Goal: Task Accomplishment & Management: Complete application form

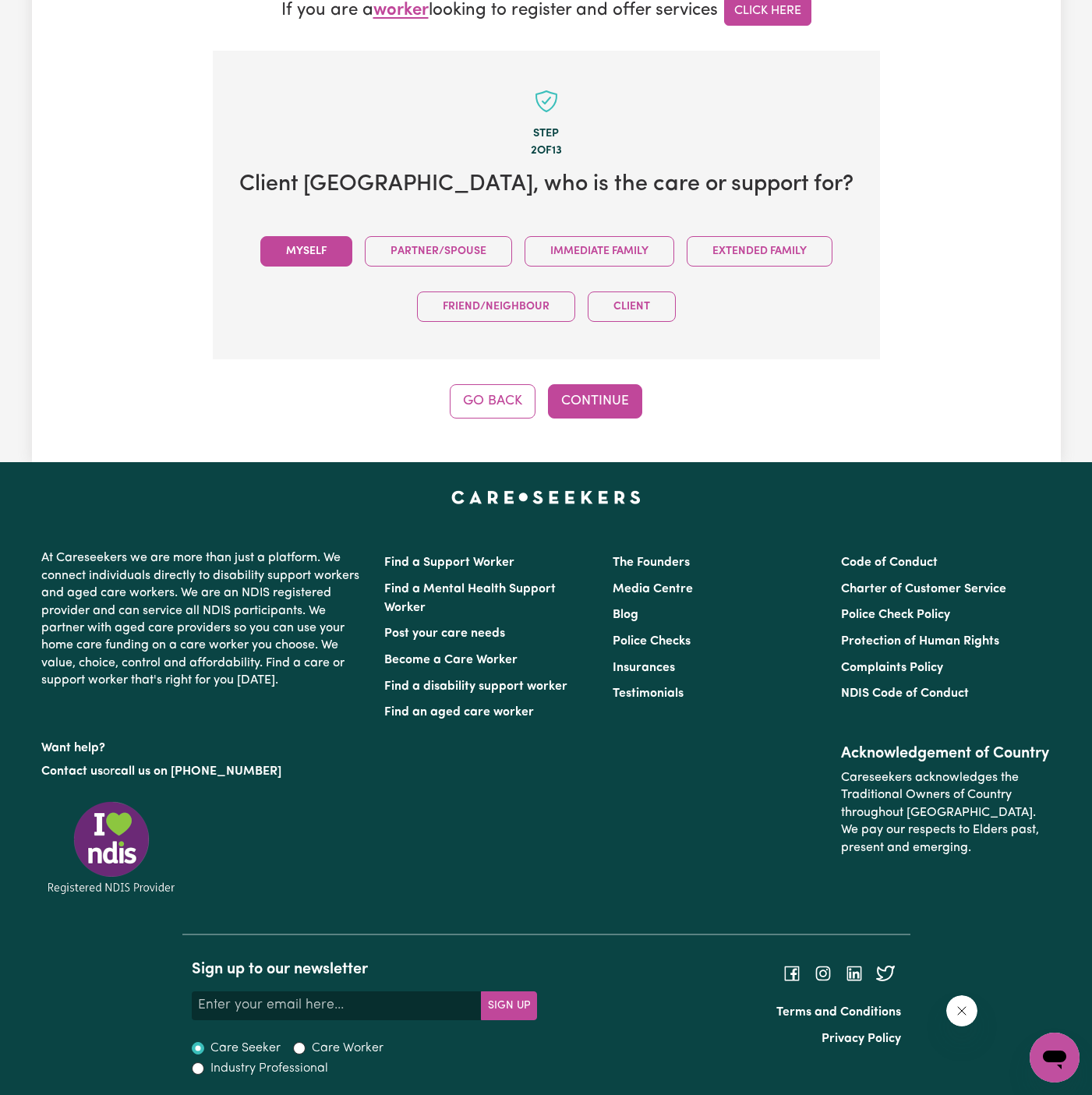
click at [329, 252] on button "Myself" at bounding box center [305, 251] width 92 height 31
click at [595, 396] on button "Continue" at bounding box center [594, 401] width 94 height 35
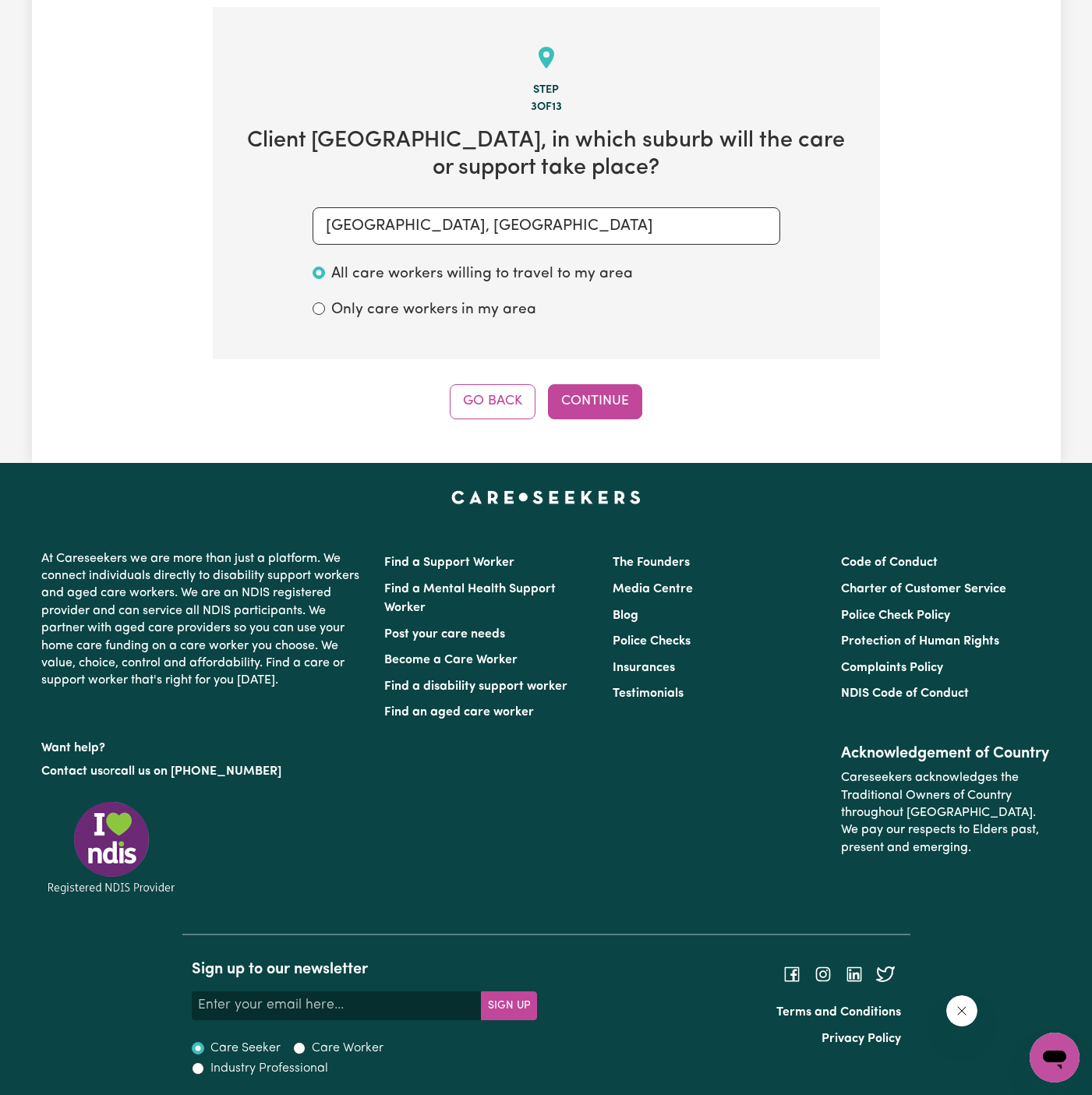
scroll to position [484, 0]
click at [595, 396] on button "Continue" at bounding box center [594, 400] width 94 height 35
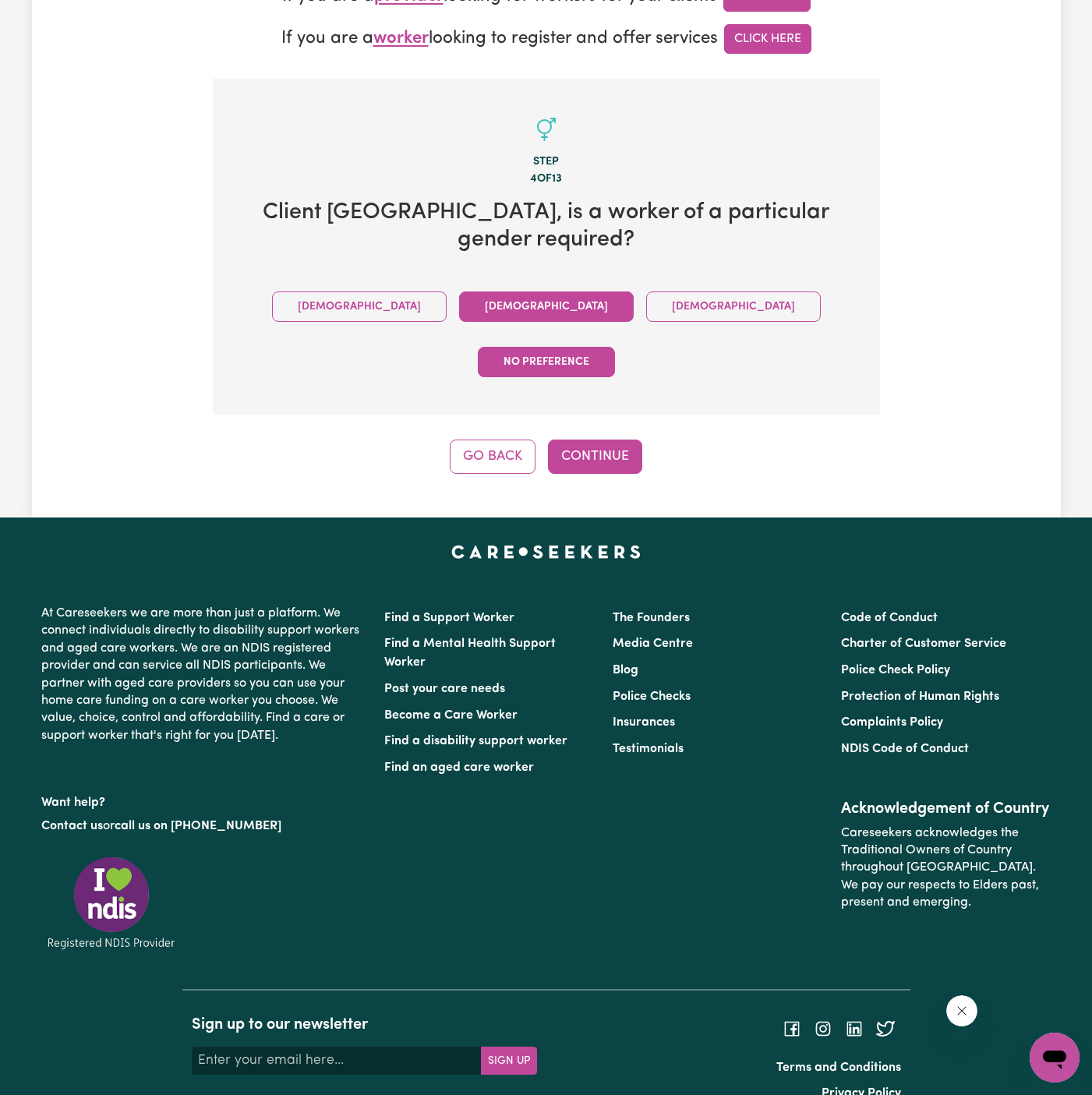
click at [463, 314] on button "Female" at bounding box center [546, 306] width 175 height 31
click at [599, 440] on button "Continue" at bounding box center [594, 457] width 94 height 35
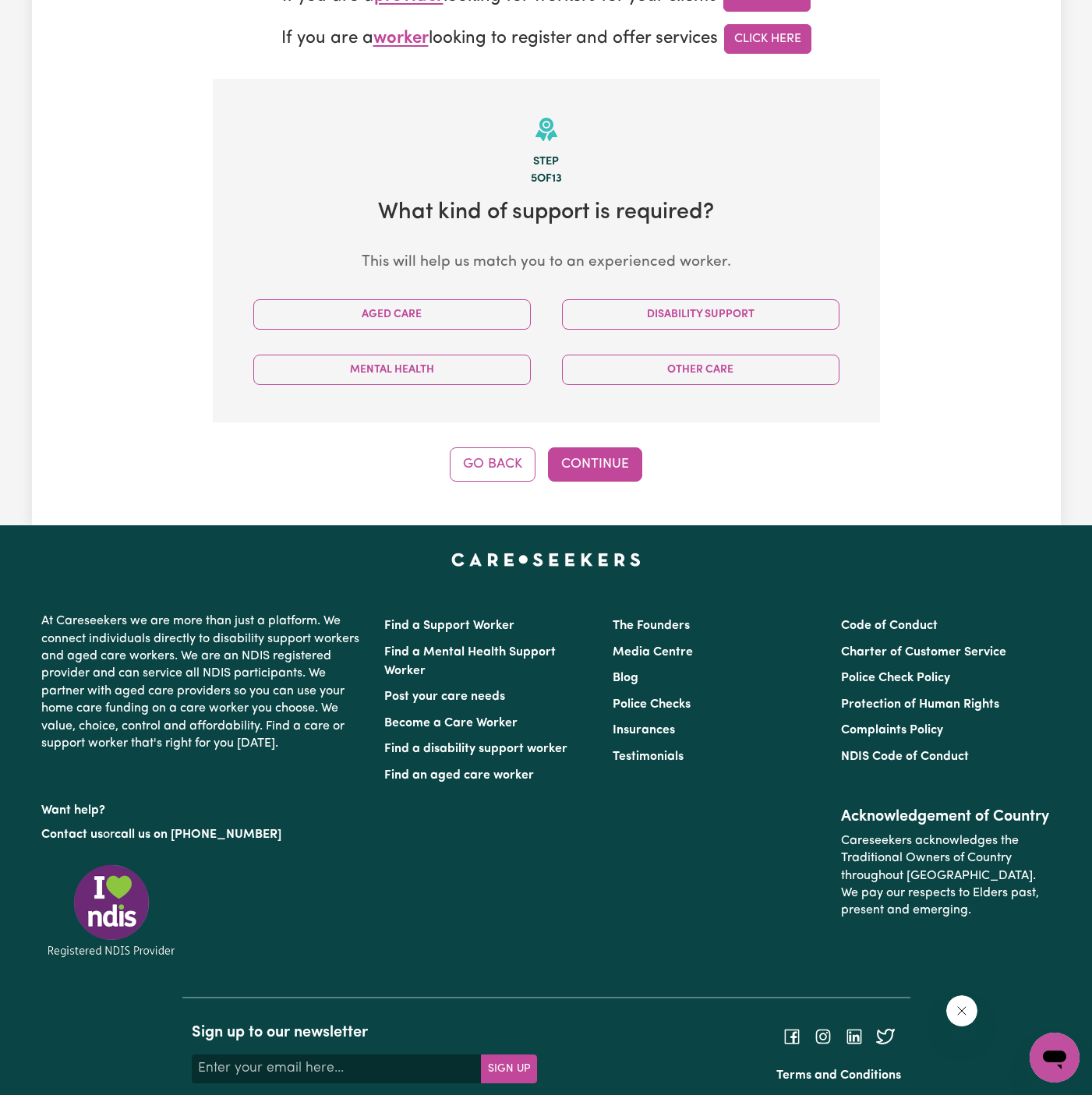
scroll to position [473, 0]
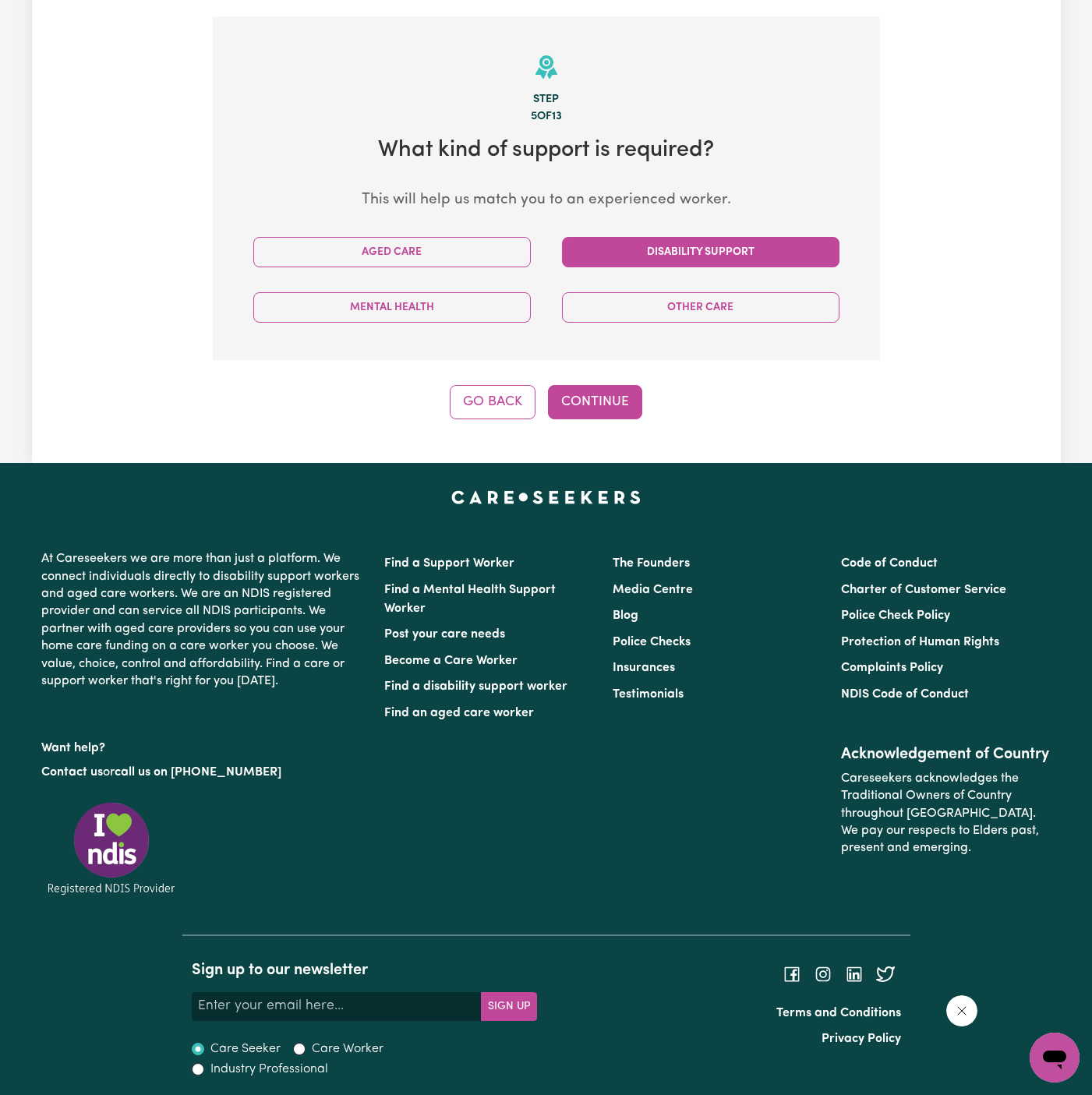
click at [700, 255] on button "Disability Support" at bounding box center [700, 252] width 278 height 31
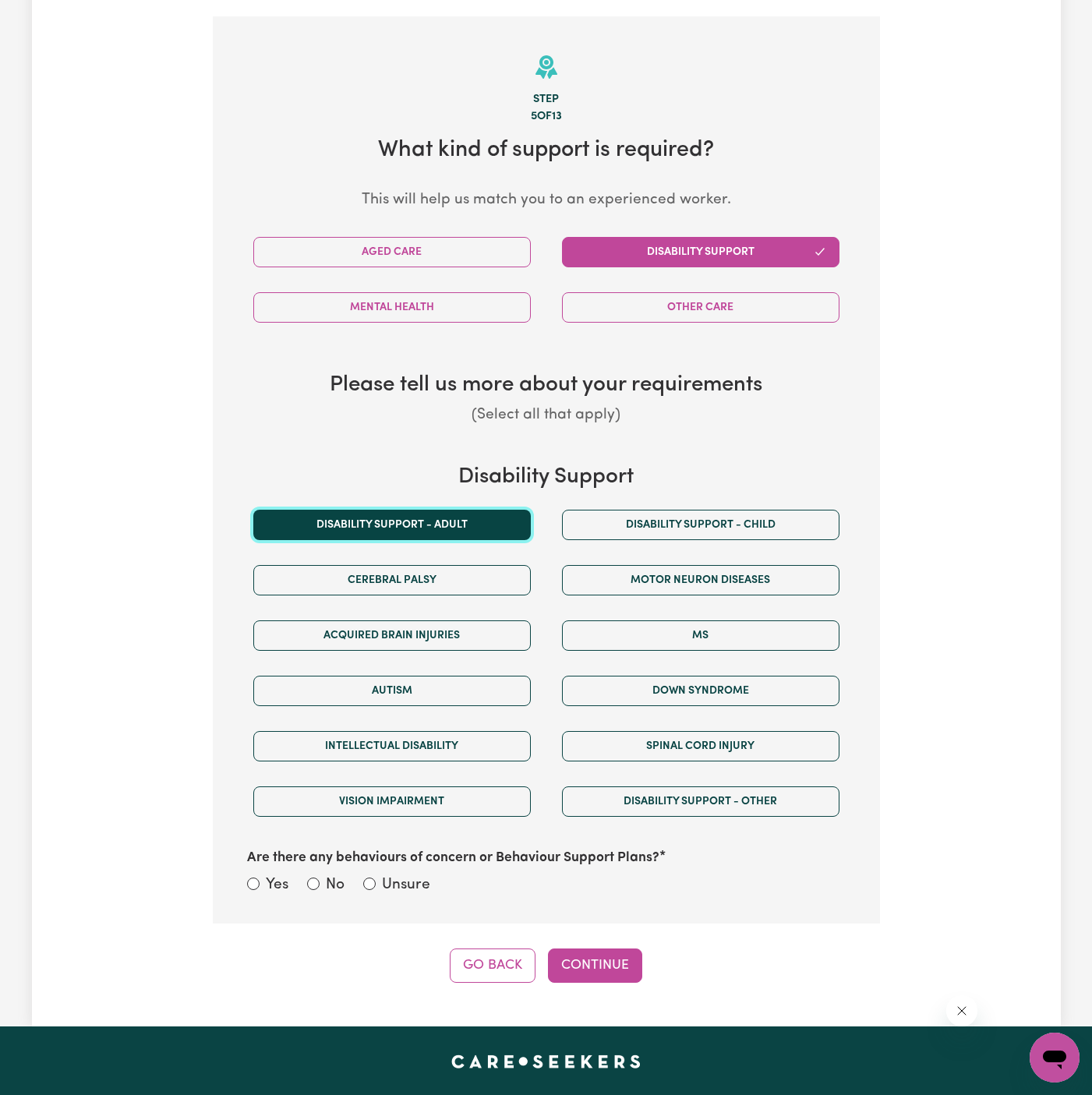
click at [490, 530] on button "Disability support - Adult" at bounding box center [391, 525] width 278 height 31
click at [404, 891] on label "Unsure" at bounding box center [405, 885] width 48 height 23
click at [376, 889] on input "Unsure" at bounding box center [369, 884] width 13 height 13
radio input "true"
click at [584, 971] on button "Continue" at bounding box center [594, 966] width 94 height 35
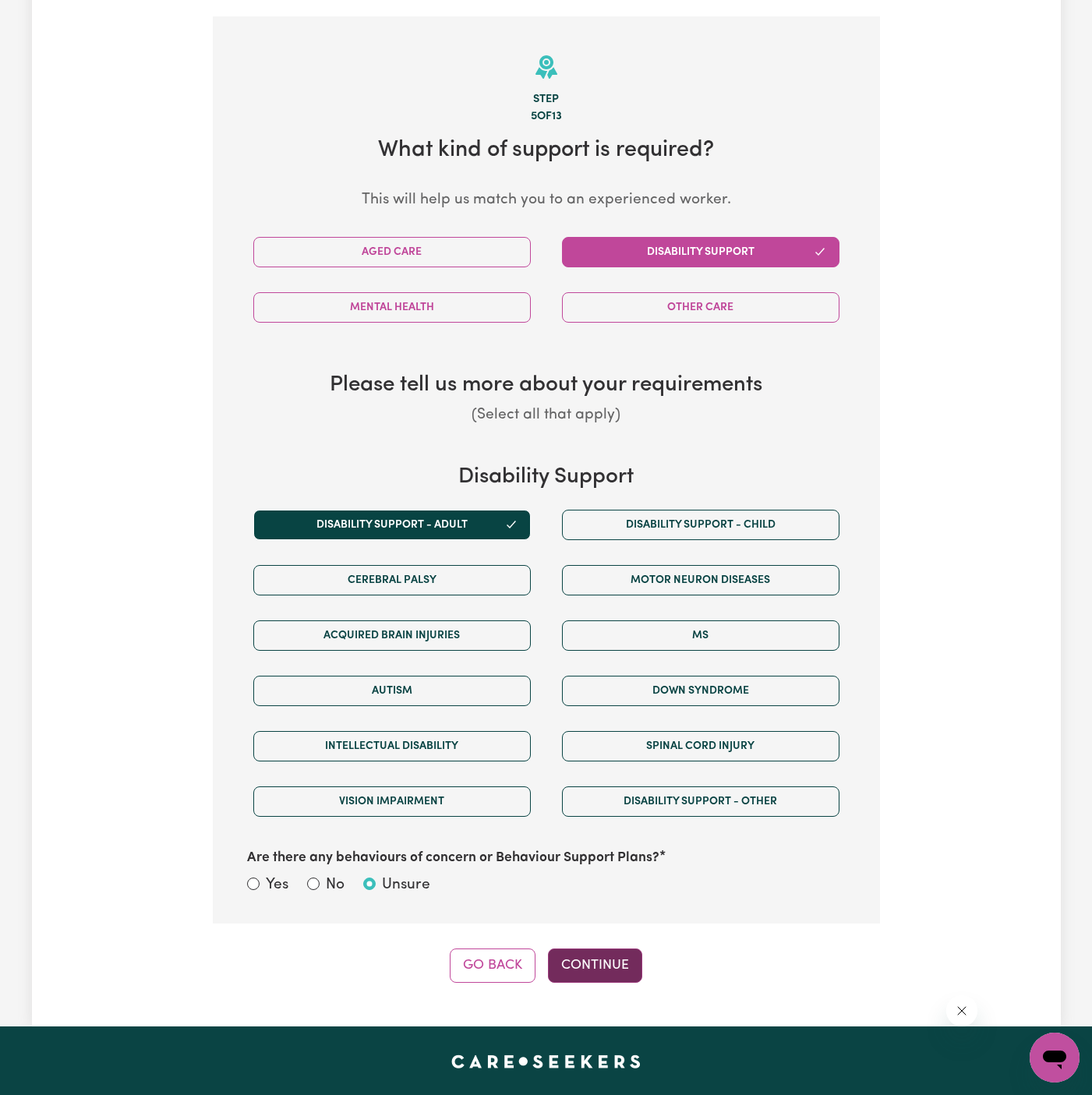
scroll to position [488, 0]
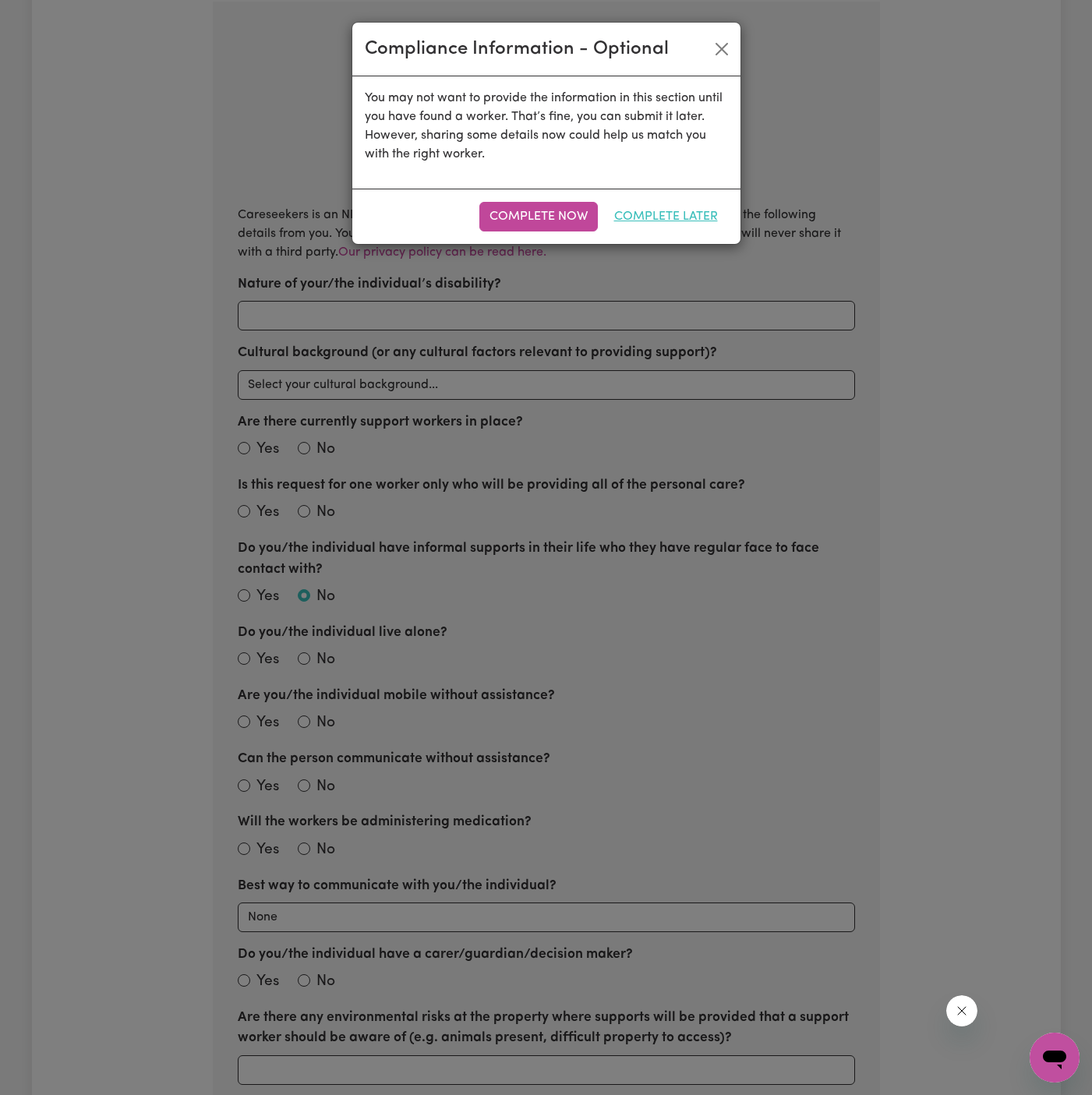
click at [672, 209] on button "Complete Later" at bounding box center [665, 216] width 124 height 30
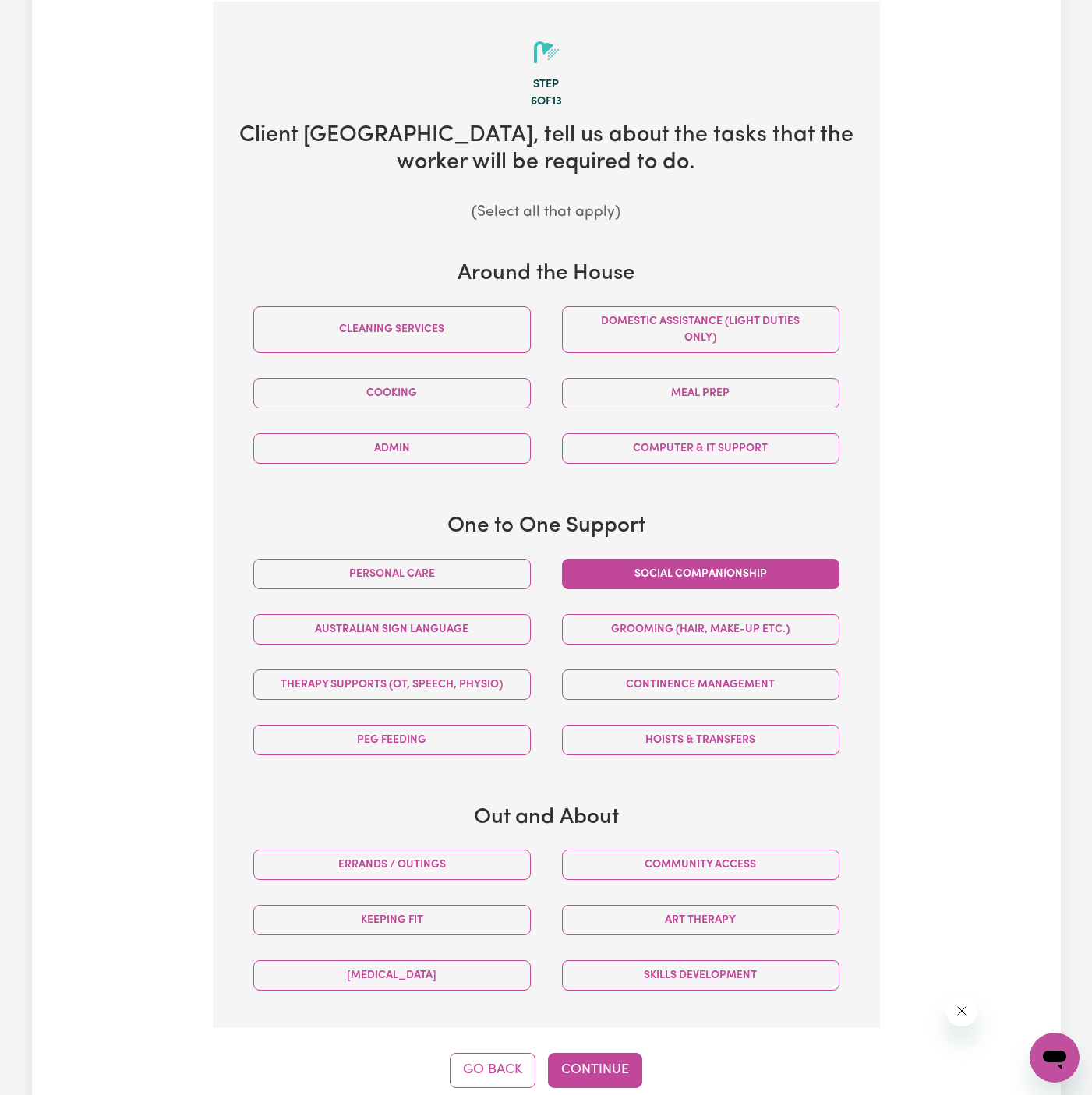
click at [701, 569] on button "Social companionship" at bounding box center [700, 573] width 278 height 31
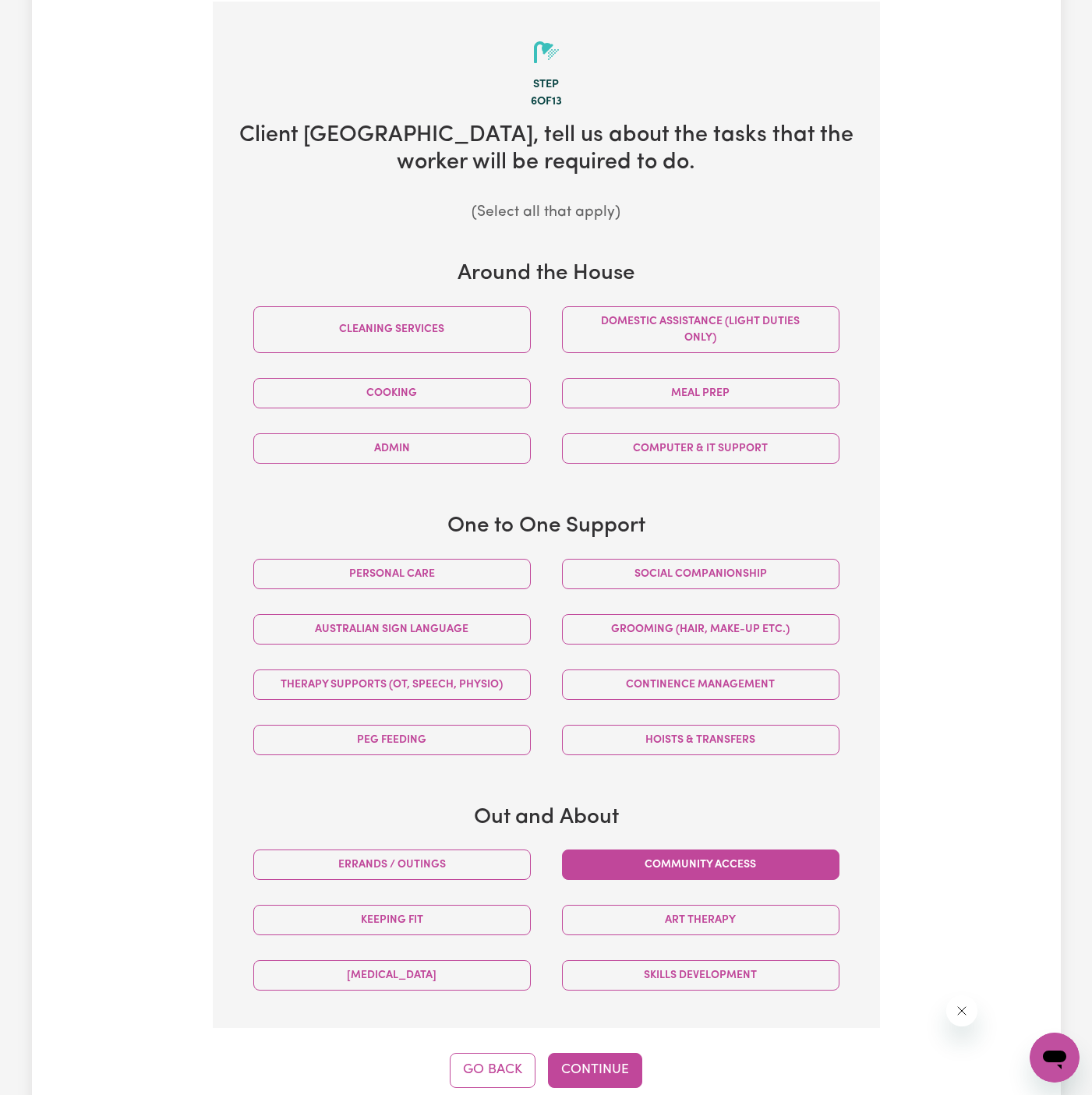
click at [738, 860] on button "Community access" at bounding box center [700, 864] width 278 height 31
click at [755, 578] on button "Social companionship" at bounding box center [700, 573] width 278 height 31
click at [617, 1067] on button "Continue" at bounding box center [594, 1069] width 94 height 35
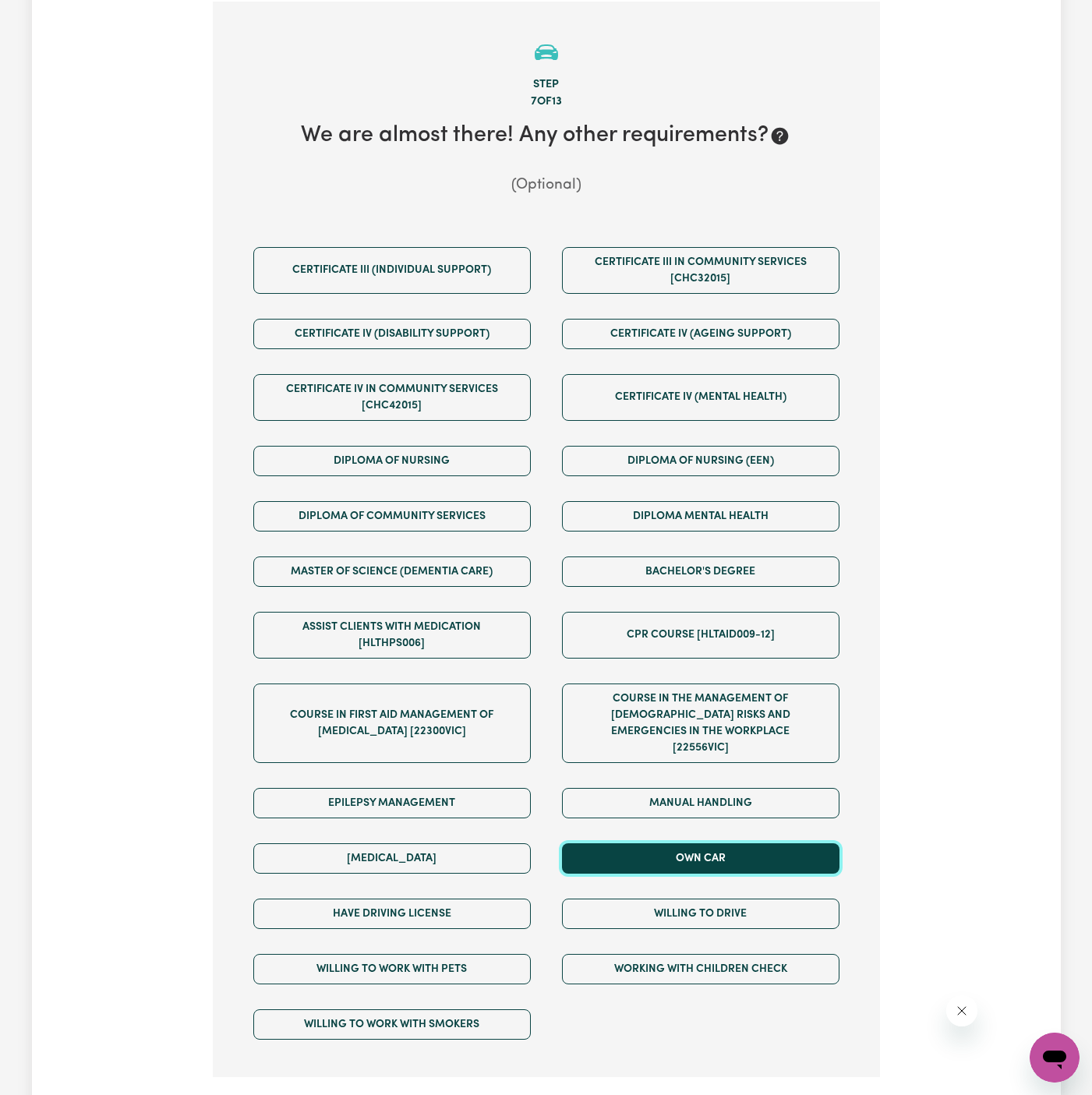
click at [769, 843] on button "Own Car" at bounding box center [700, 858] width 278 height 31
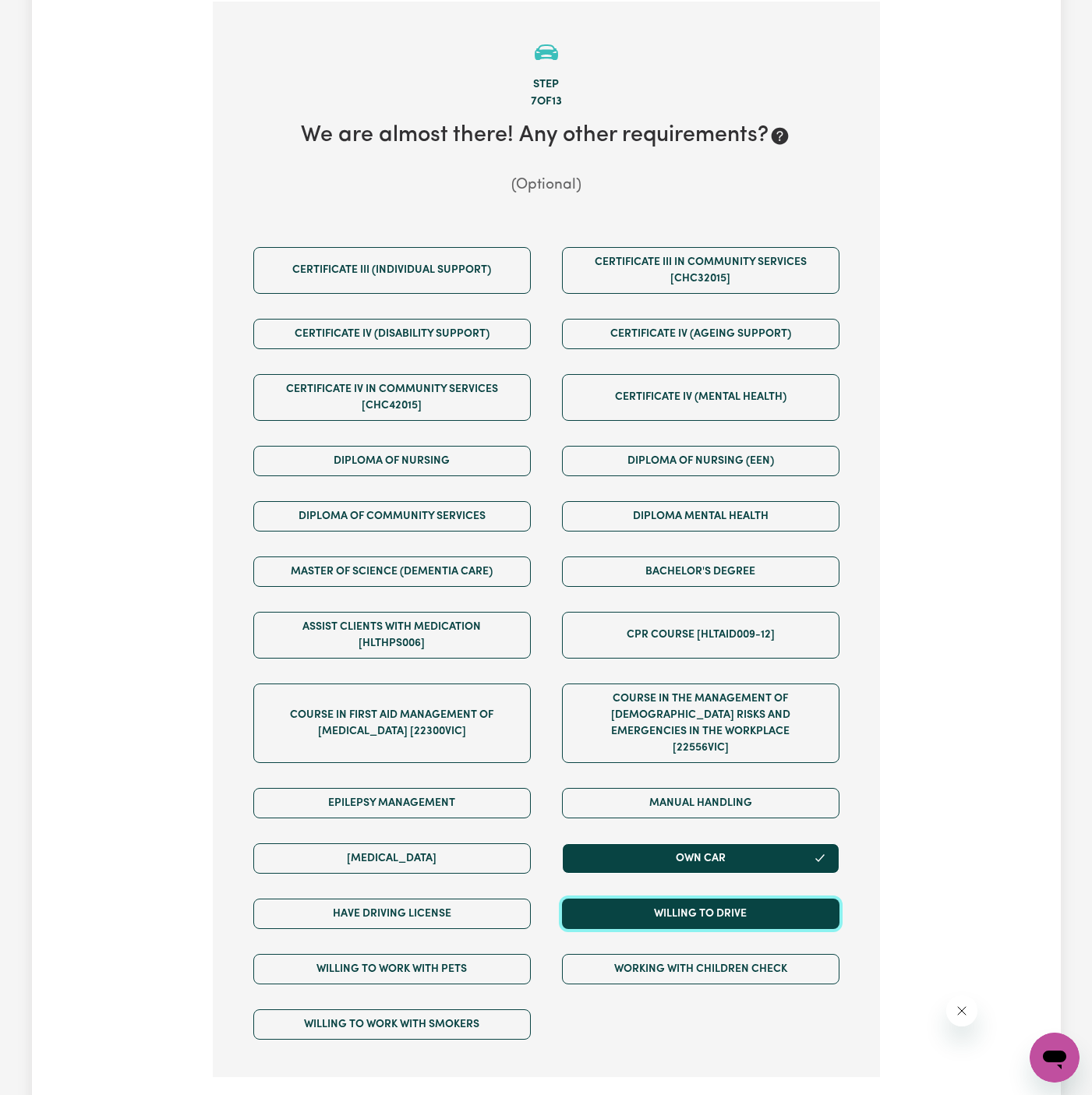
click at [769, 898] on button "Willing to drive" at bounding box center [700, 913] width 278 height 31
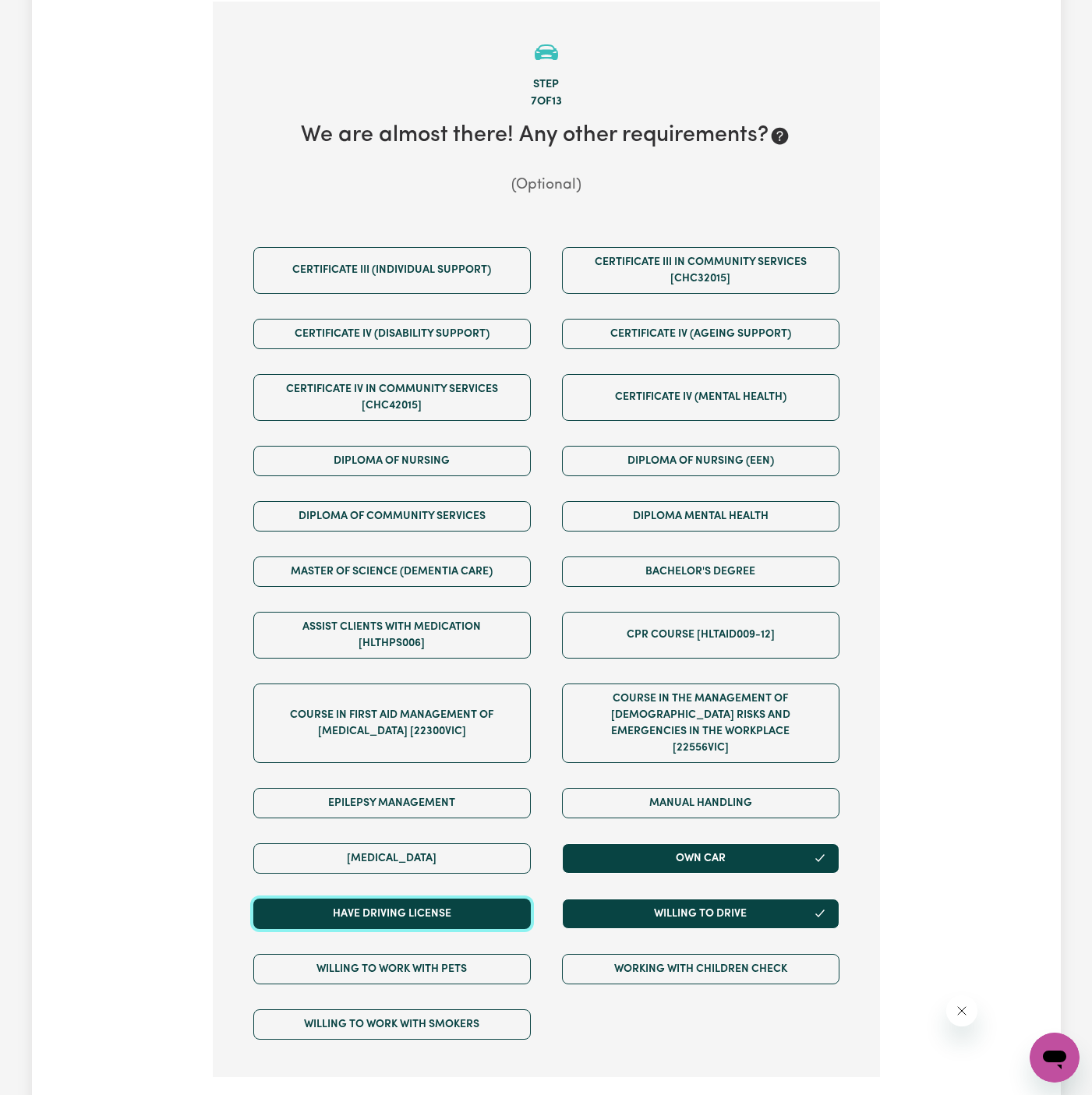
click at [500, 898] on button "Have driving license" at bounding box center [391, 913] width 278 height 31
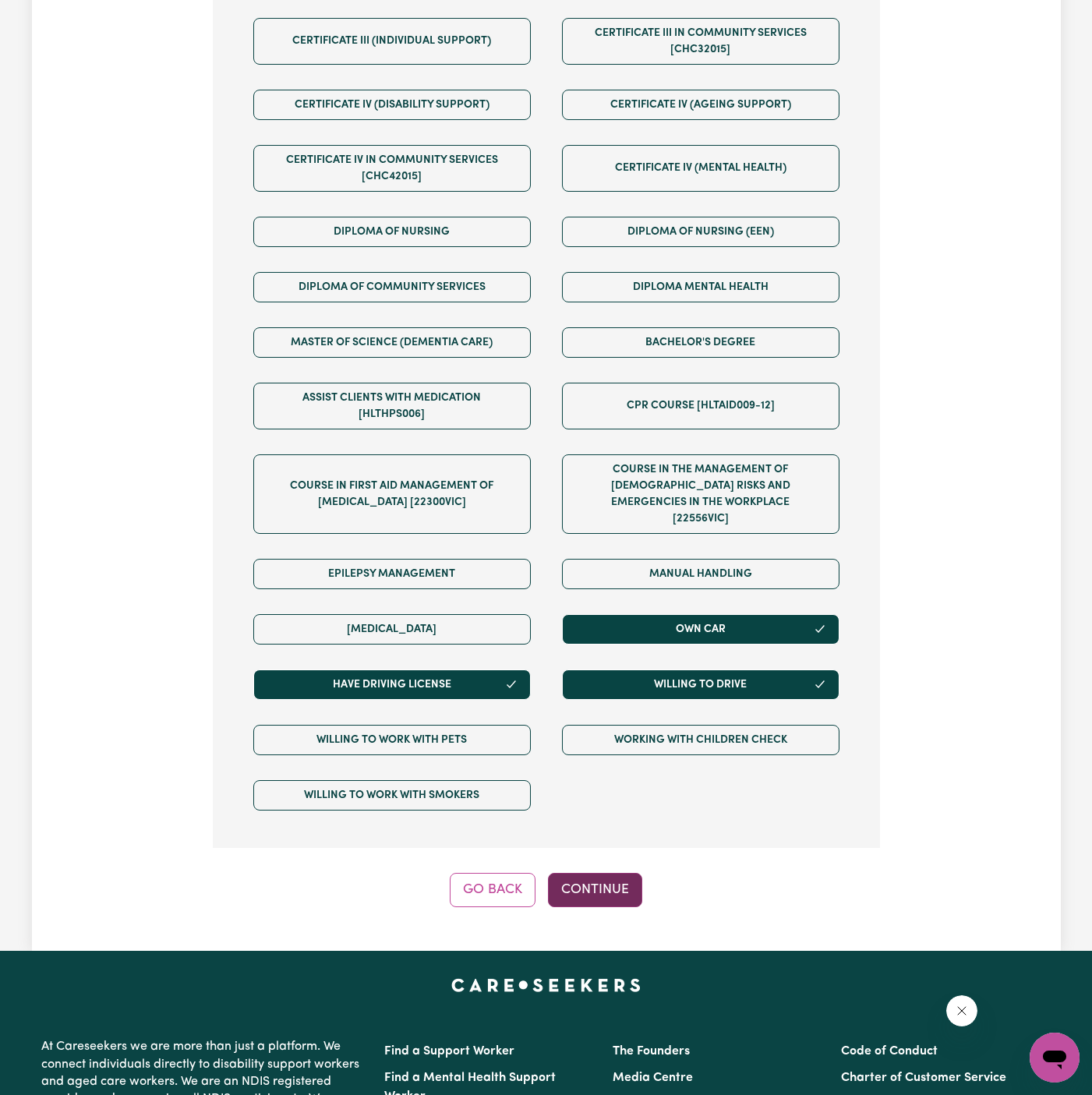
click at [601, 873] on button "Continue" at bounding box center [594, 889] width 94 height 35
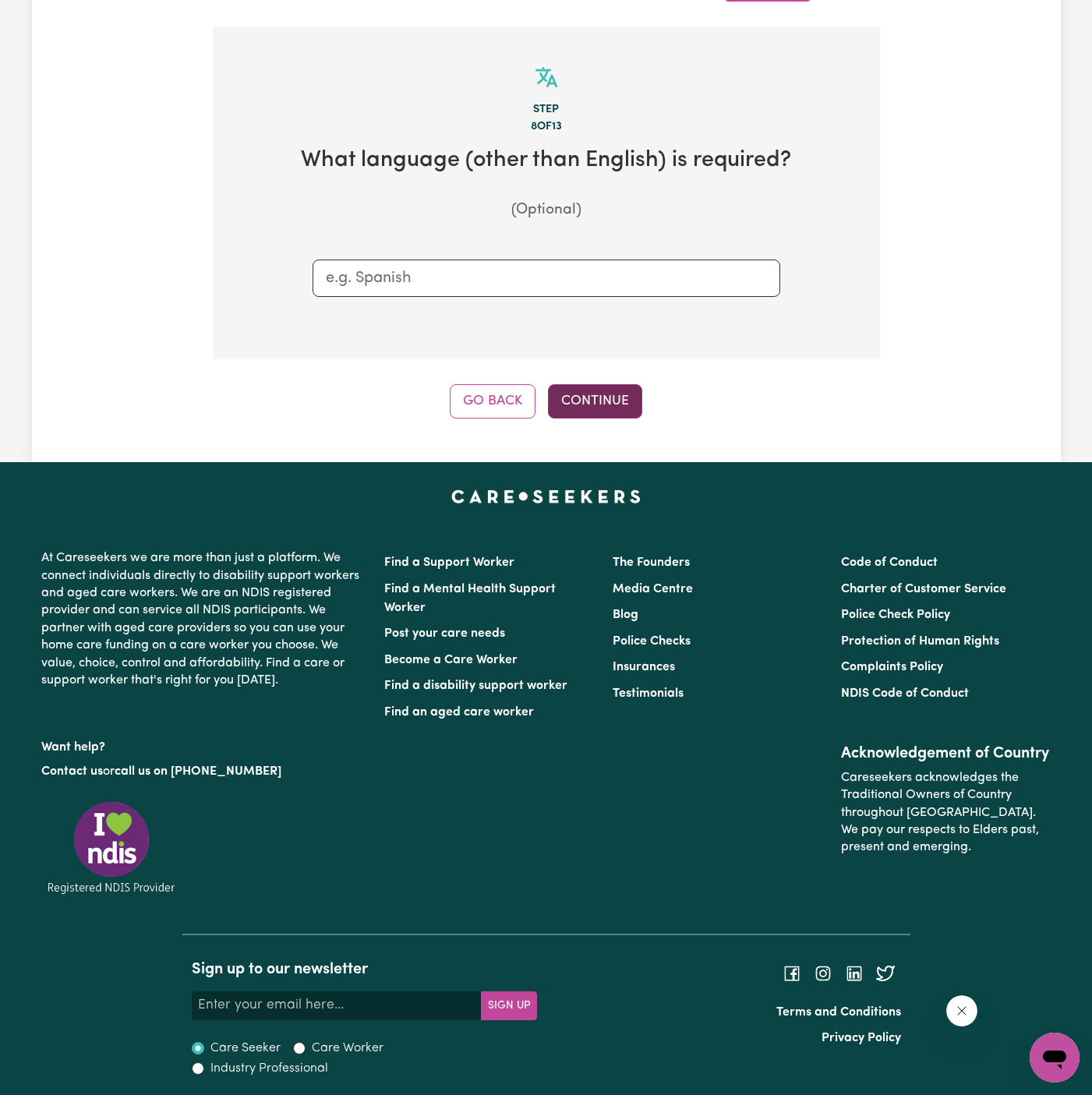
click at [598, 403] on button "Continue" at bounding box center [594, 401] width 94 height 35
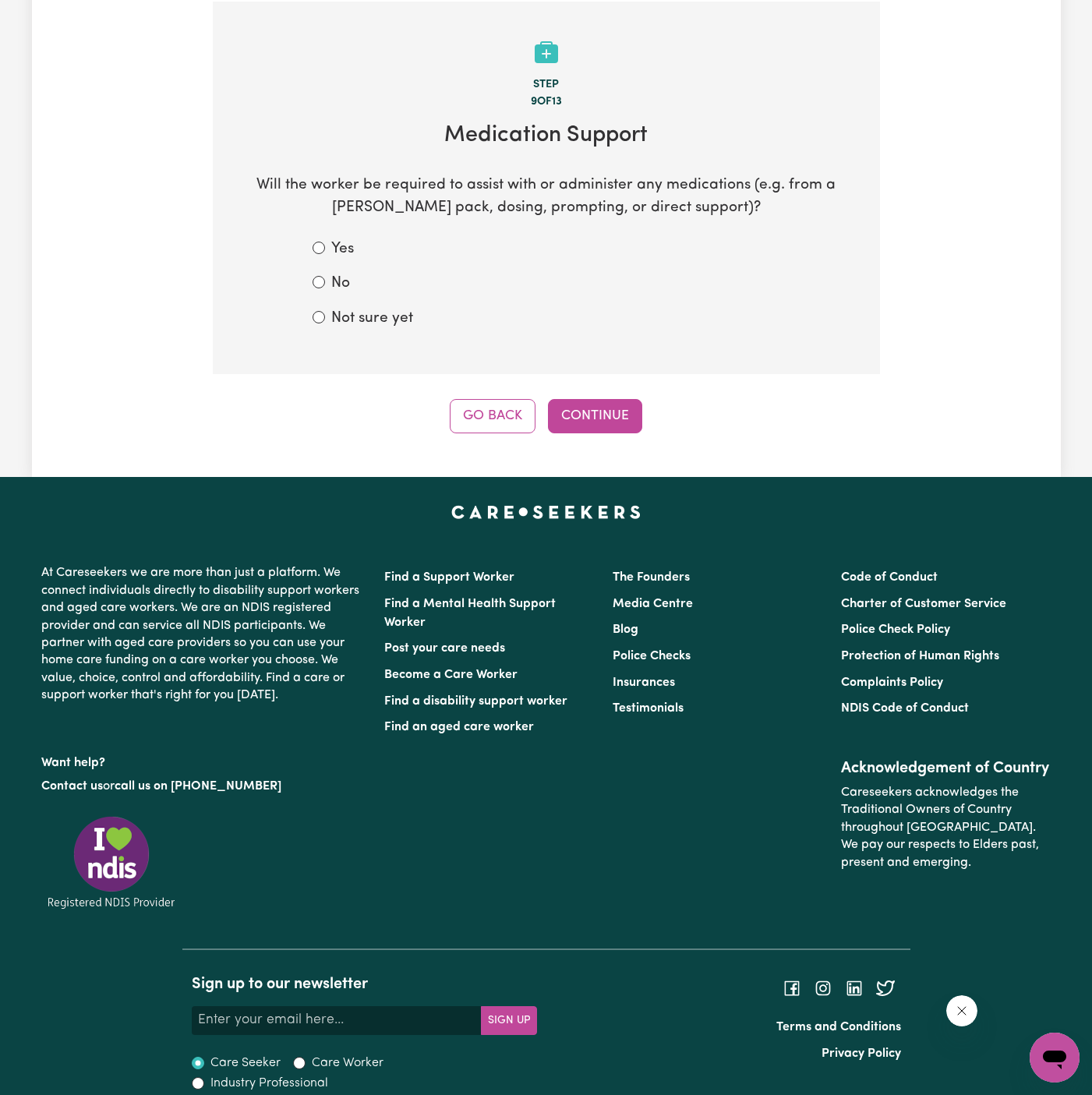
drag, startPoint x: 326, startPoint y: 280, endPoint x: 375, endPoint y: 303, distance: 54.1
click at [336, 284] on div "No" at bounding box center [546, 284] width 467 height 23
click at [339, 284] on label "No" at bounding box center [340, 284] width 19 height 23
click at [325, 284] on input "No" at bounding box center [318, 282] width 13 height 13
radio input "true"
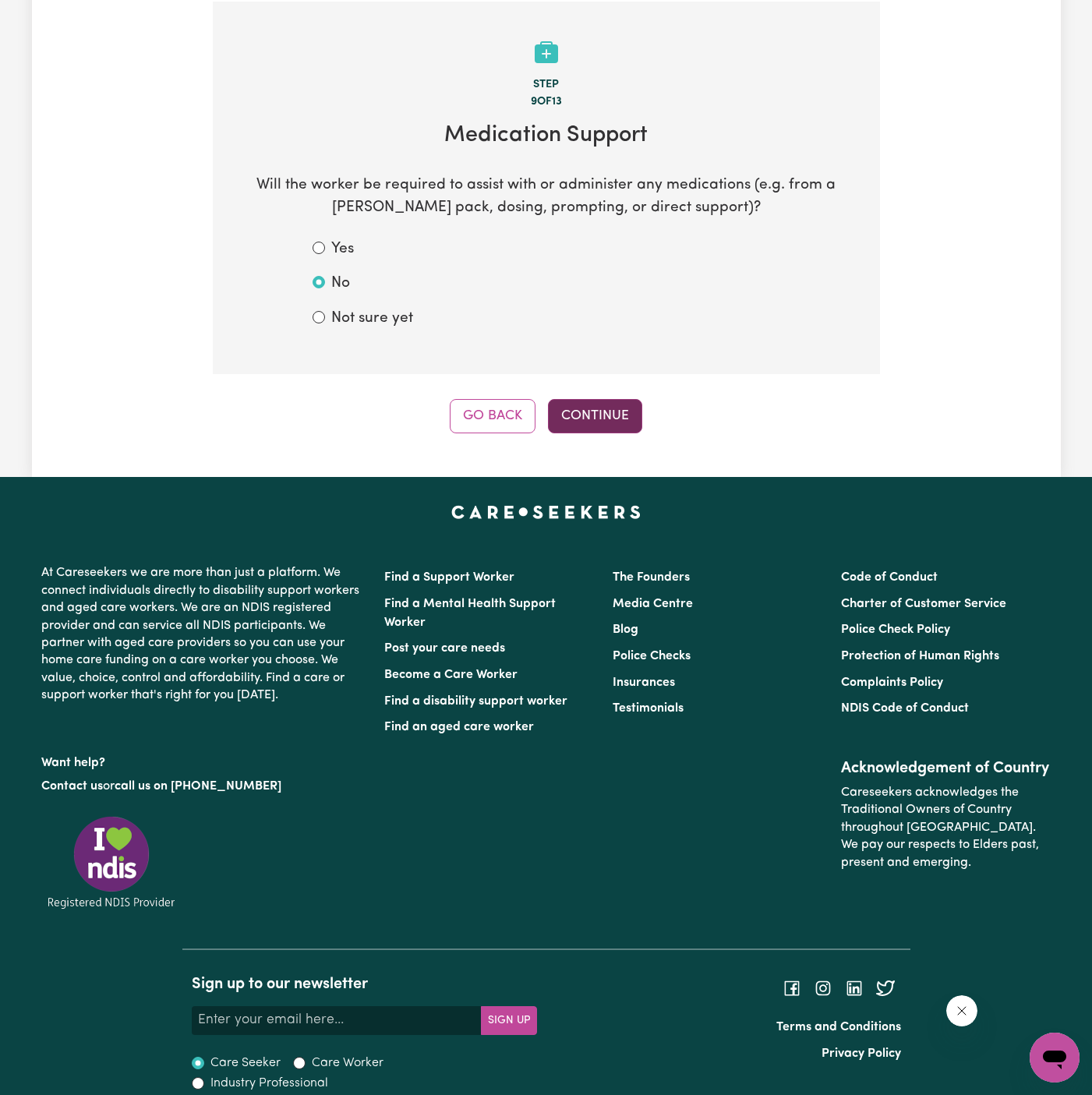
click at [602, 408] on button "Continue" at bounding box center [594, 416] width 94 height 35
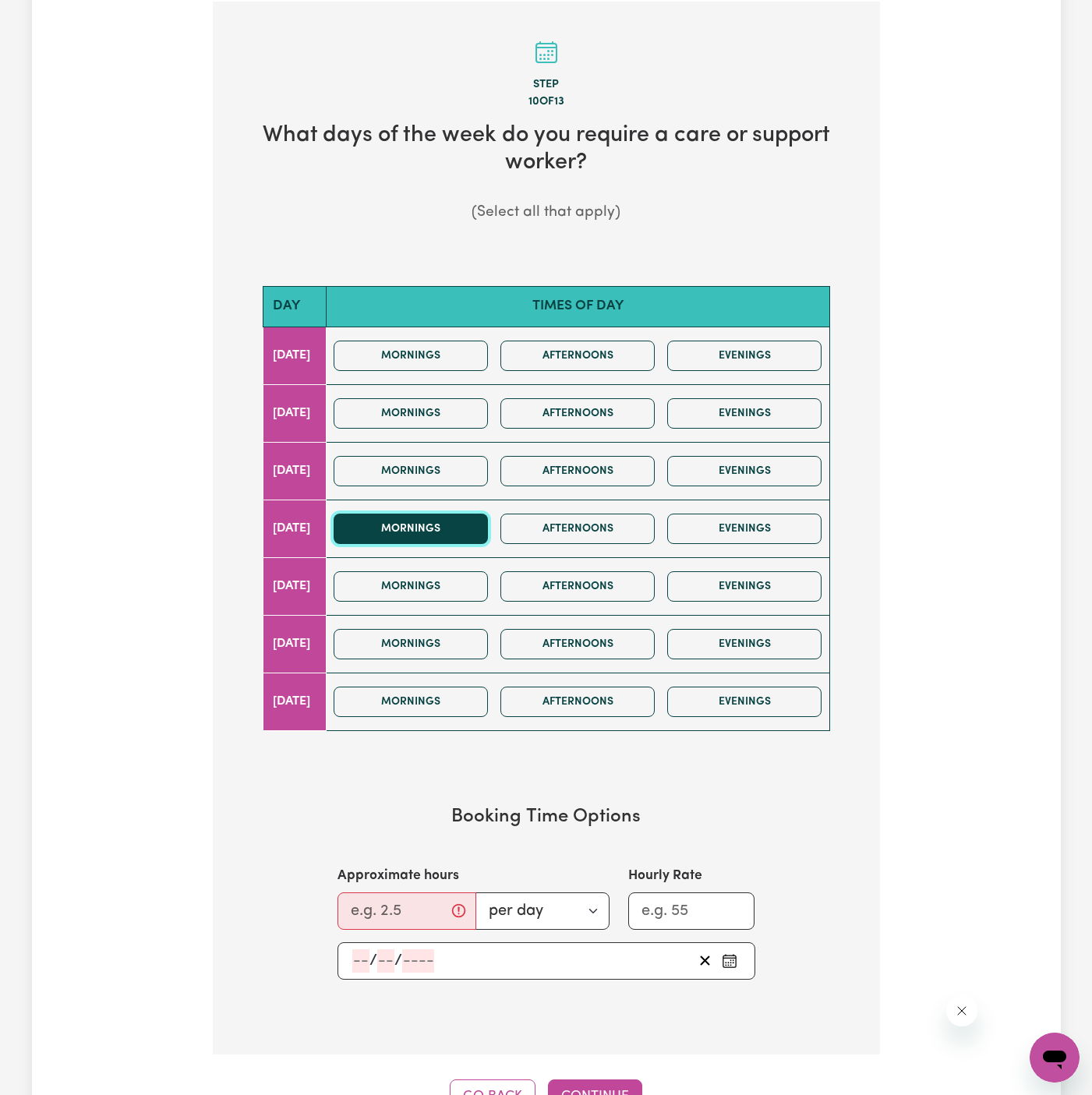
click at [482, 531] on button "Mornings" at bounding box center [410, 529] width 154 height 31
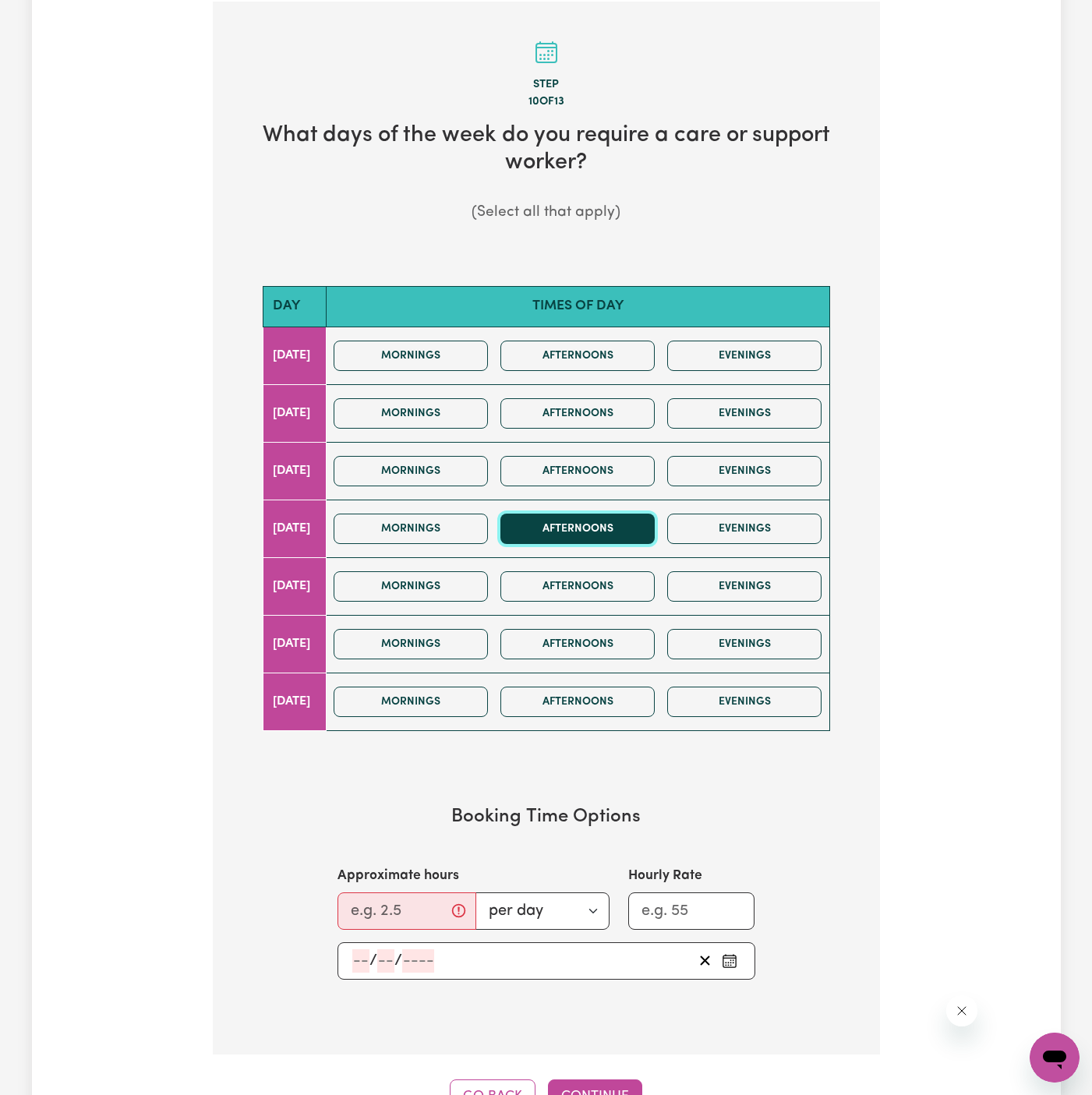
click at [579, 525] on button "Afternoons" at bounding box center [577, 529] width 154 height 31
click at [462, 508] on div "Mornings Afternoons Evenings" at bounding box center [577, 529] width 500 height 55
click at [472, 514] on button "Mornings" at bounding box center [410, 529] width 154 height 31
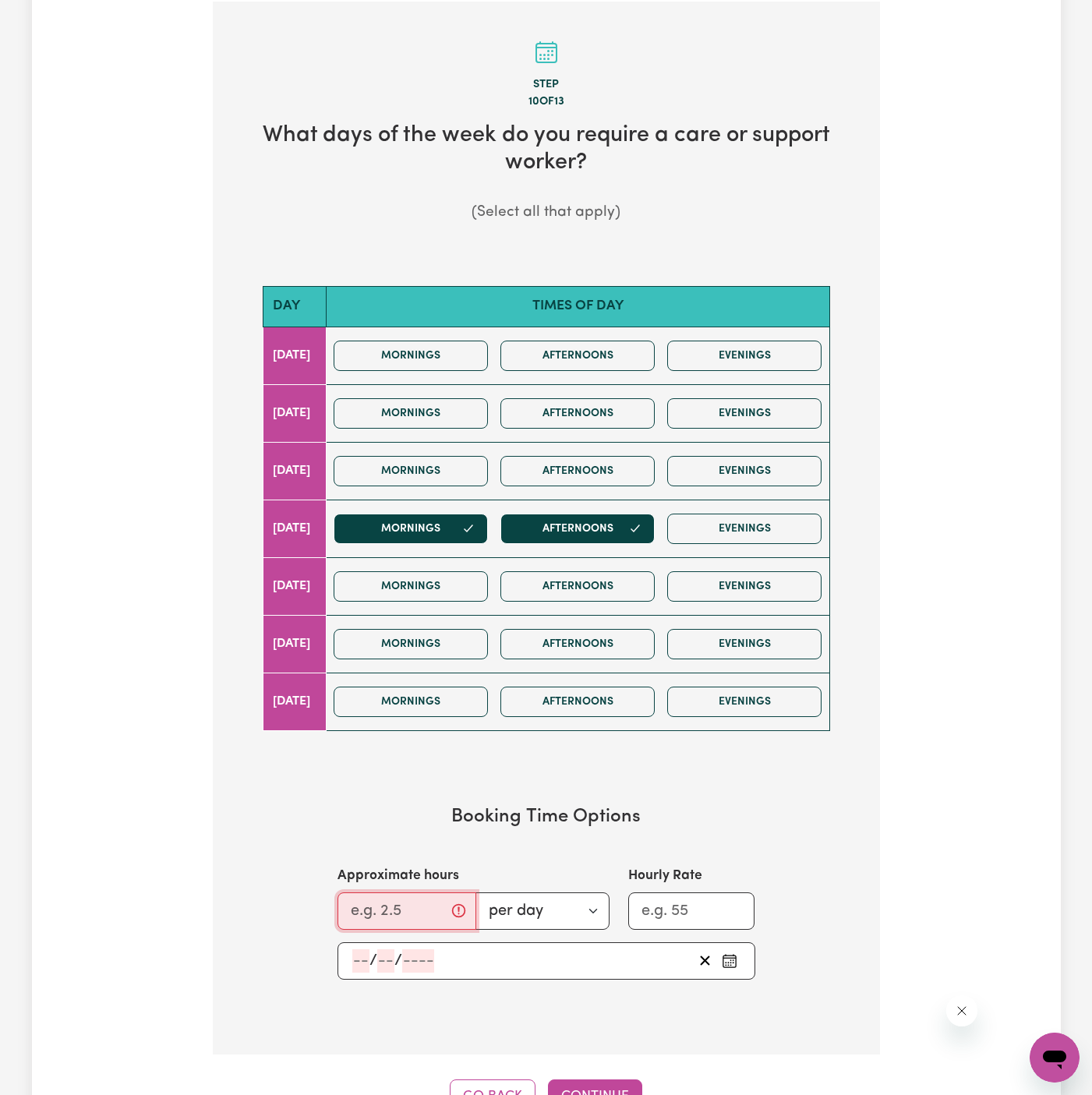
click at [378, 913] on input "Approximate hours" at bounding box center [406, 911] width 138 height 38
type input "4"
click at [362, 955] on input "number" at bounding box center [360, 961] width 17 height 24
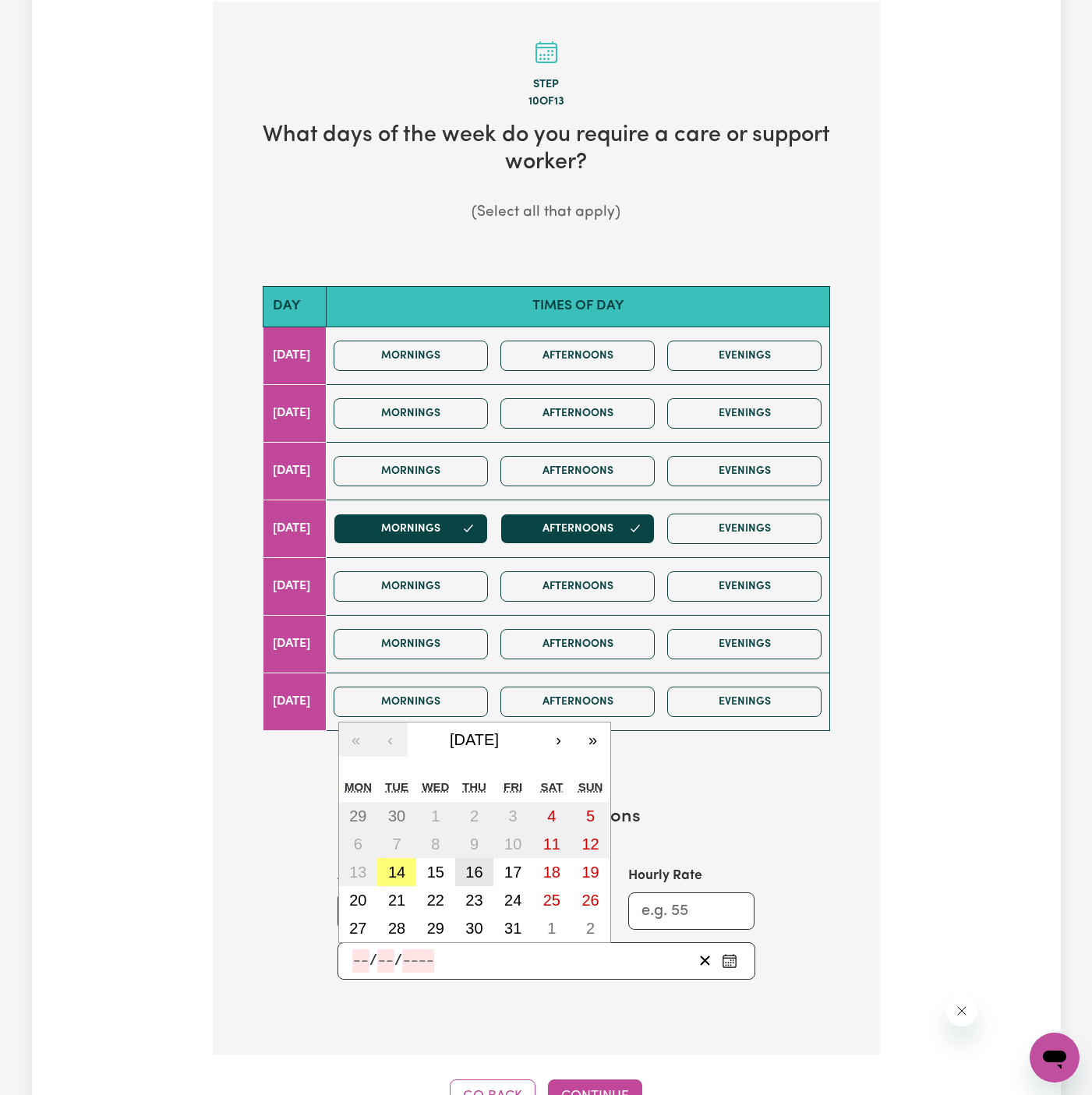
click at [474, 869] on abbr "16" at bounding box center [473, 872] width 17 height 17
type input "2025-10-16"
type input "16"
type input "10"
type input "2025"
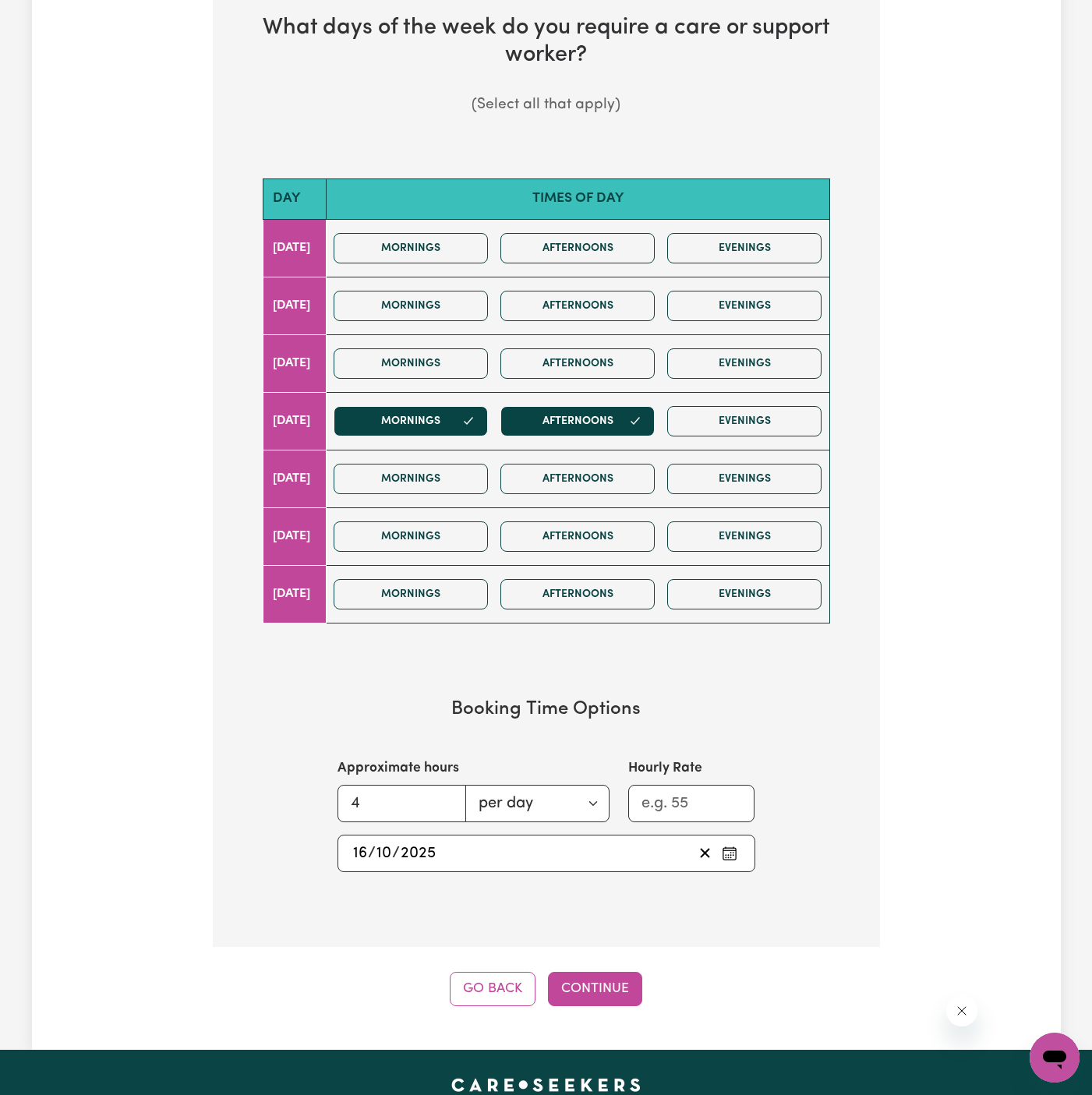
scroll to position [694, 0]
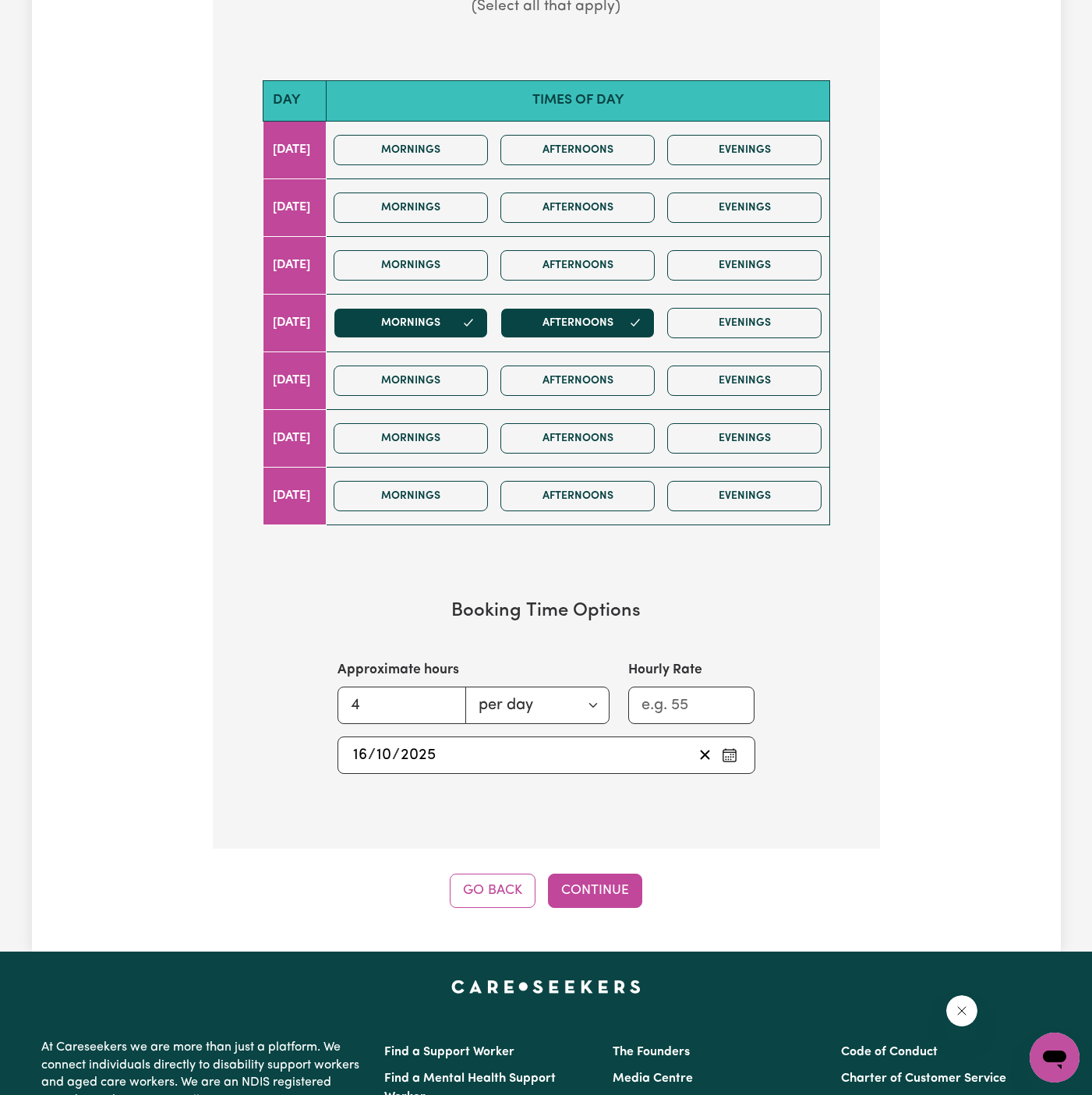
click at [594, 901] on div "Tell us your care and support requirements Welcome to Careseekers. We are excit…" at bounding box center [546, 156] width 1029 height 1591
click at [602, 896] on button "Continue" at bounding box center [594, 890] width 94 height 35
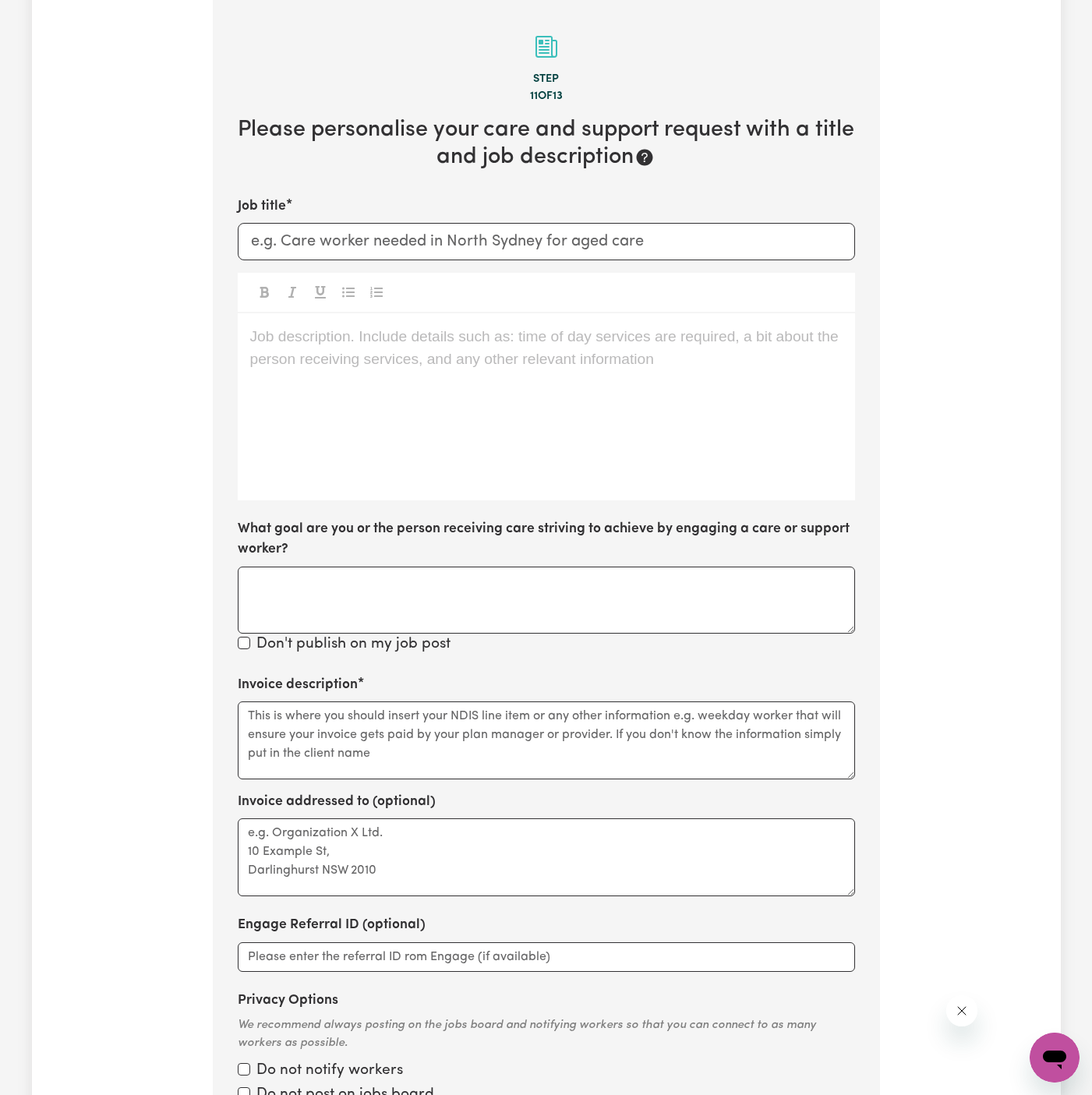
scroll to position [488, 0]
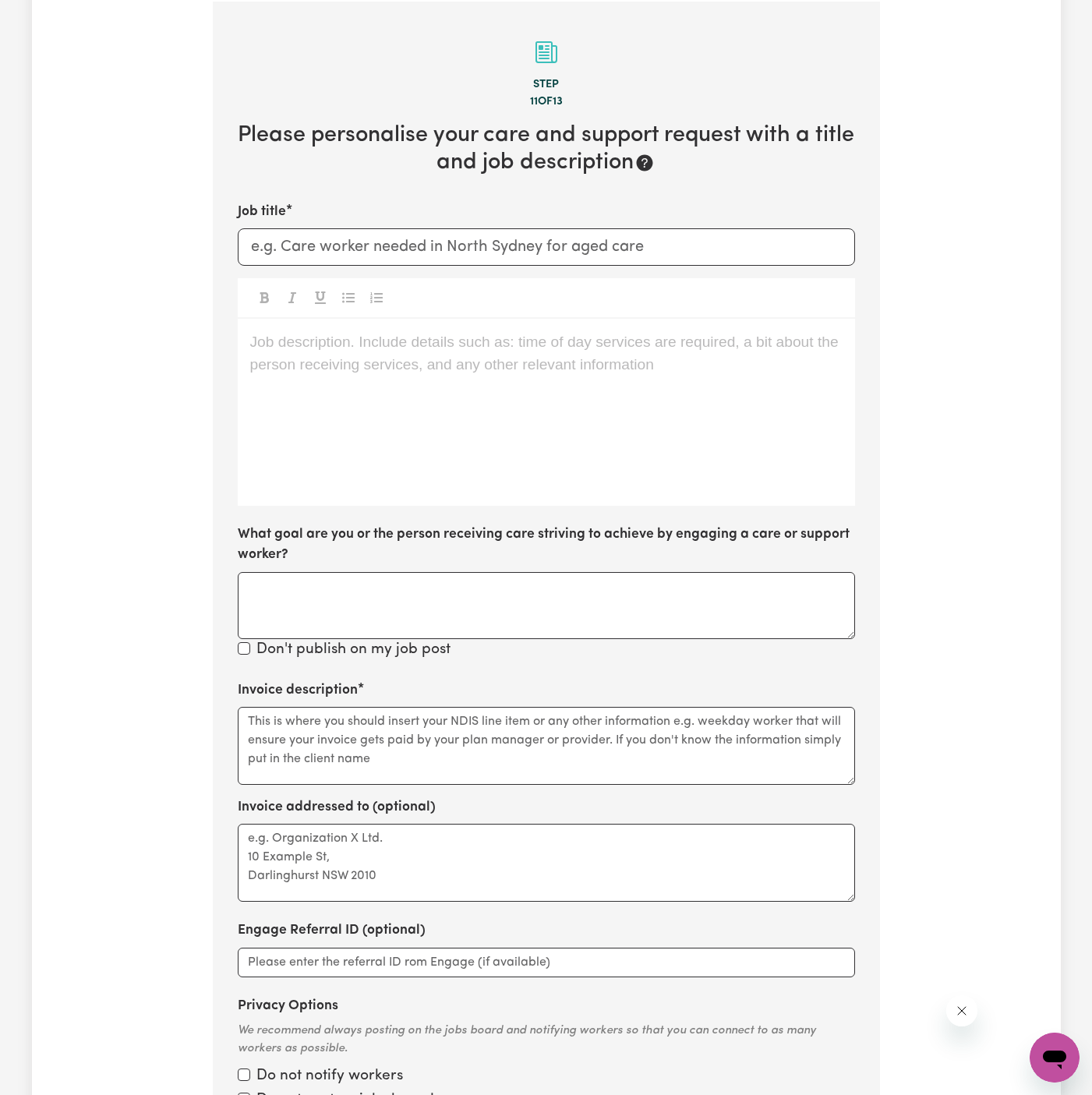
click at [529, 395] on div "Job description. Include details such as: time of day services are required, a …" at bounding box center [546, 411] width 617 height 187
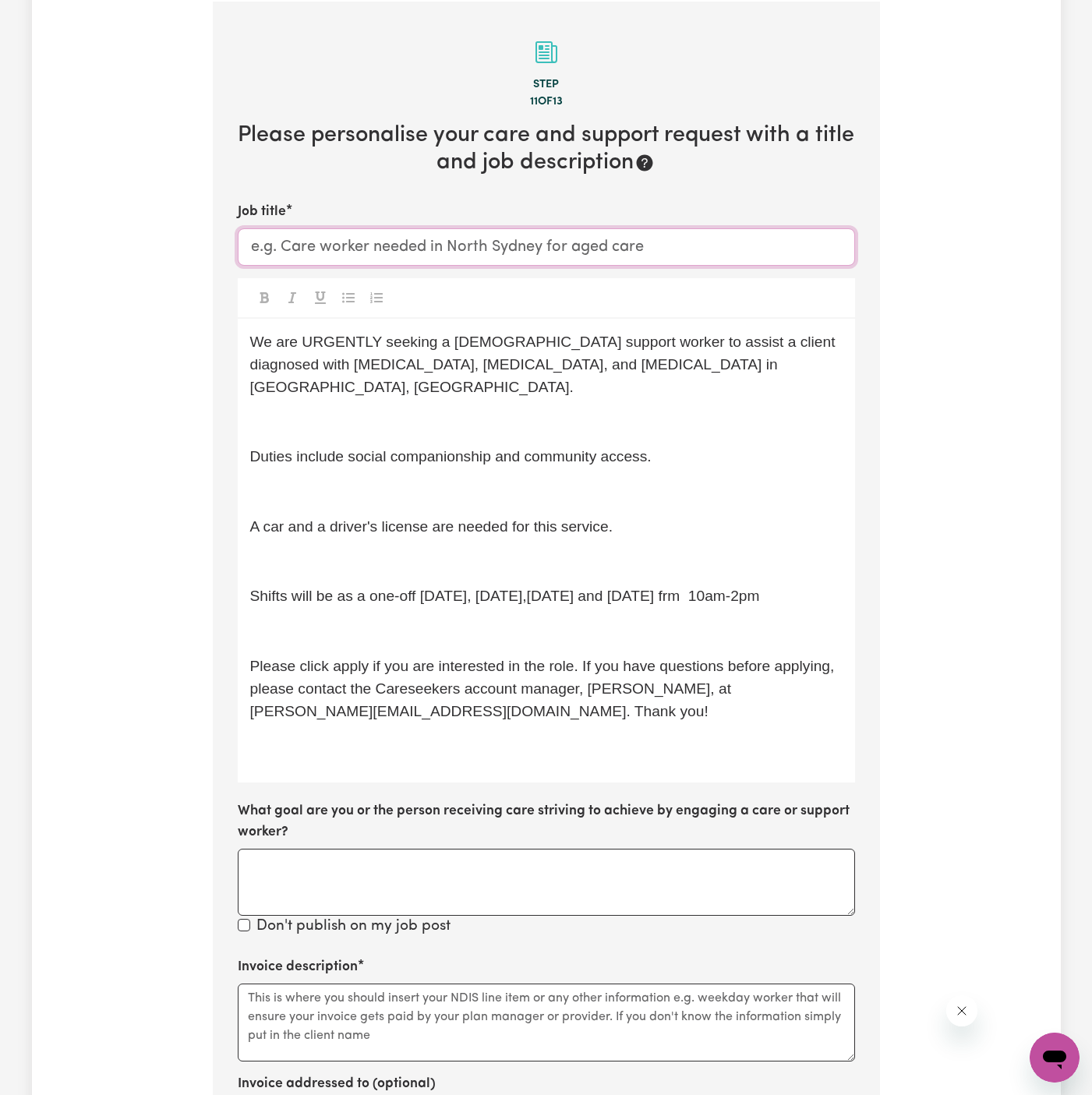
click at [691, 237] on input "Job title" at bounding box center [546, 247] width 617 height 38
paste input "Female Support Worker Needed In Fairfield, NSW"
click at [619, 411] on p "﻿" at bounding box center [546, 422] width 592 height 23
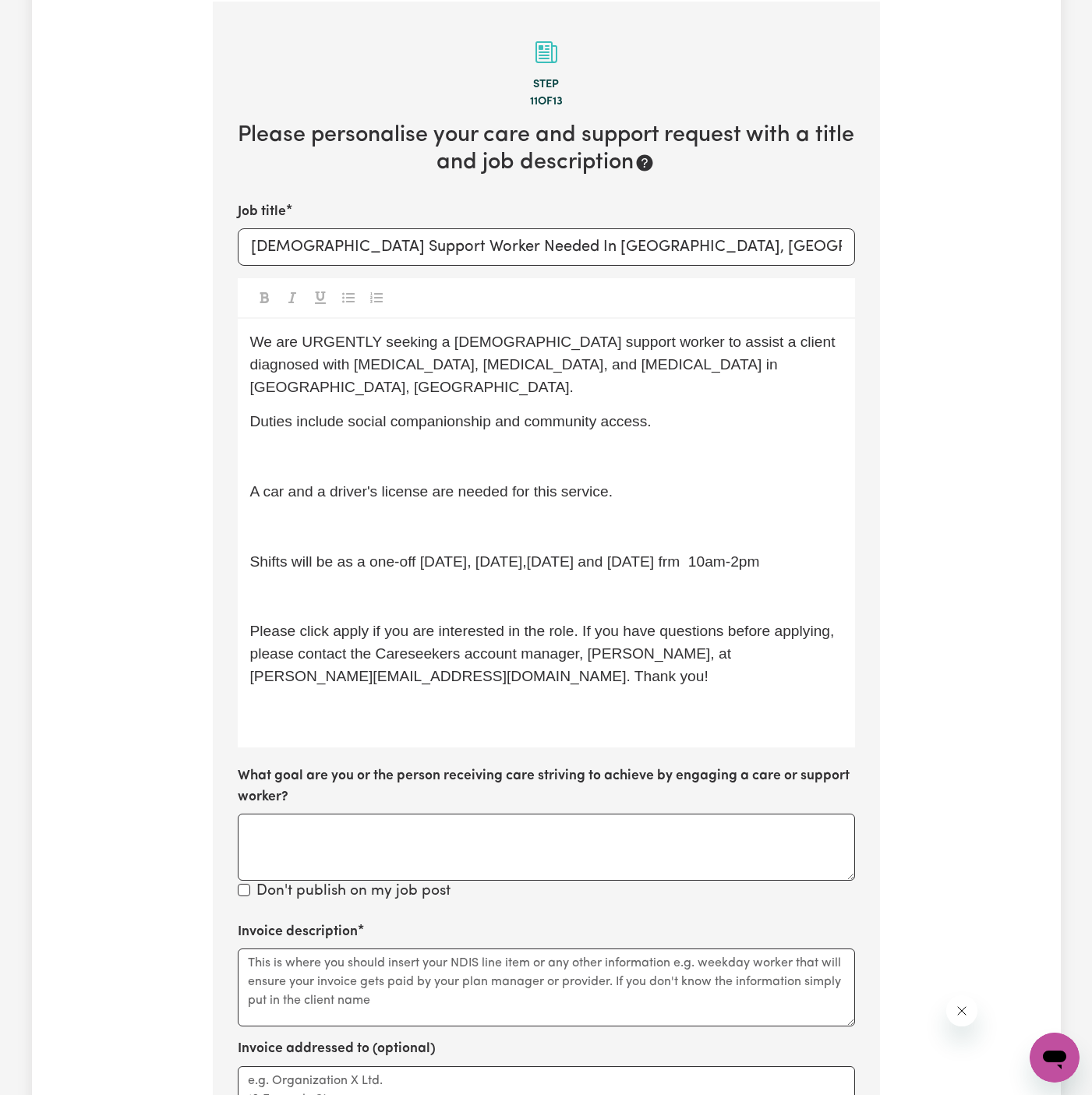
click at [755, 333] on span "We are URGENTLY seeking a female support worker to assist a client diagnosed wi…" at bounding box center [545, 364] width 589 height 61
click at [737, 446] on p "﻿" at bounding box center [546, 457] width 592 height 23
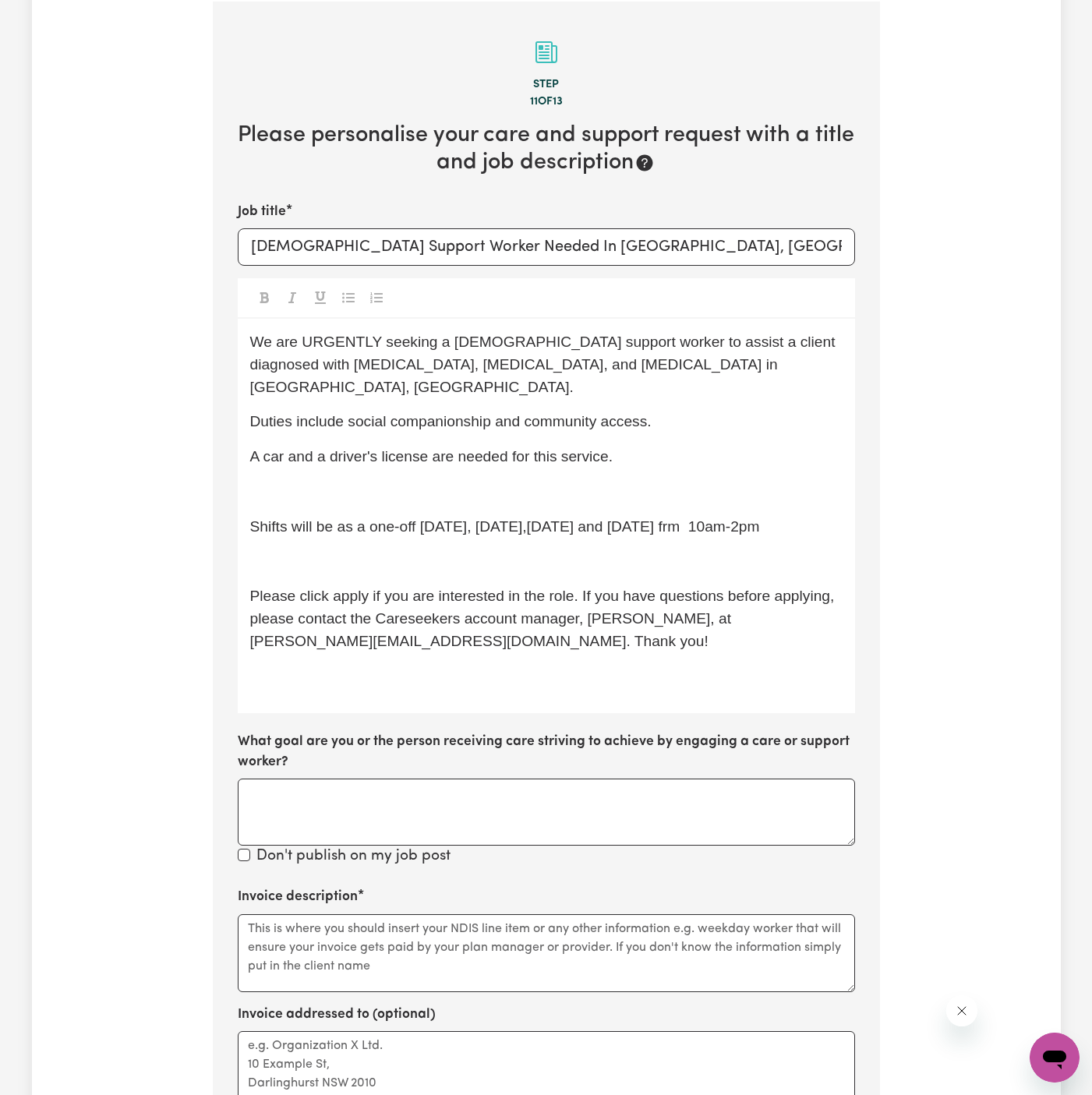
click at [736, 480] on p "﻿" at bounding box center [546, 491] width 592 height 23
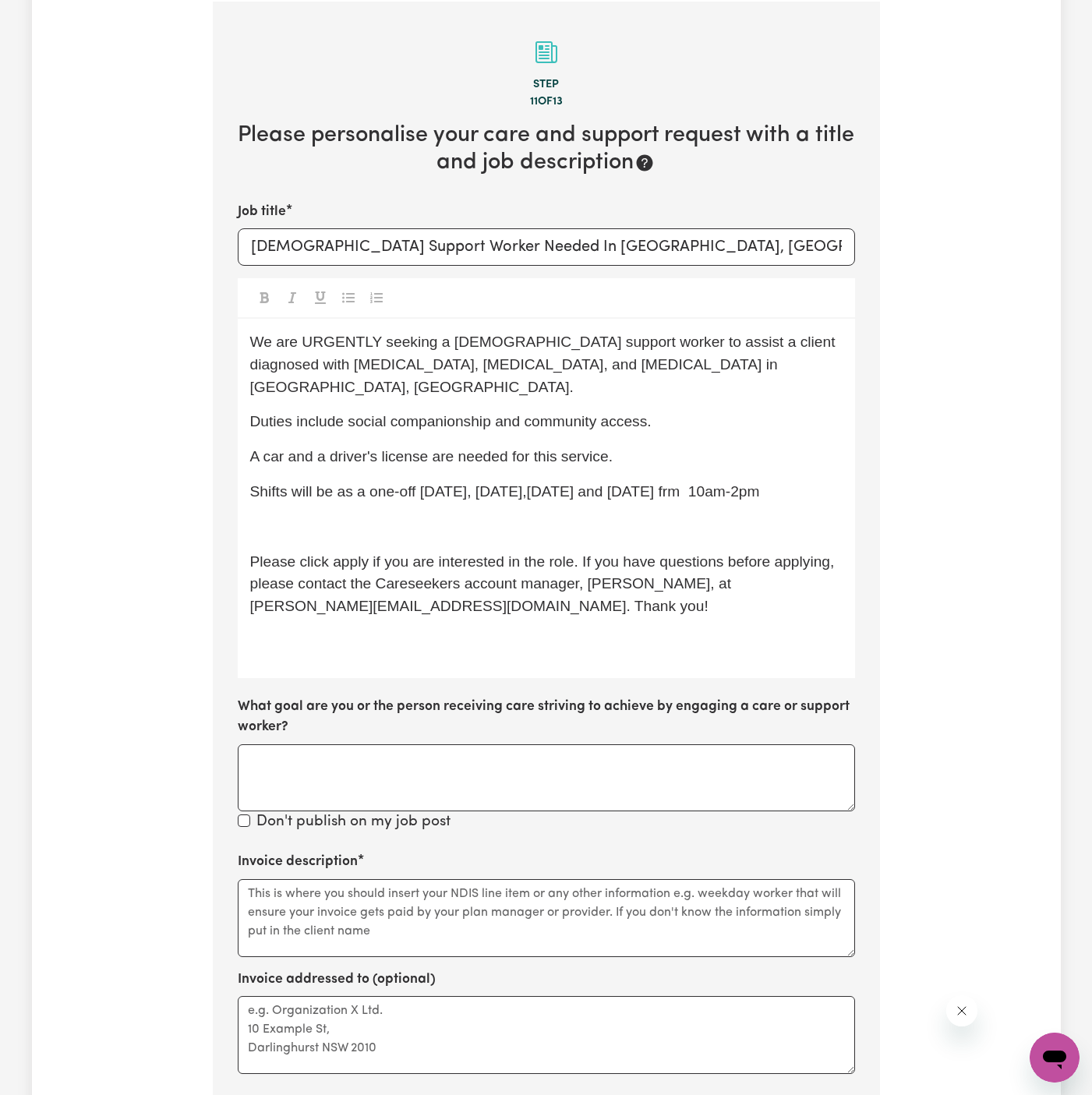
click at [737, 516] on p "﻿" at bounding box center [546, 527] width 592 height 23
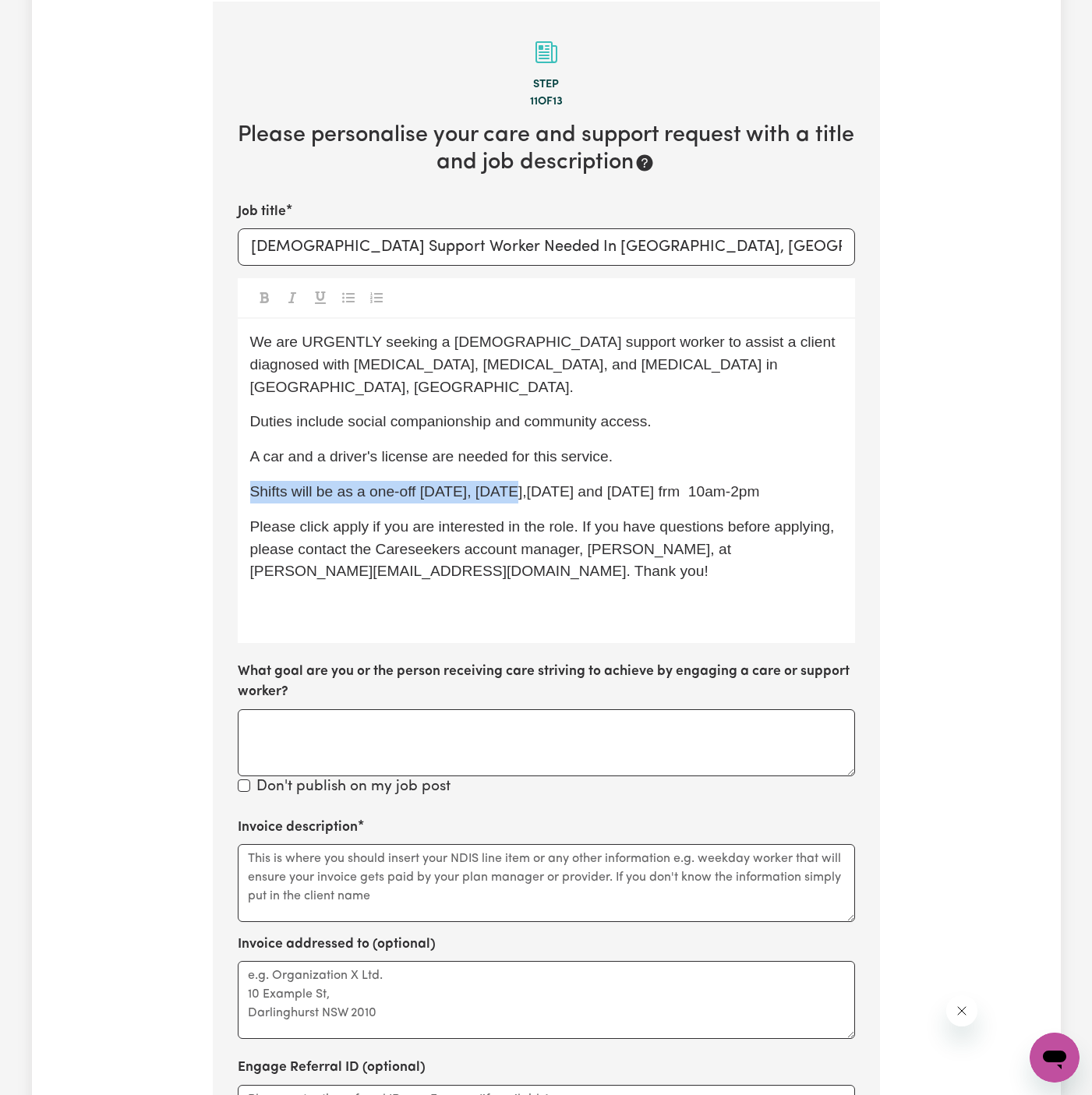
click at [514, 455] on div "We are URGENTLY seeking a female support worker to assist a client diagnosed wi…" at bounding box center [546, 480] width 617 height 324
click at [502, 480] on p "Shifts will be as a one-off tomorrow, Wednesday,tomorrow and Friday this week f…" at bounding box center [546, 491] width 592 height 23
drag, startPoint x: 483, startPoint y: 466, endPoint x: 827, endPoint y: 471, distance: 344.0
click at [827, 480] on p "Shifts will be as a one-off tomorrow, Wednesday,tomorrow and Friday this week f…" at bounding box center [546, 491] width 592 height 23
click at [710, 455] on div "We are URGENTLY seeking a female support worker to assist a client diagnosed wi…" at bounding box center [546, 480] width 617 height 324
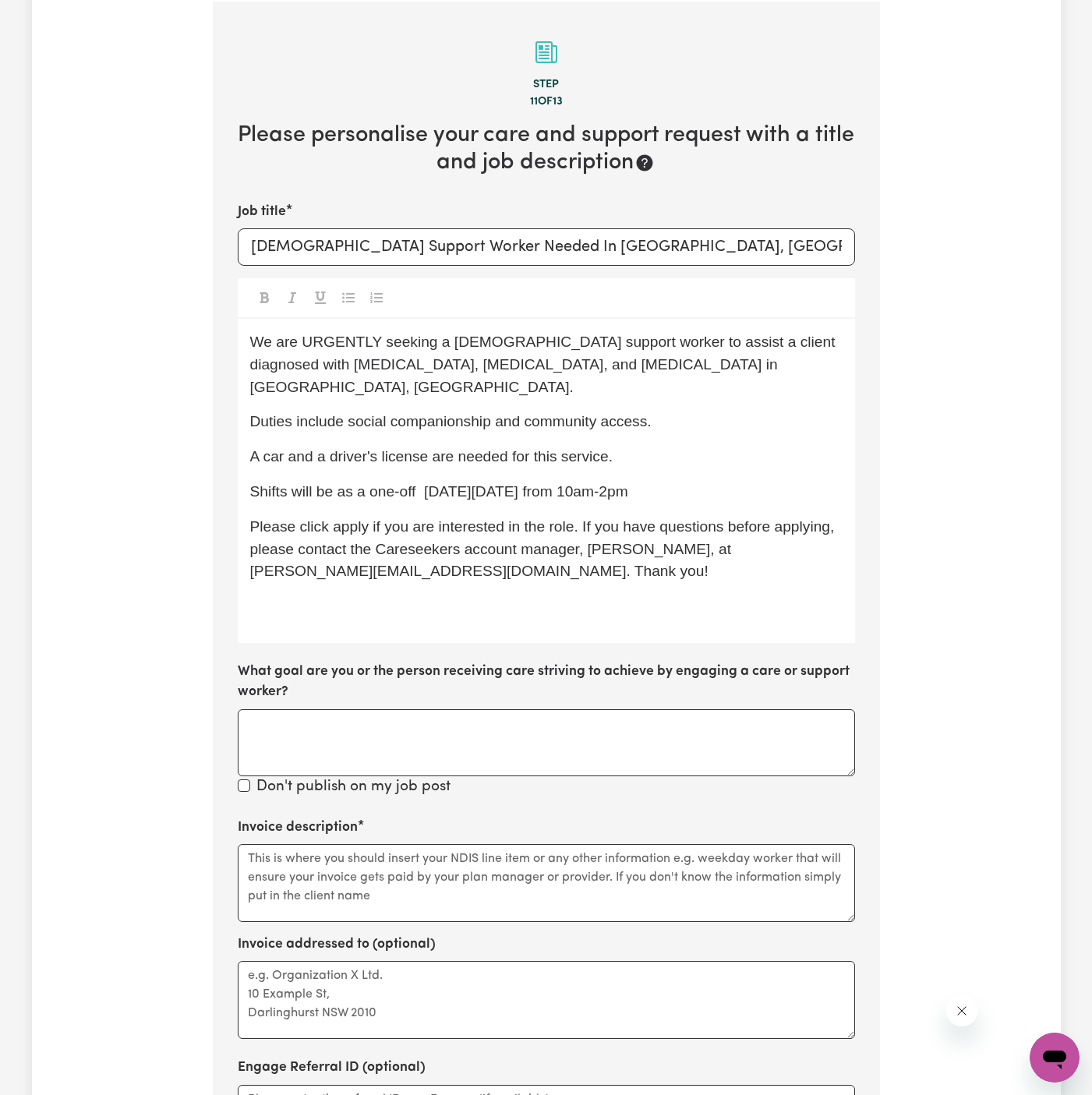
click at [710, 480] on p "Shifts will be as a one-off on Thursday 16/10 from 10am-2pm" at bounding box center [546, 491] width 592 height 23
click at [629, 483] on span "Shifts will be as a one-off on Thursday 16/10 from 10am-2pm." at bounding box center [441, 491] width 382 height 17
click at [599, 483] on span "Shifts will be as a one-off on Thursday 16/10 from 10am to 2pm." at bounding box center [449, 491] width 398 height 17
click at [652, 483] on span "Shifts will be as a one-off on Thursday 16/10 from 10 am to 2pm." at bounding box center [451, 491] width 402 height 17
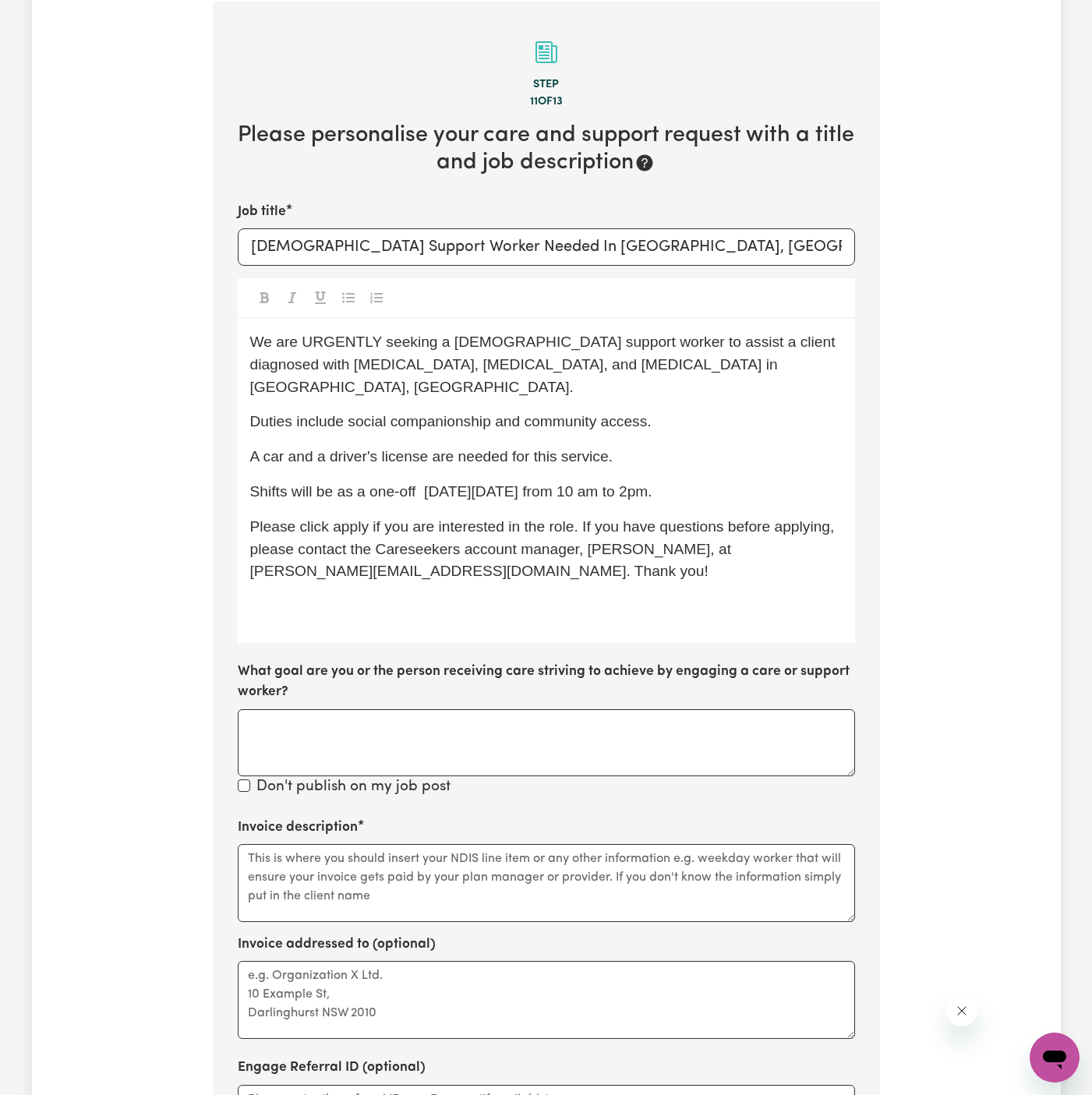
click at [652, 483] on span "Shifts will be as a one-off on Thursday 16/10 from 10 am to 2pm." at bounding box center [451, 491] width 402 height 17
click at [674, 480] on p "Shifts will be as a one-off on Thursday 16/10 from 10 am to 2 pm." at bounding box center [546, 491] width 592 height 23
click at [631, 446] on p "A car and a driver's license are needed for this service." at bounding box center [546, 457] width 592 height 23
click at [396, 483] on span "Shifts will be as a one-off on Thursday 16/10 from 10 am to 2 pm." at bounding box center [453, 491] width 406 height 17
click at [367, 480] on p "Shifts will be as a one-off on Thursday 16/10 from 10 am to 2 pm." at bounding box center [546, 491] width 592 height 23
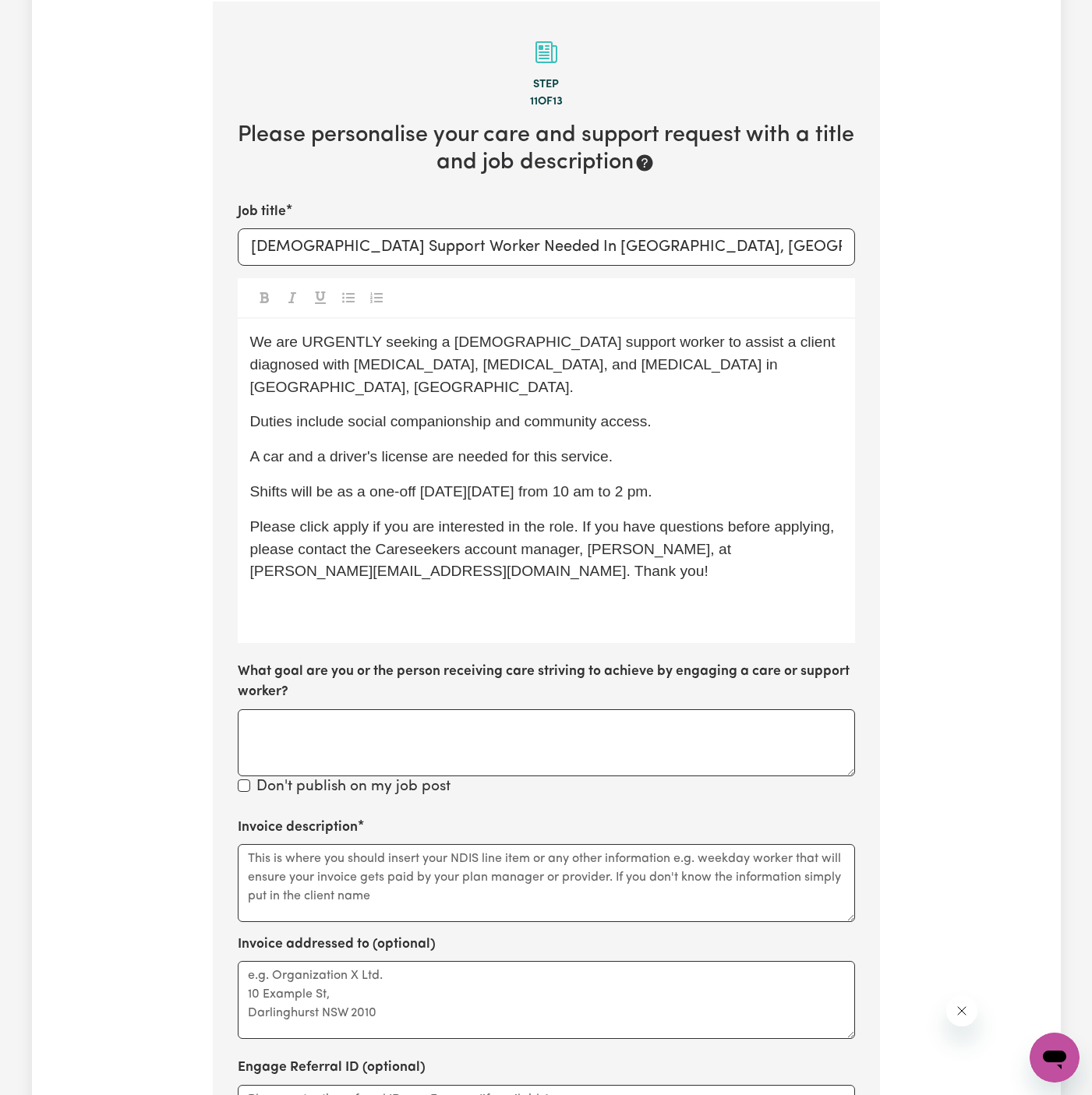
click at [444, 455] on div "We are URGENTLY seeking a female support worker to assist a client diagnosed wi…" at bounding box center [546, 480] width 617 height 324
click at [475, 483] on span "Shifts will be as a one-off on Thursday 16/10 from 10 am to 2 pm." at bounding box center [451, 491] width 402 height 17
click at [467, 483] on span "Shifts will be as a one-off on Thursday 16/10 from 10 am to 2 pm." at bounding box center [451, 491] width 402 height 17
click at [569, 478] on div "We are URGENTLY seeking a female support worker to assist a client diagnosed wi…" at bounding box center [546, 480] width 617 height 324
click at [649, 452] on div "We are URGENTLY seeking a female support worker to assist a client diagnosed wi…" at bounding box center [546, 480] width 617 height 324
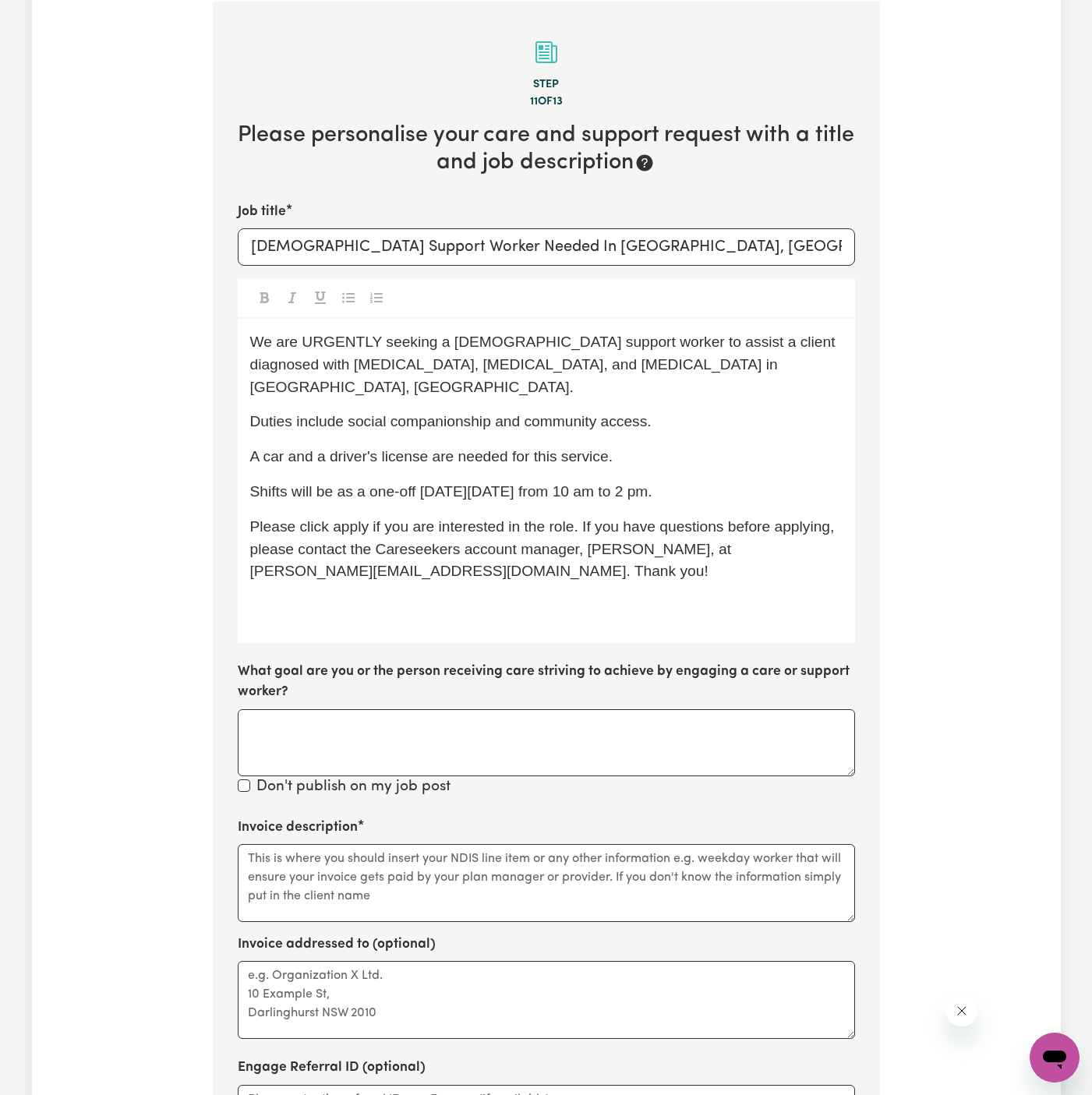
click at [663, 411] on p "Duties include social companionship and community access." at bounding box center [546, 422] width 592 height 23
click at [698, 384] on div "We are URGENTLY seeking a female support worker to assist a client diagnosed wi…" at bounding box center [546, 480] width 617 height 324
drag, startPoint x: 709, startPoint y: 344, endPoint x: 755, endPoint y: 372, distance: 53.9
click at [755, 372] on p "We are URGENTLY seeking a female support worker to assist a client diagnosed wi…" at bounding box center [546, 365] width 592 height 67
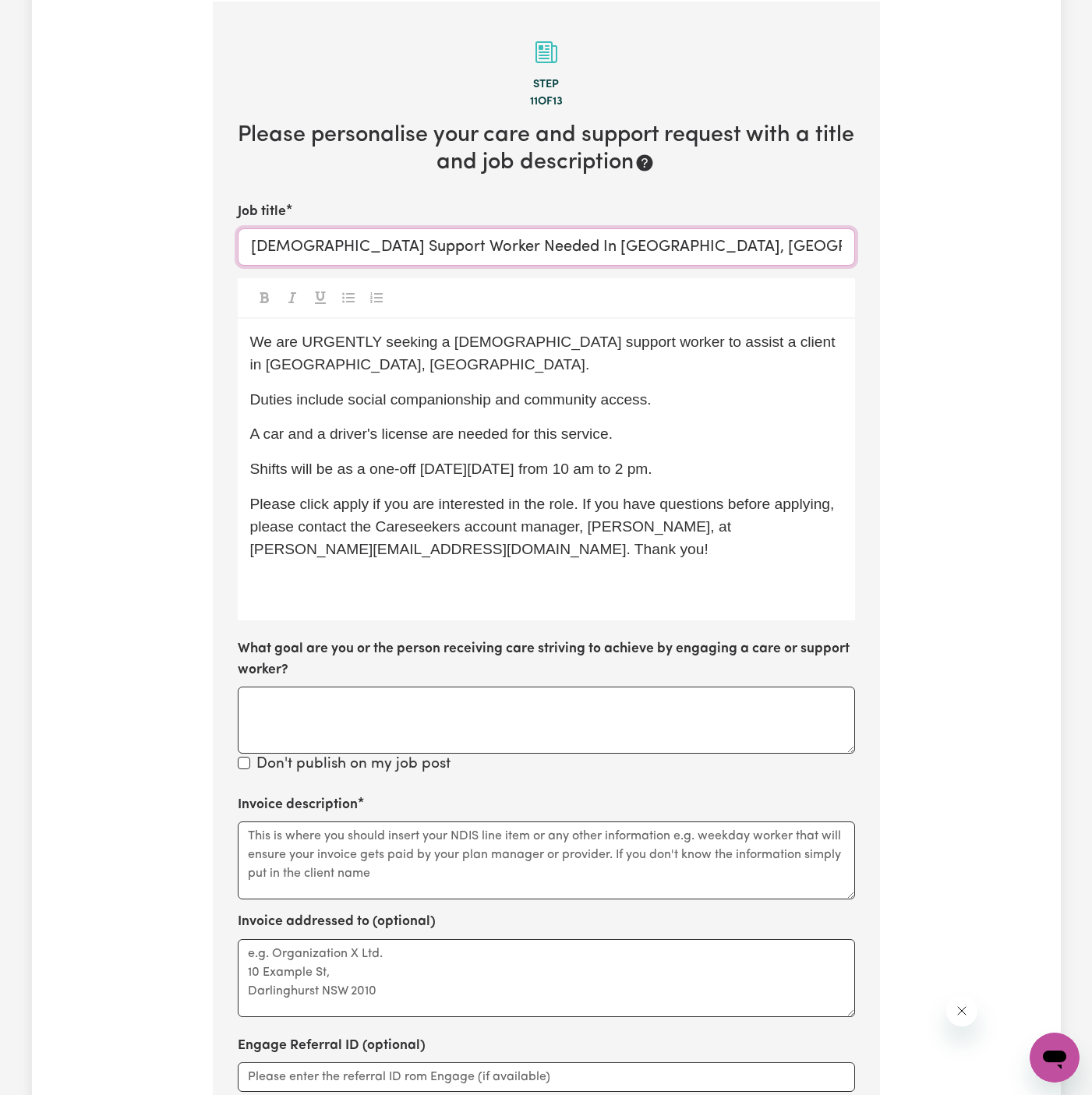
click at [548, 252] on input "Female Support Worker Needed In Fairfield, NSW" at bounding box center [546, 247] width 617 height 38
drag, startPoint x: 499, startPoint y: 244, endPoint x: 635, endPoint y: 241, distance: 136.0
click at [635, 241] on input "Female Support Worker Needed In Fairfield, NSW" at bounding box center [546, 247] width 617 height 38
paste input "Jordan Springs, NSW"
type input "Female Support Worker Needed In Jordan Springs, NSW"
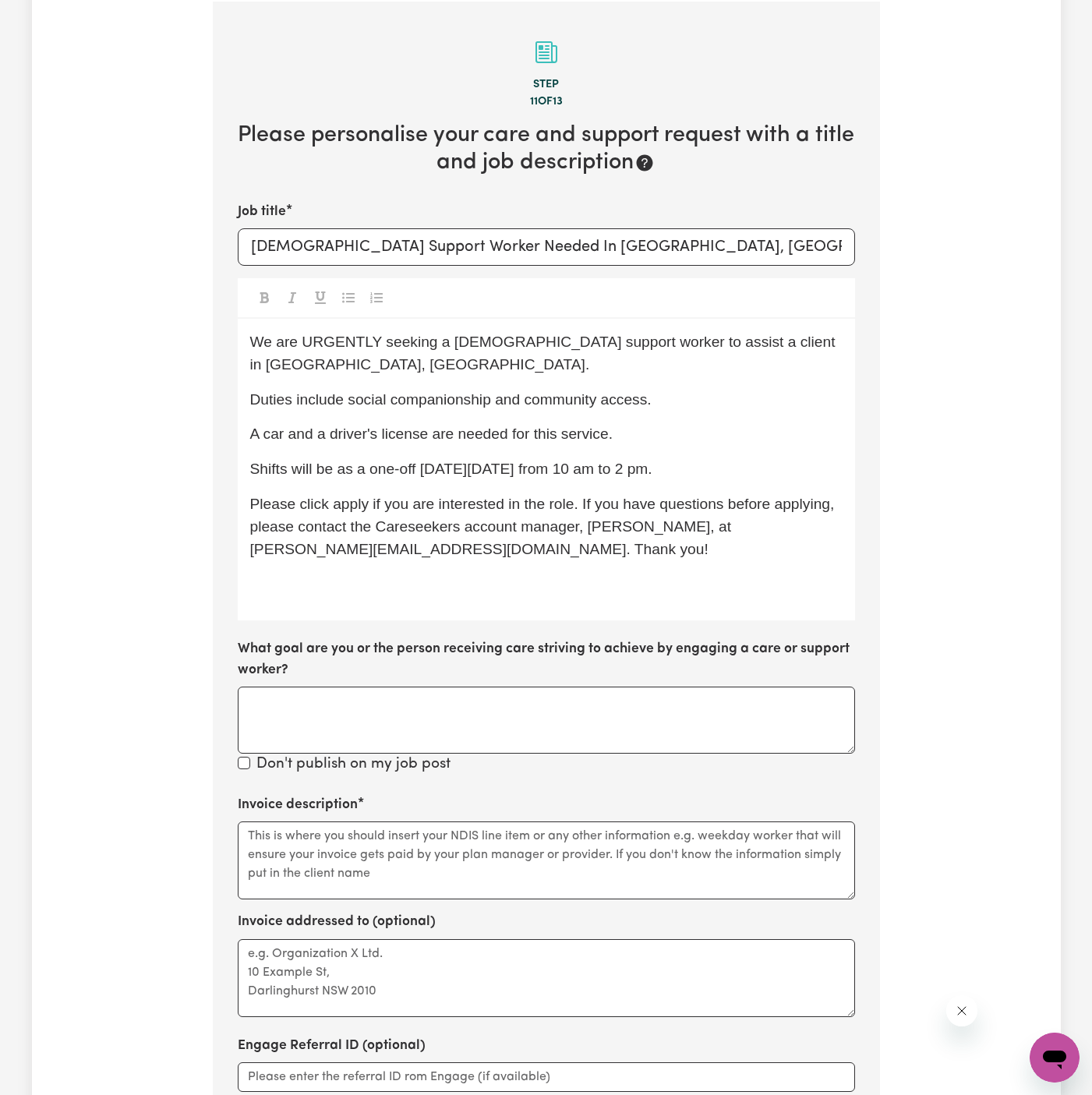
click at [424, 588] on p "﻿" at bounding box center [546, 584] width 592 height 23
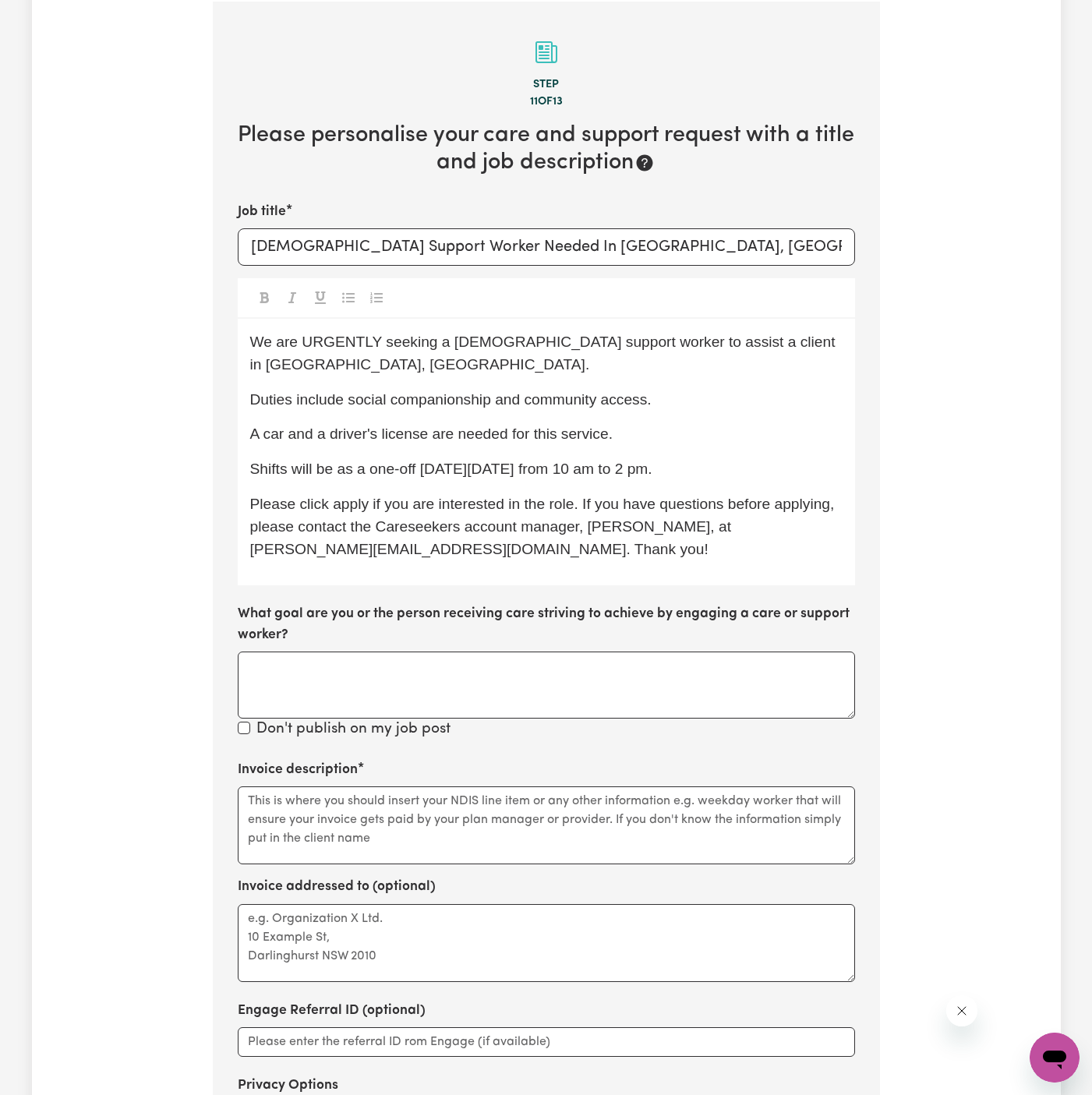
click at [702, 432] on p "A car and a driver's license are needed for this service." at bounding box center [546, 434] width 592 height 23
click at [505, 394] on span "Duties include social companionship and community access." at bounding box center [451, 399] width 401 height 17
drag, startPoint x: 655, startPoint y: 407, endPoint x: 519, endPoint y: 407, distance: 136.0
click at [519, 407] on p "Duties include social companionship and community access." at bounding box center [546, 399] width 592 height 23
copy span "community access."
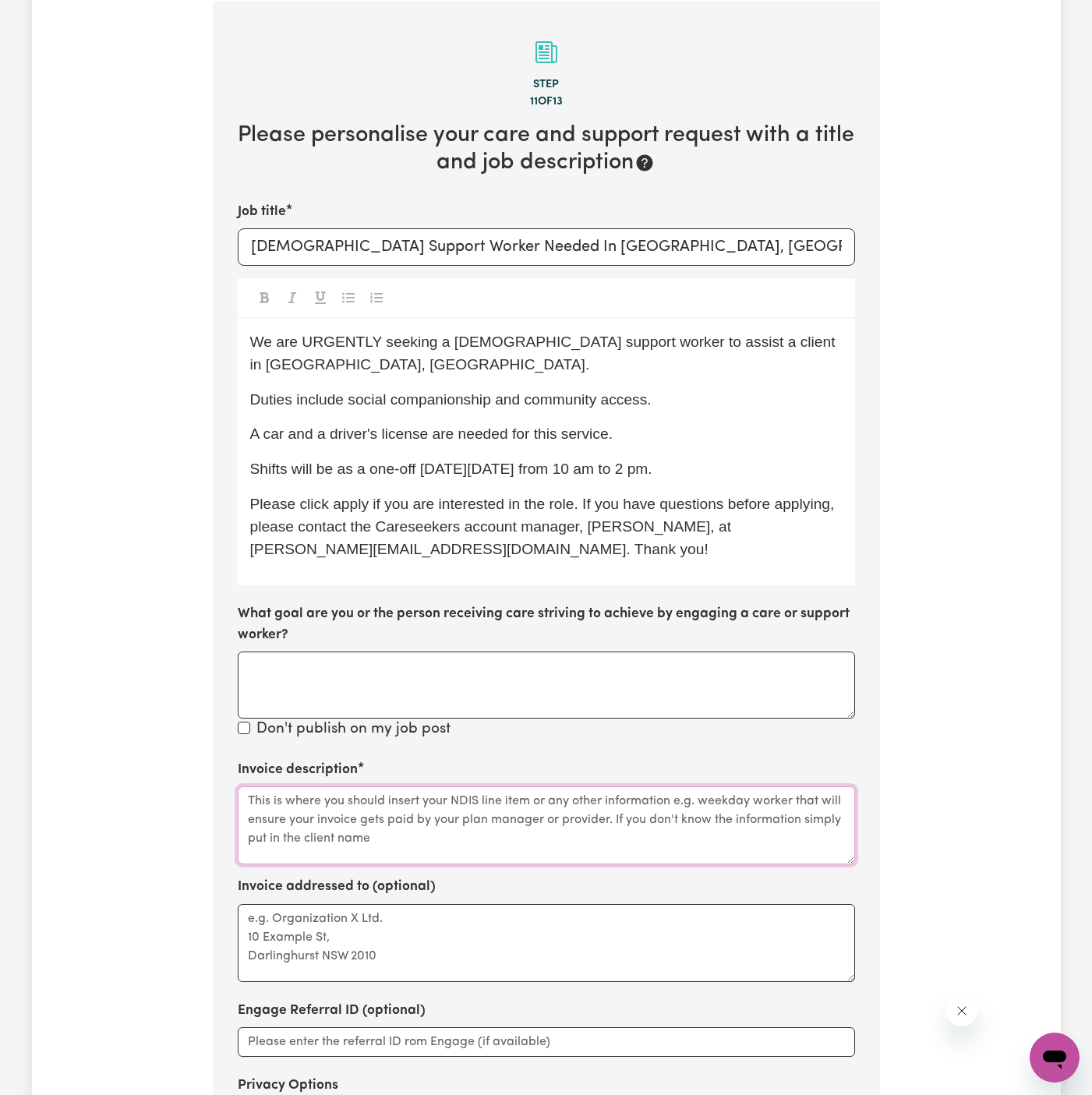
click at [429, 816] on textarea "Invoice description" at bounding box center [546, 825] width 617 height 78
paste textarea "community access."
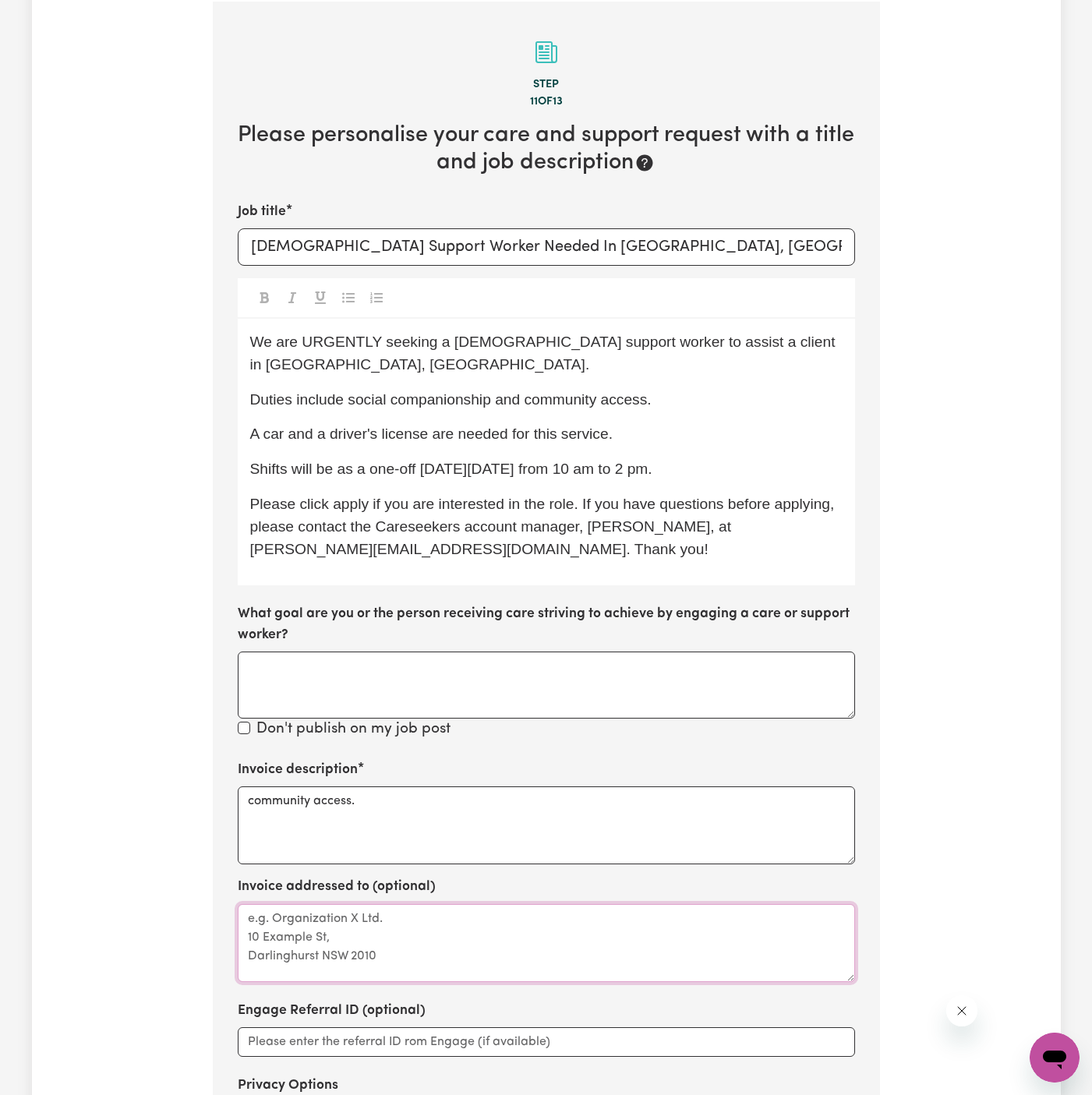
click at [429, 914] on textarea "Invoice addressed to (optional)" at bounding box center [546, 943] width 617 height 78
click at [440, 775] on div "Invoice description community access." at bounding box center [546, 812] width 617 height 105
click at [440, 806] on textarea "community access." at bounding box center [546, 825] width 617 height 78
type textarea "community access"
click at [447, 868] on div "Invoice description community access Invoice addressed to (optional) Engage Ref…" at bounding box center [546, 975] width 617 height 432
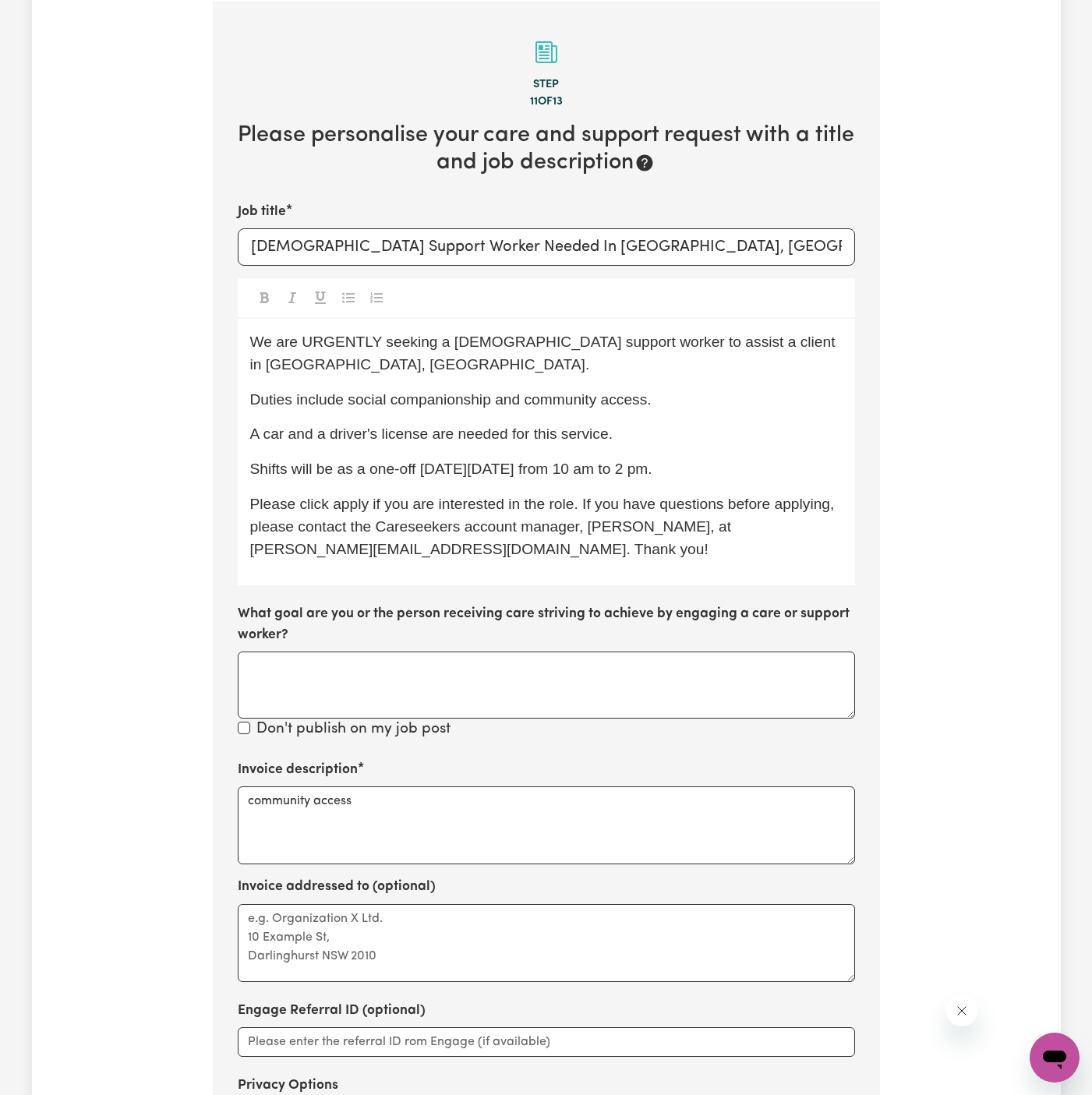
click at [516, 992] on div "Invoice description community access Invoice addressed to (optional) Engage Ref…" at bounding box center [546, 975] width 617 height 432
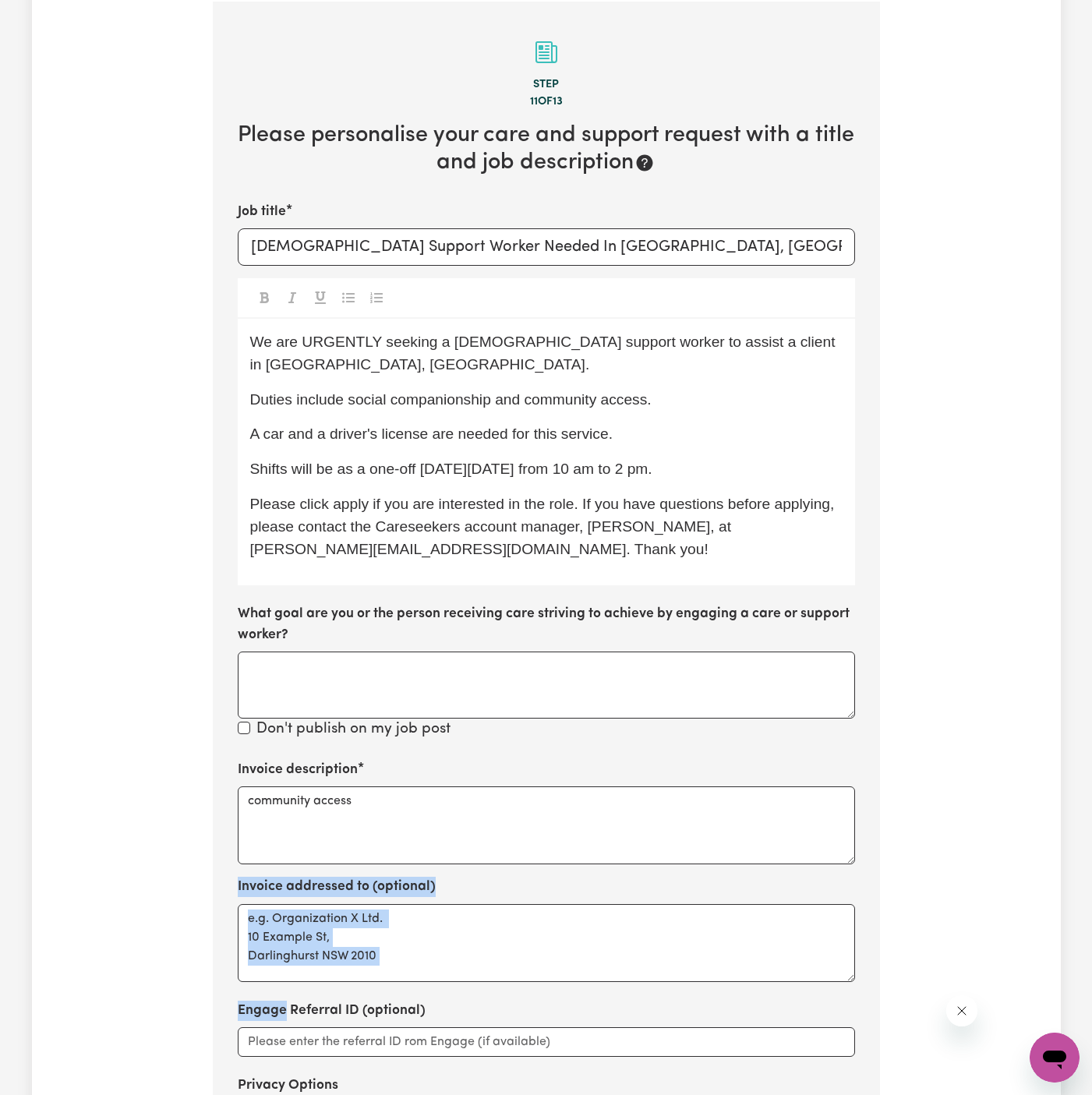
drag, startPoint x: 516, startPoint y: 982, endPoint x: 524, endPoint y: 971, distance: 13.6
click at [524, 971] on div "Invoice description community access Invoice addressed to (optional) Engage Ref…" at bounding box center [546, 975] width 617 height 432
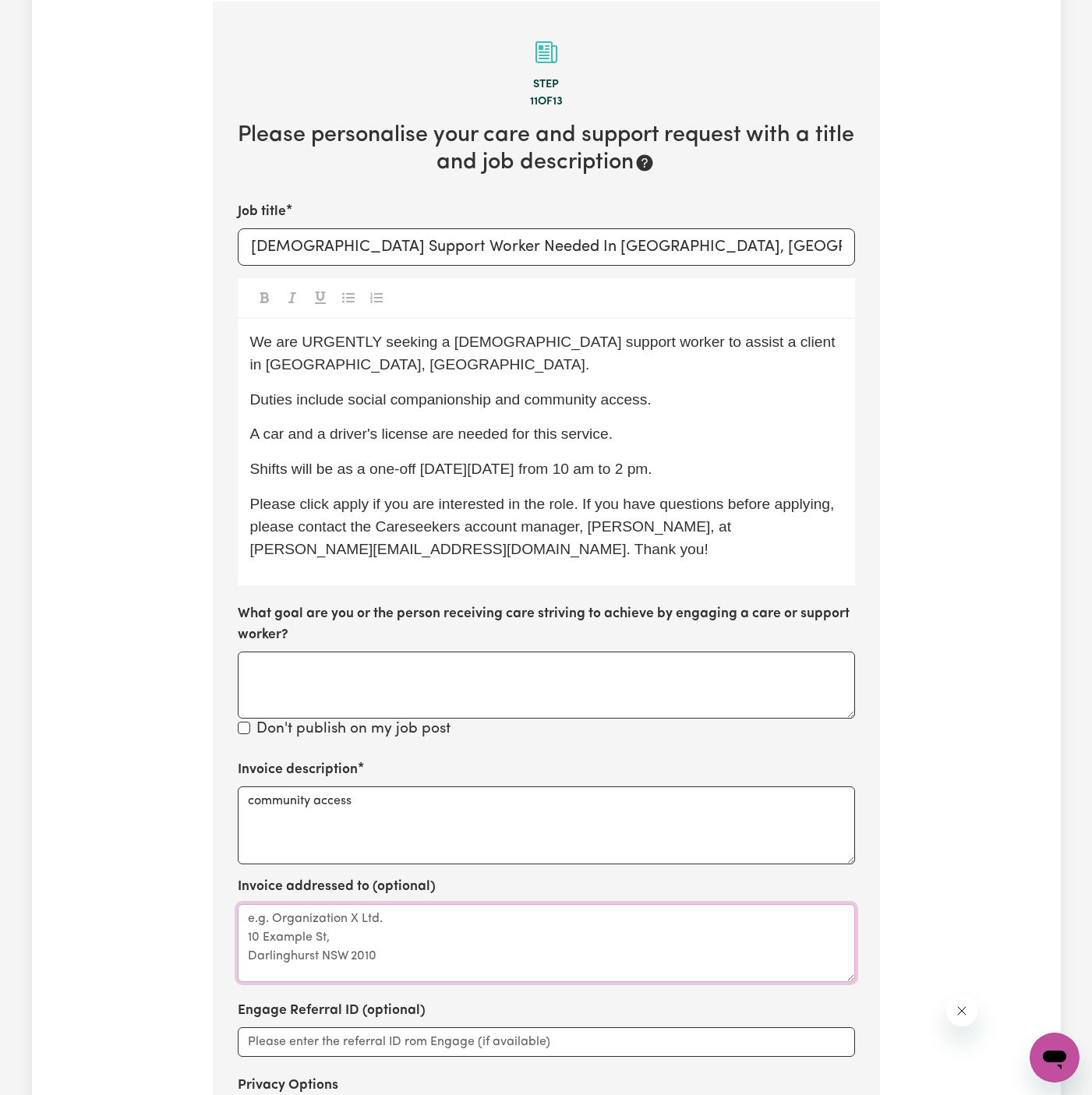
click at [525, 970] on textarea "Invoice addressed to (optional)" at bounding box center [546, 943] width 617 height 78
click at [525, 967] on textarea "Invoice addressed to (optional)" at bounding box center [546, 943] width 617 height 78
paste textarea "Vitality Care Services"
click at [271, 915] on textarea "c/oVitality Care Services" at bounding box center [546, 943] width 617 height 78
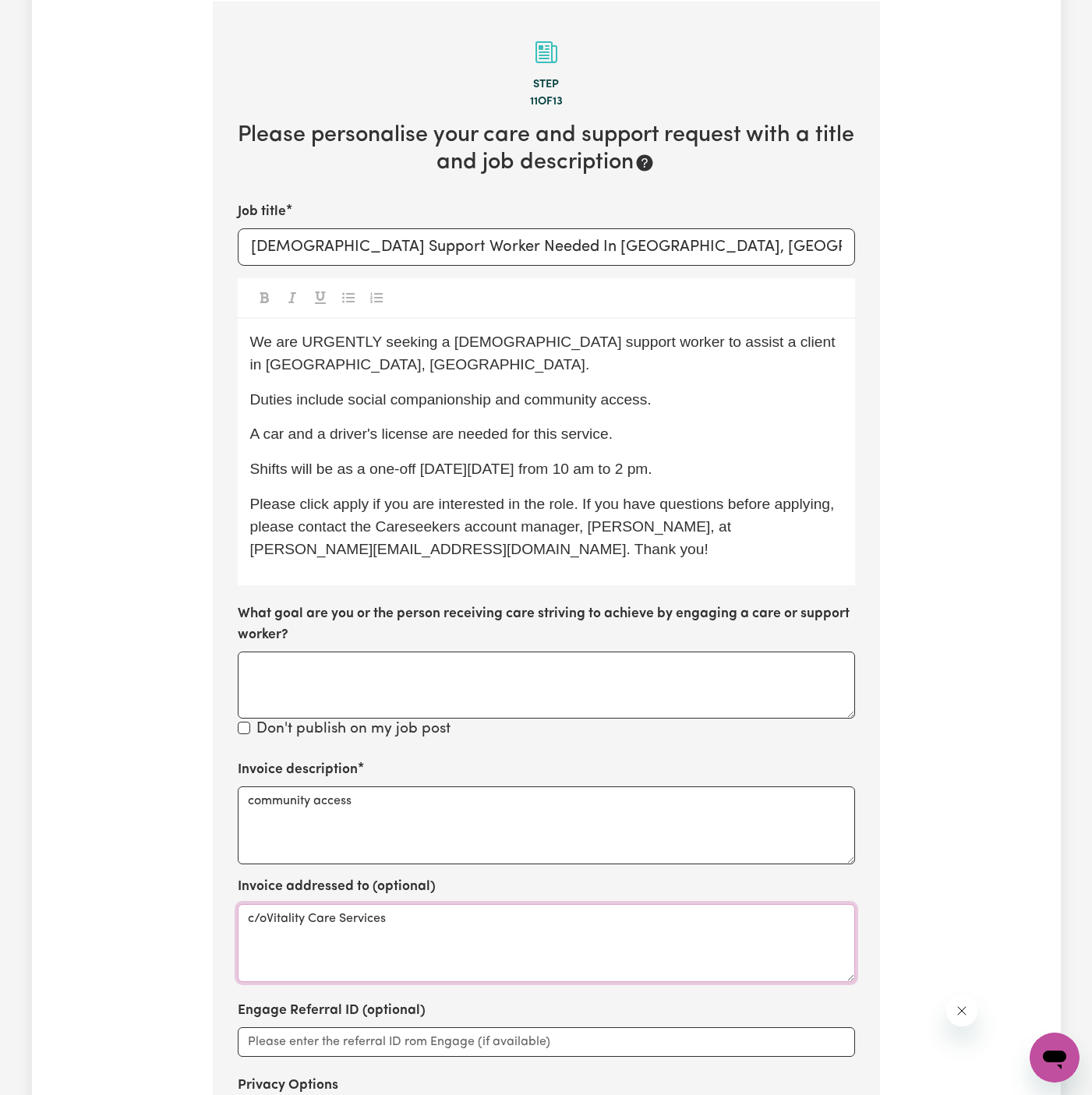
click at [375, 919] on textarea "c/oVitality Care Services" at bounding box center [546, 943] width 617 height 78
click at [265, 915] on textarea "c/oVitality Care Services" at bounding box center [546, 943] width 617 height 78
click at [371, 915] on textarea "c/o Vitality Care Services" at bounding box center [546, 943] width 617 height 78
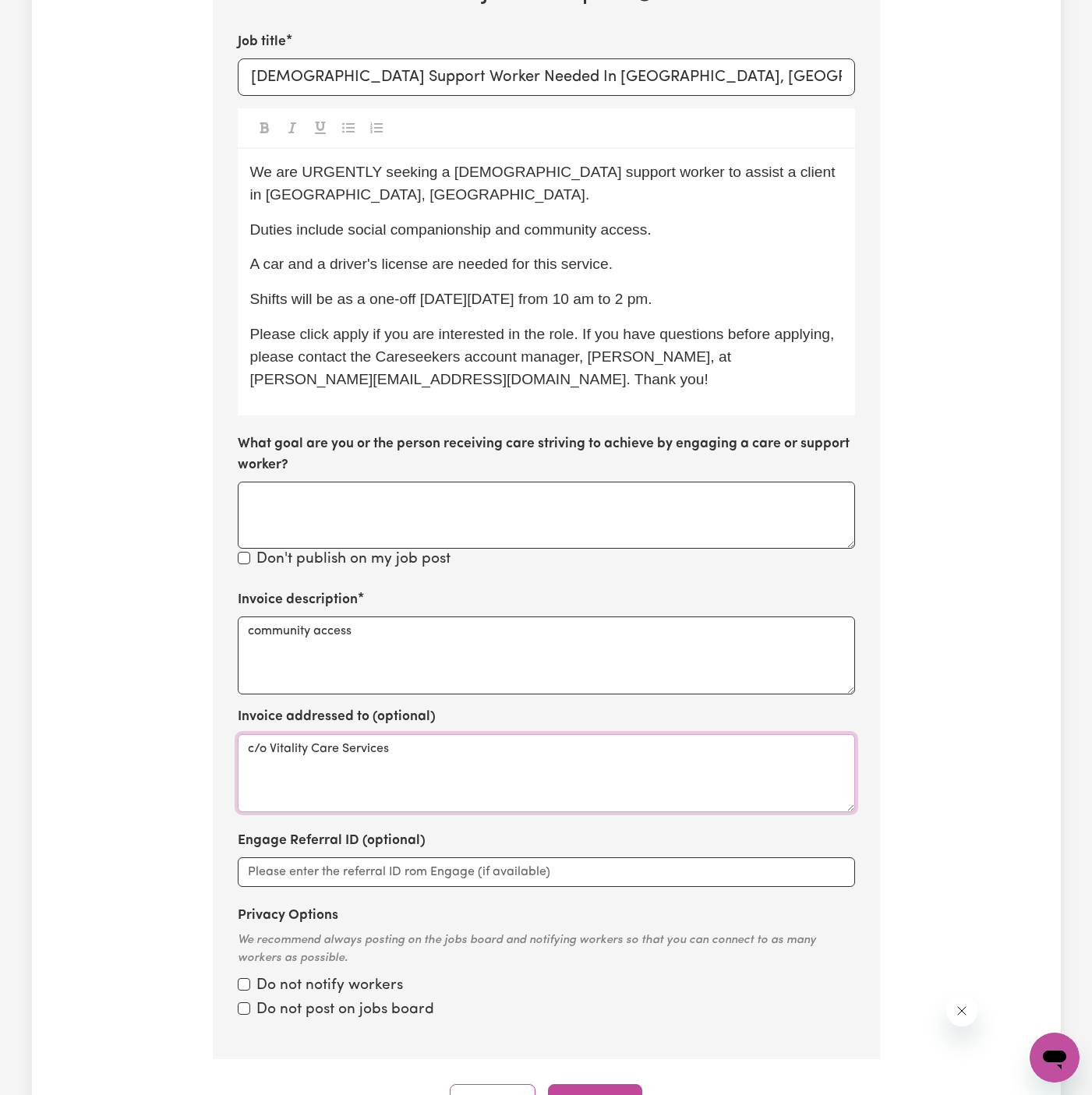
scroll to position [659, 0]
type textarea "c/o Vitality Care Services"
click at [587, 1083] on button "Continue" at bounding box center [594, 1100] width 94 height 35
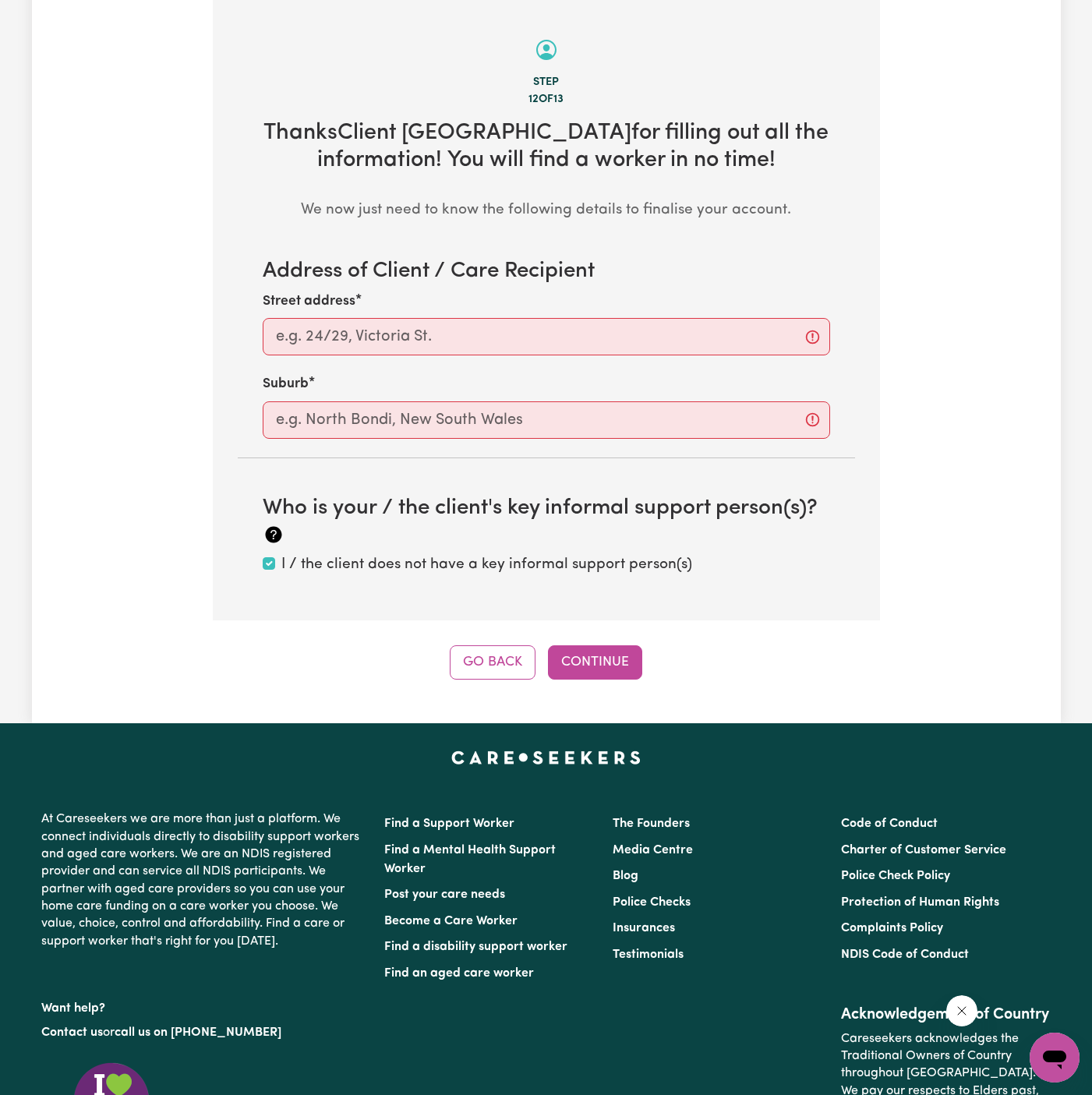
scroll to position [488, 0]
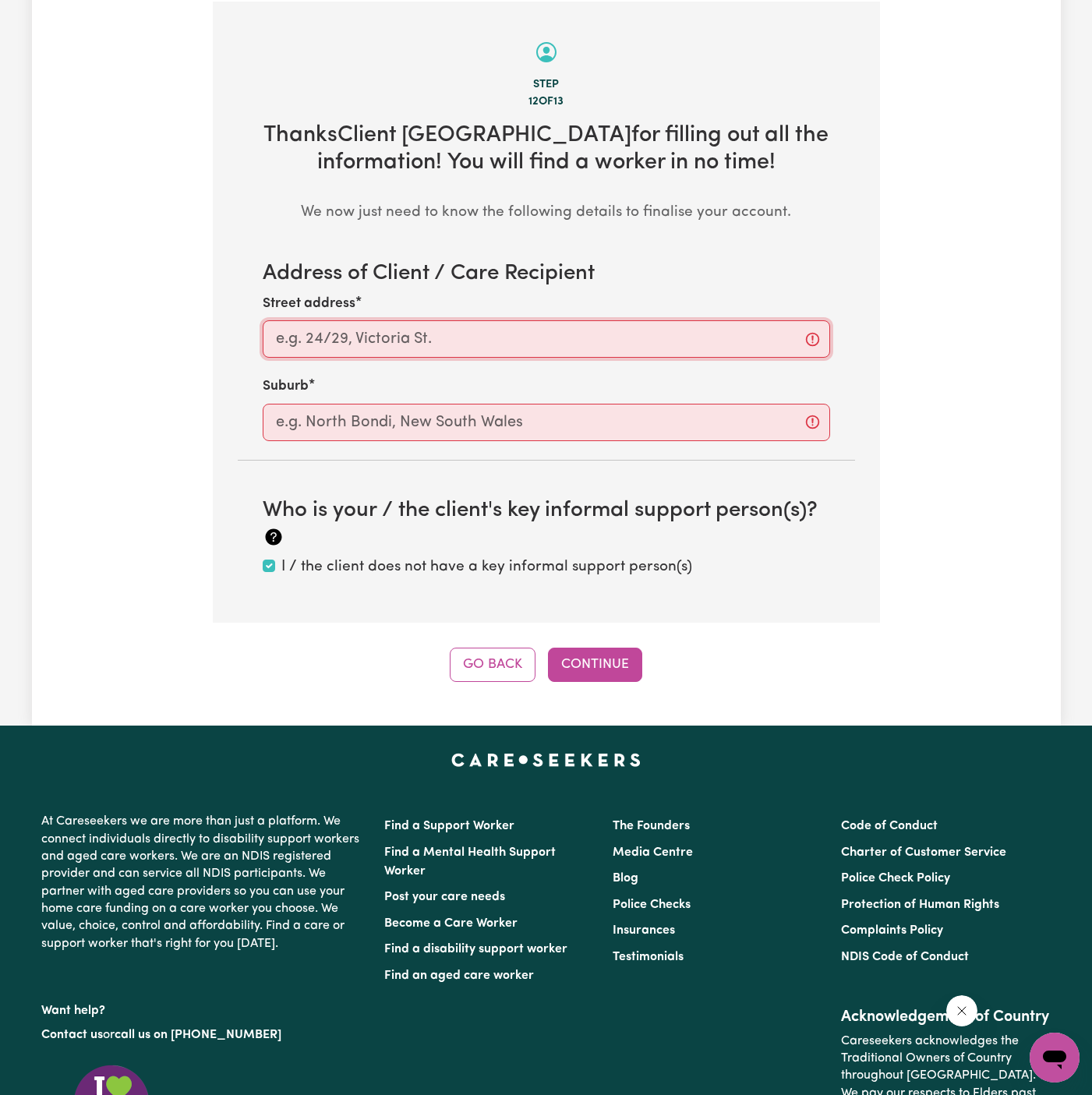
click at [610, 353] on input "Street address" at bounding box center [546, 339] width 567 height 38
click at [444, 320] on input "Street address" at bounding box center [546, 339] width 567 height 38
paste input "Jordan Springs"
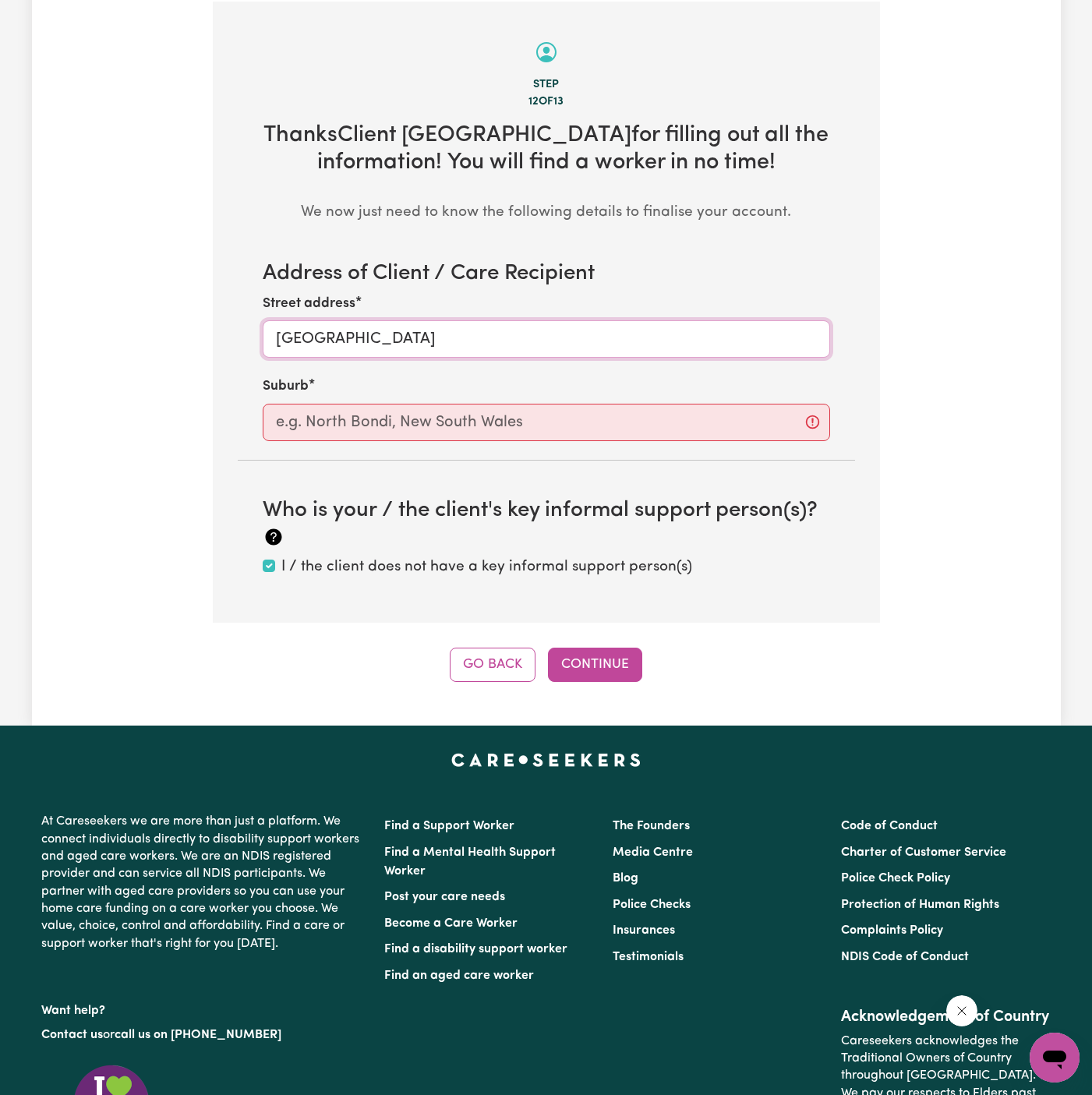
type input "Jordan Springs"
click at [418, 432] on input "text" at bounding box center [546, 422] width 567 height 38
paste input "Jordan Springs"
type input "Jordan Springs"
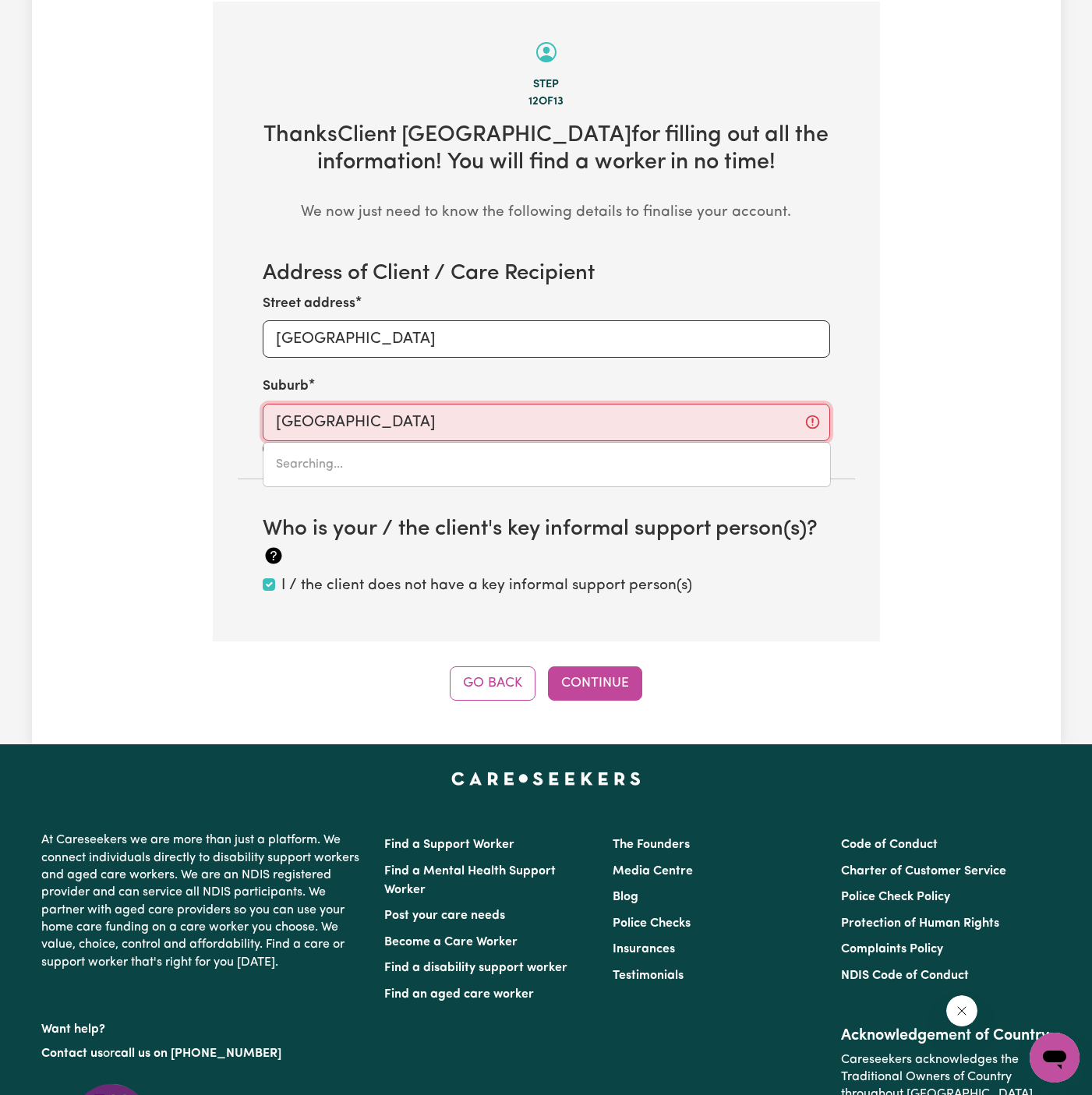
type input "Jordan Springs, New South Wales, 2747"
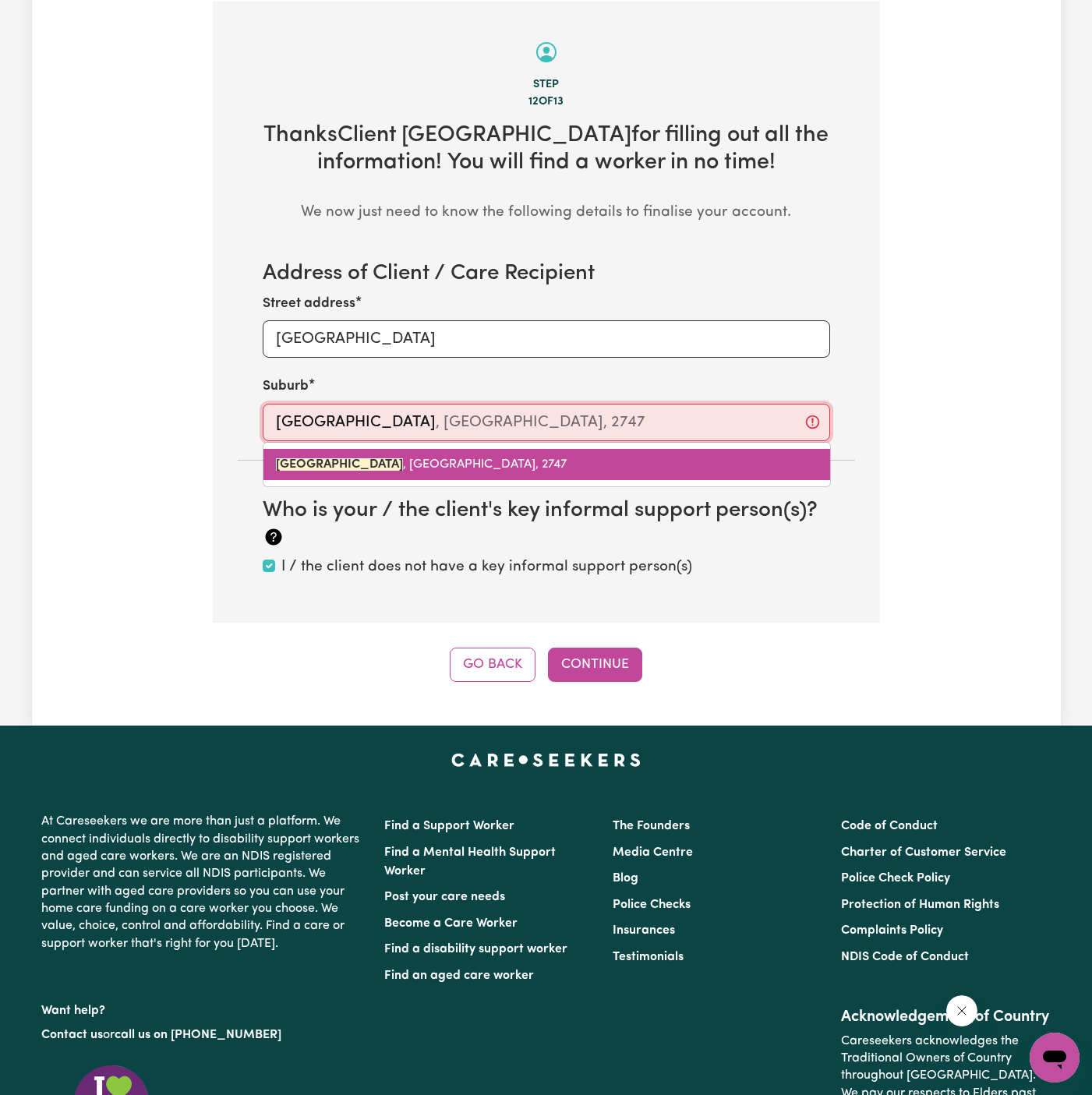
click at [453, 476] on link "JORDAN SPRINGS , New South Wales, 2747" at bounding box center [546, 464] width 566 height 32
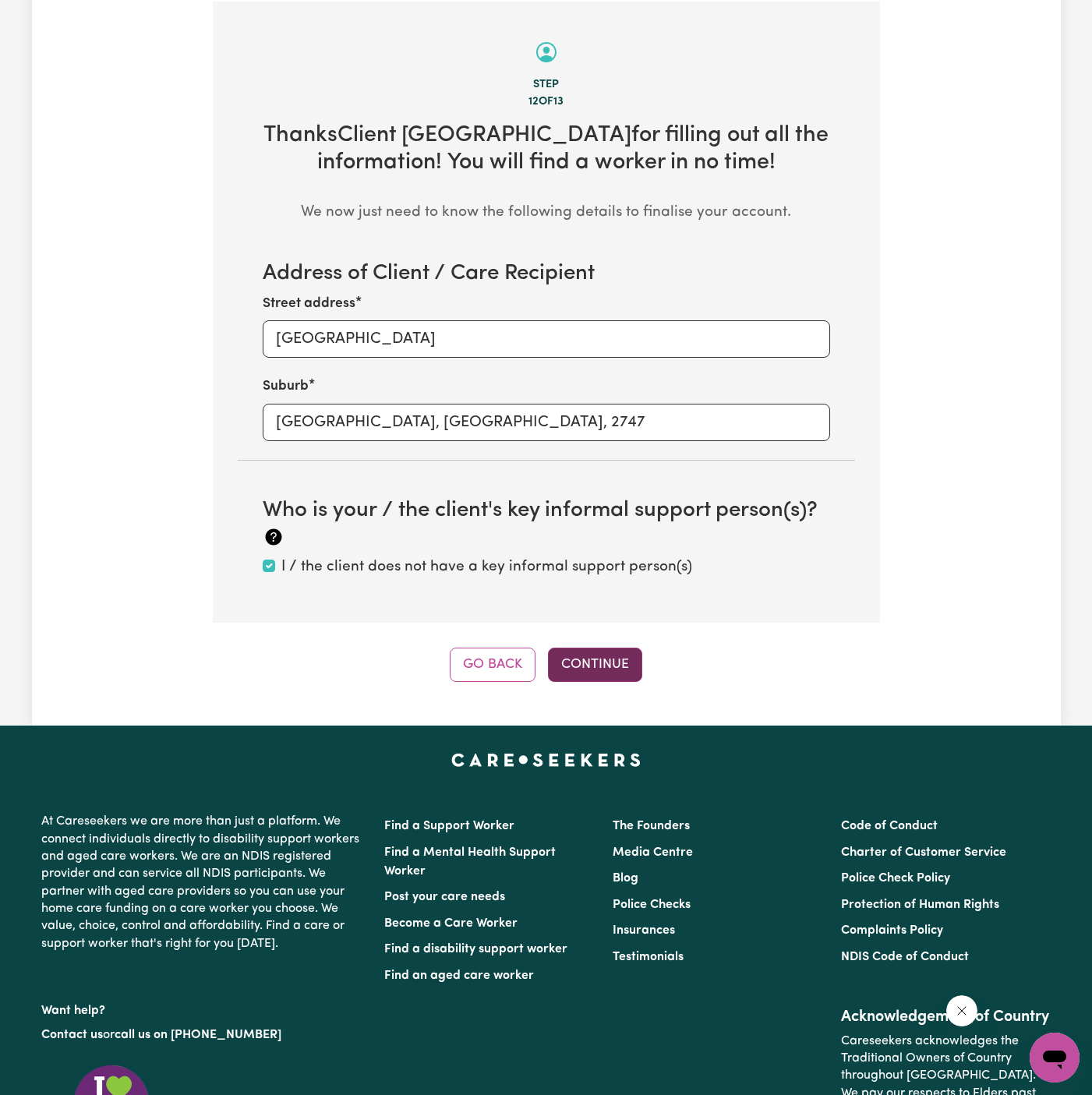
click at [577, 671] on button "Continue" at bounding box center [594, 664] width 94 height 35
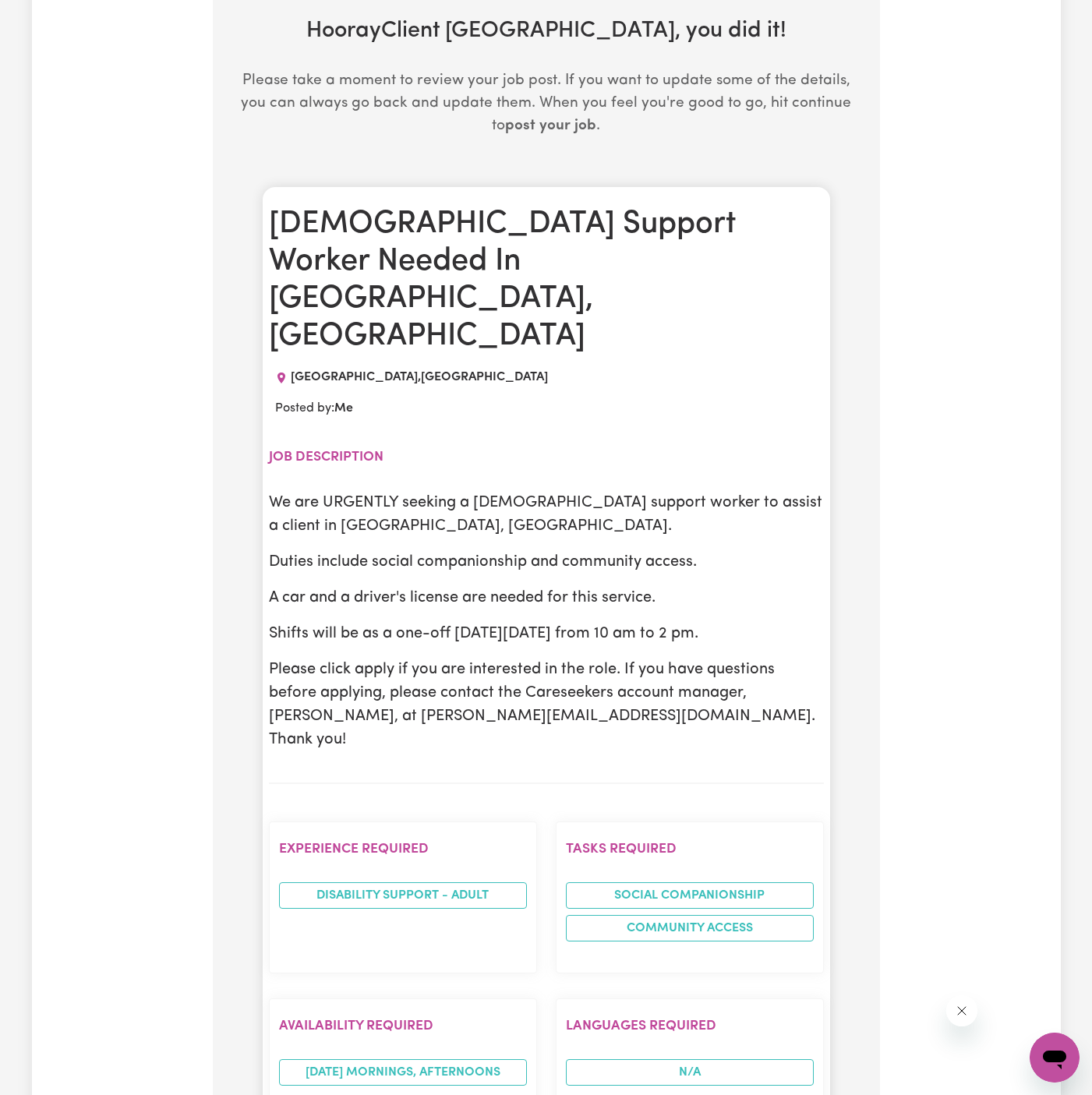
scroll to position [612, 0]
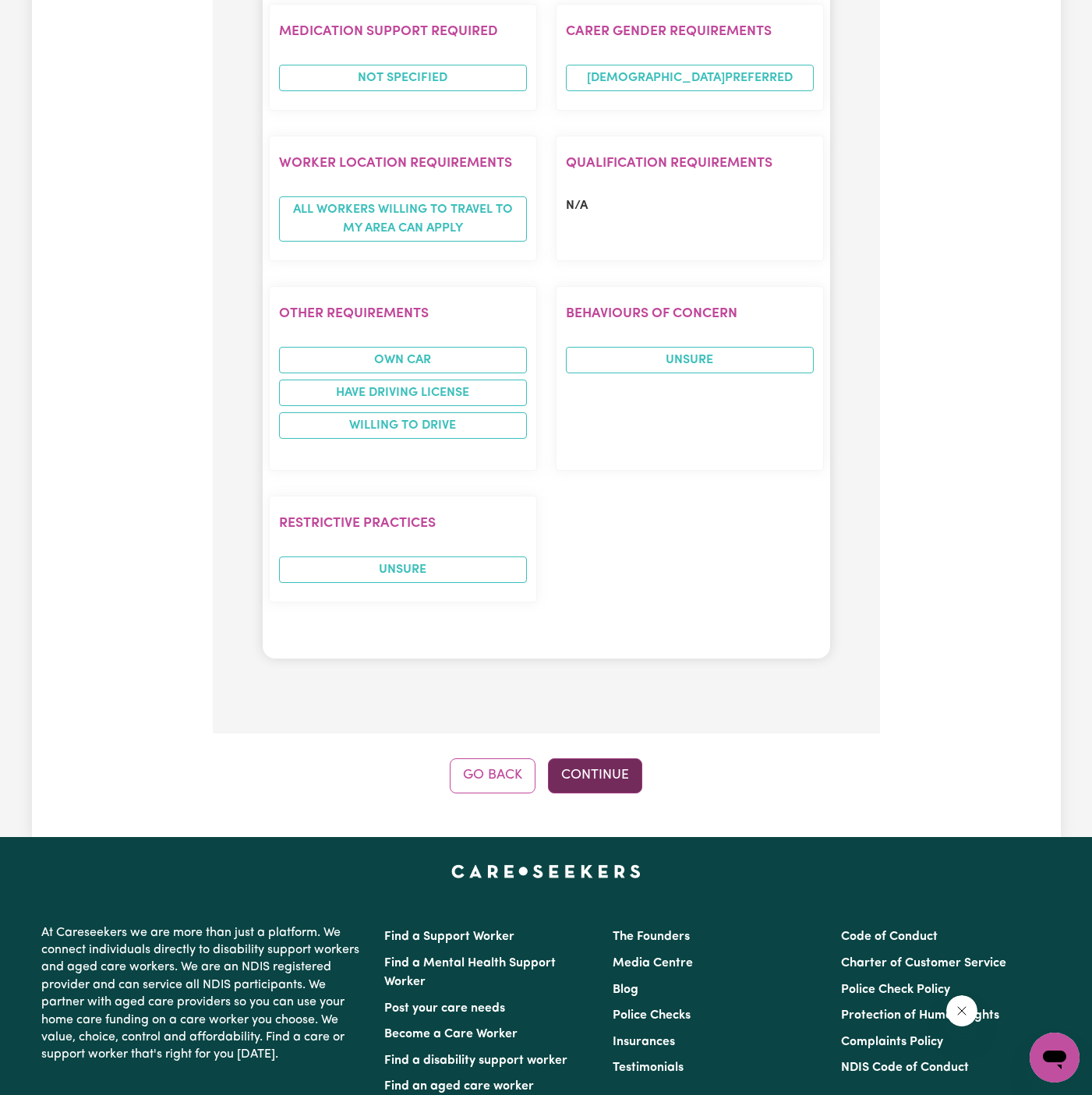
click at [634, 758] on button "Continue" at bounding box center [594, 775] width 94 height 35
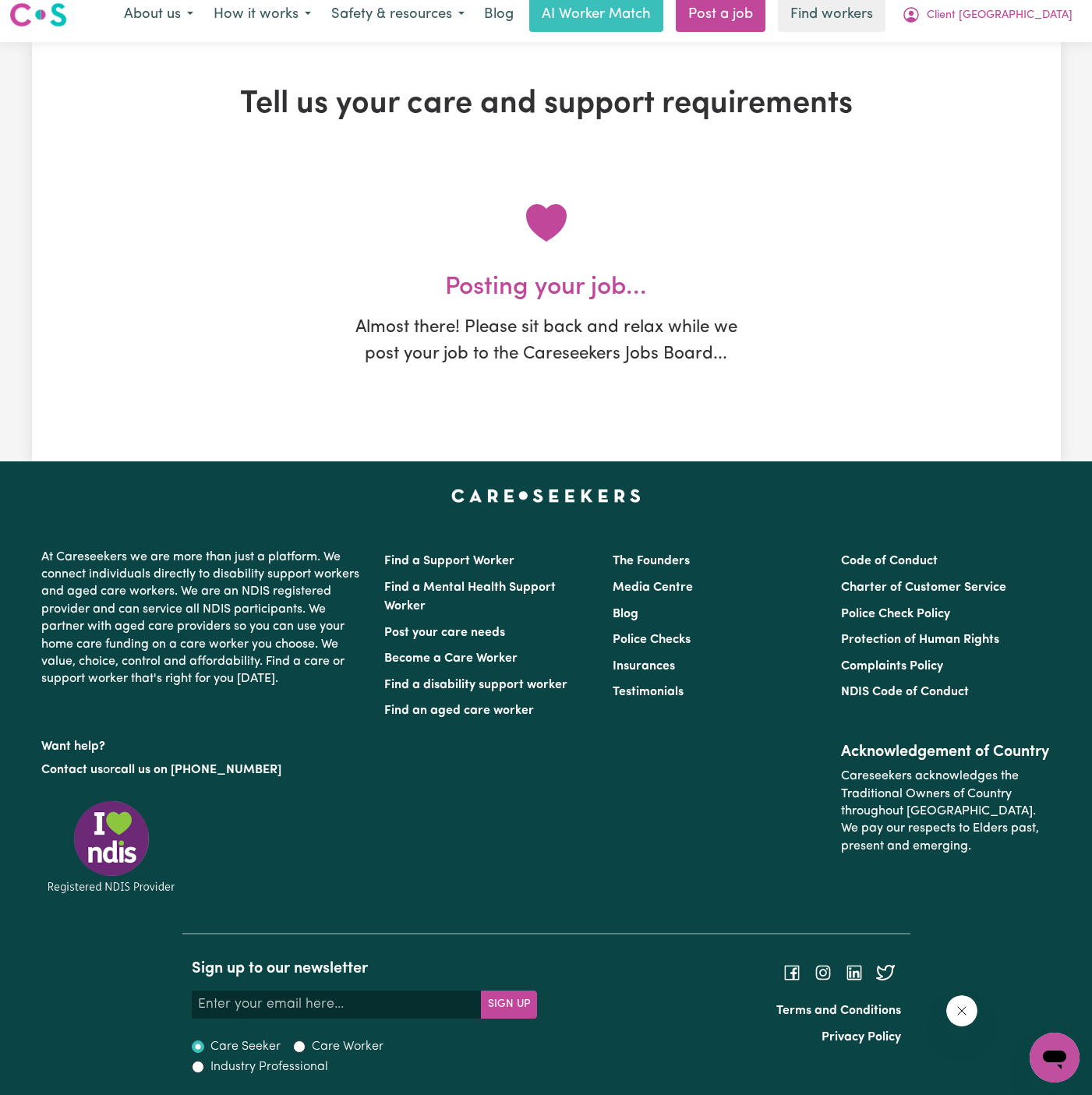
scroll to position [0, 0]
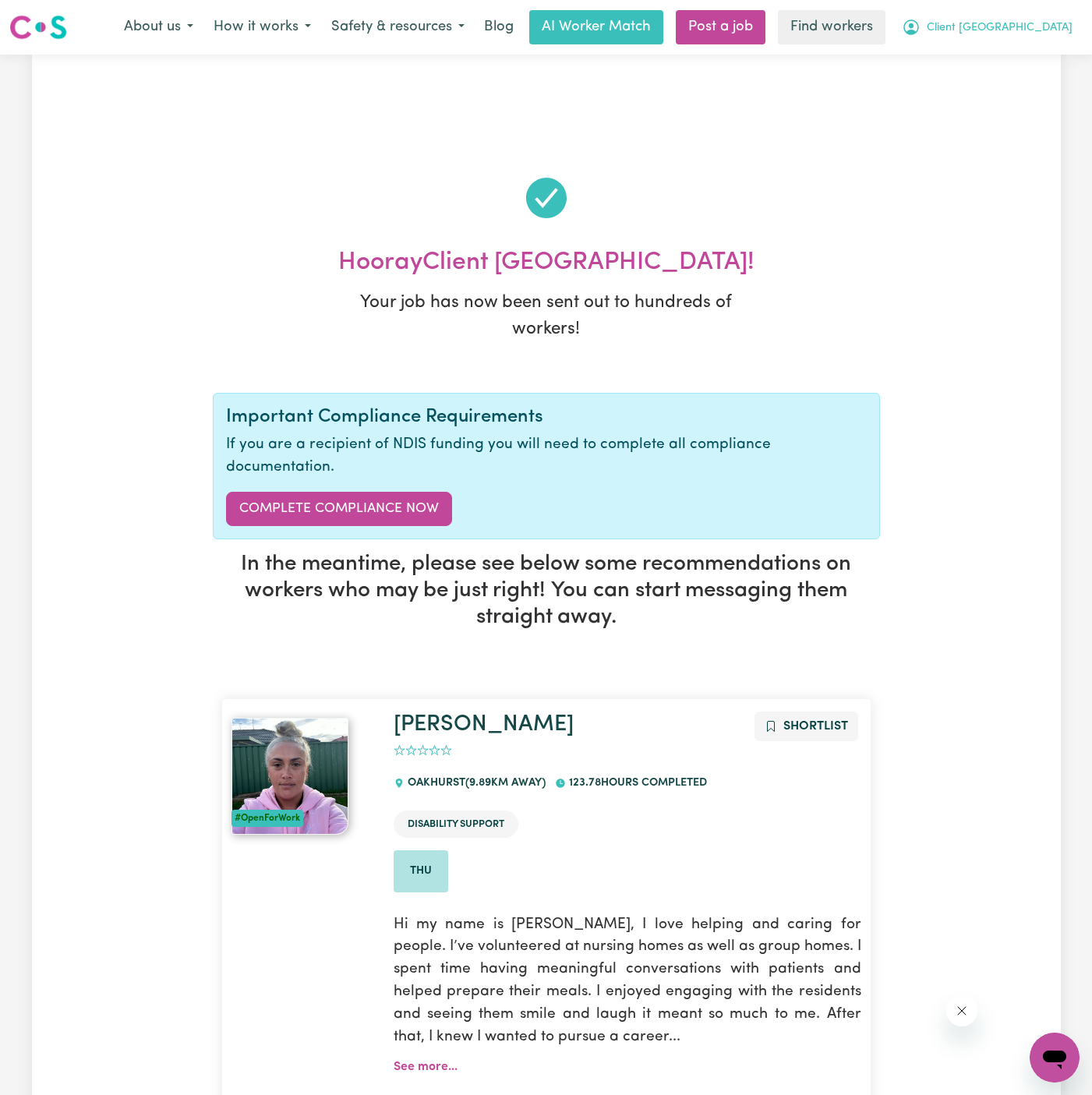
click at [1026, 24] on span "Client [GEOGRAPHIC_DATA]" at bounding box center [998, 28] width 145 height 17
click at [1021, 39] on button "Client [GEOGRAPHIC_DATA]" at bounding box center [986, 27] width 191 height 33
click at [1025, 53] on link "My Dashboard" at bounding box center [1020, 61] width 124 height 30
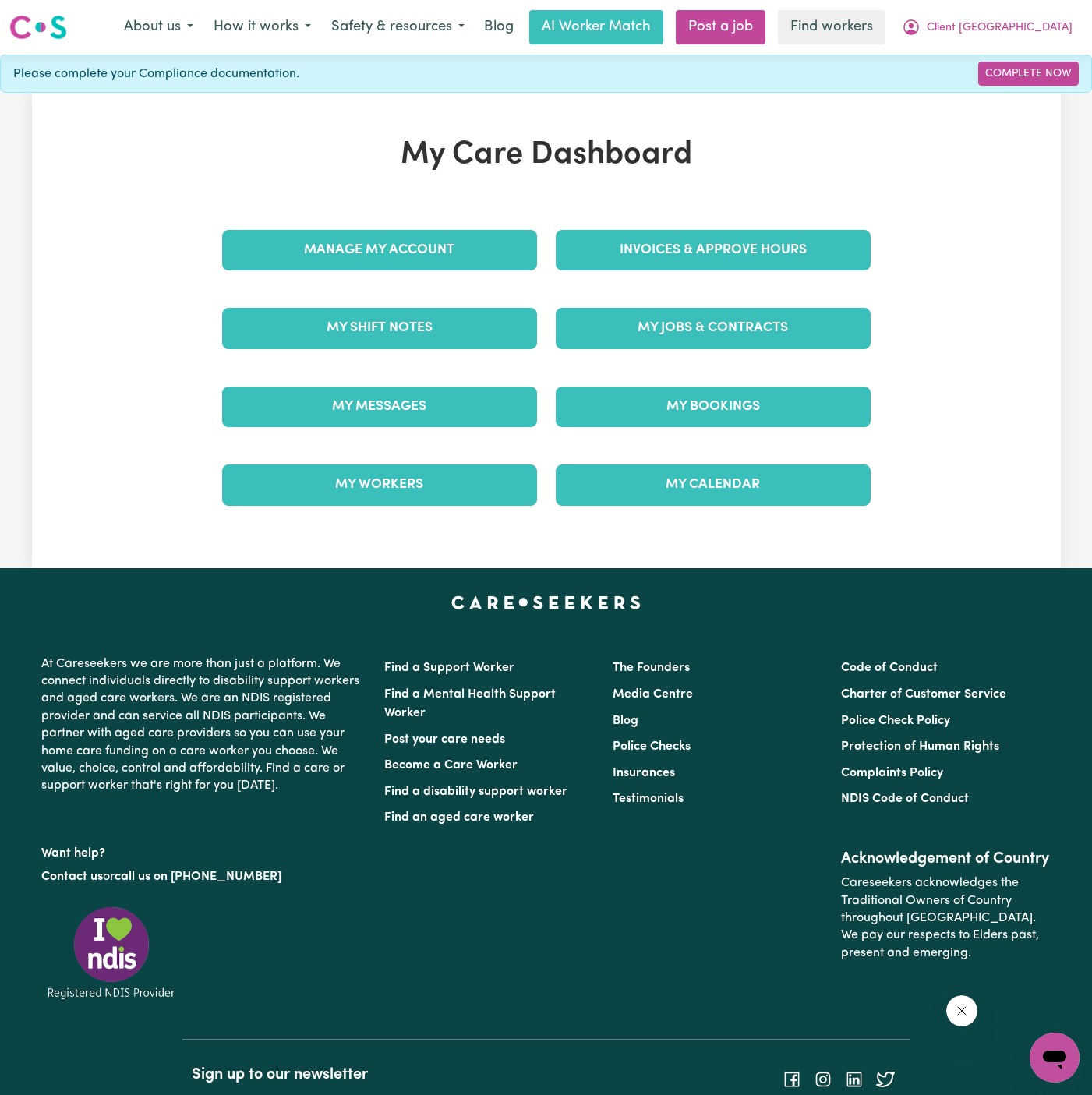
click at [448, 199] on div "My Care Dashboard Manage My Account Invoices & Approve Hours My Shift Notes My …" at bounding box center [546, 330] width 686 height 388
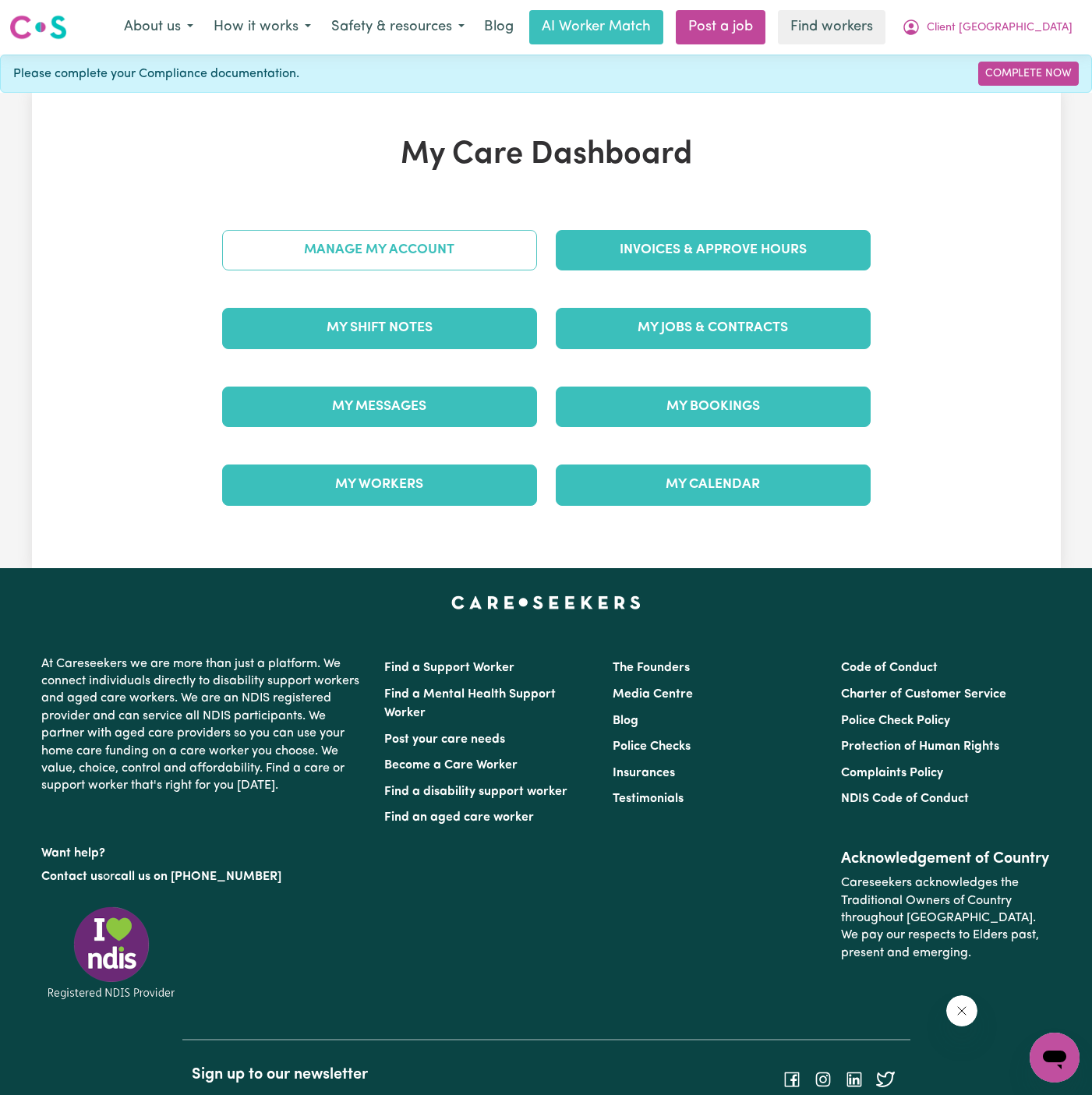
click at [455, 258] on link "Manage My Account" at bounding box center [379, 250] width 315 height 41
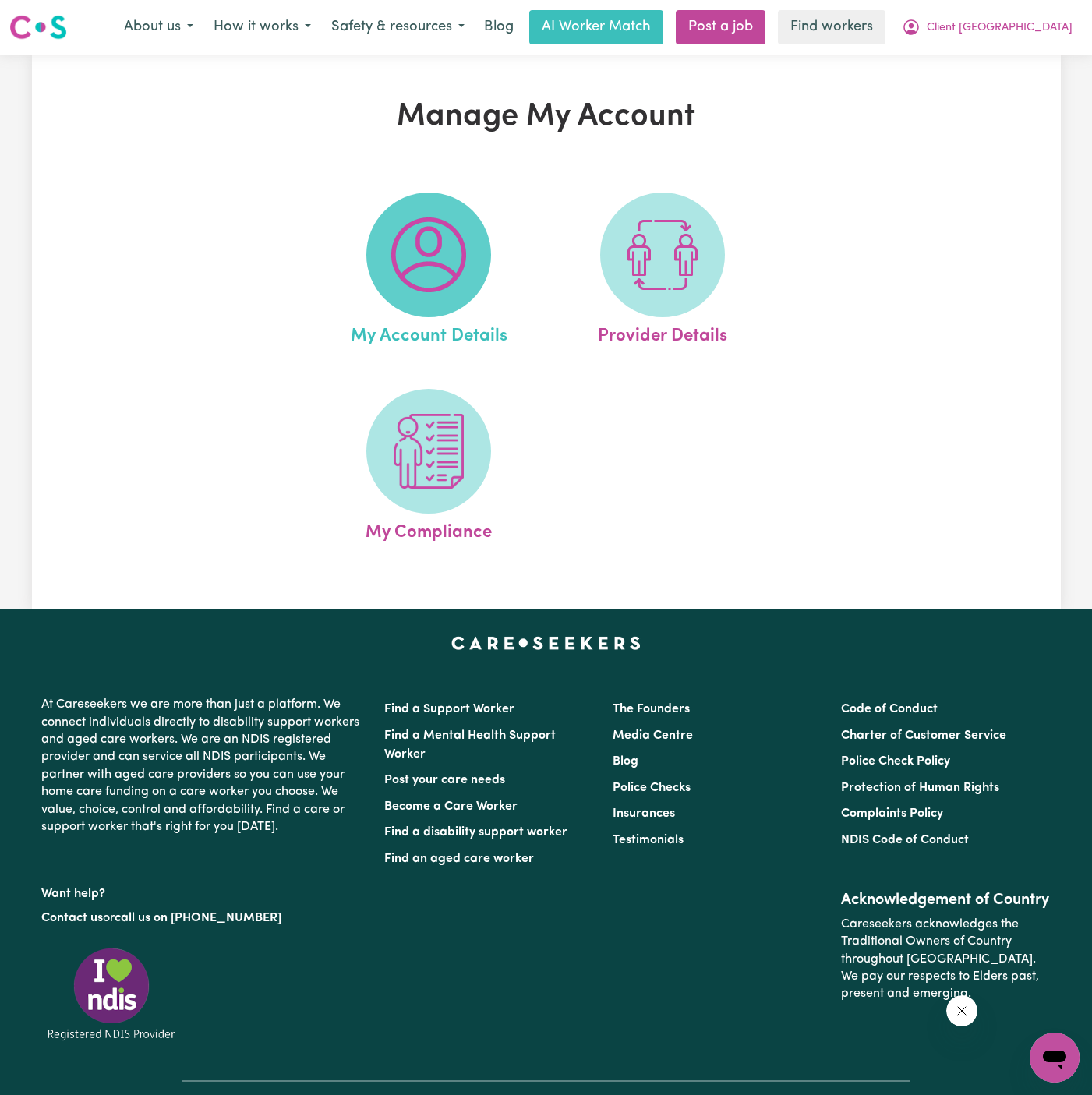
click at [447, 263] on img at bounding box center [429, 255] width 75 height 75
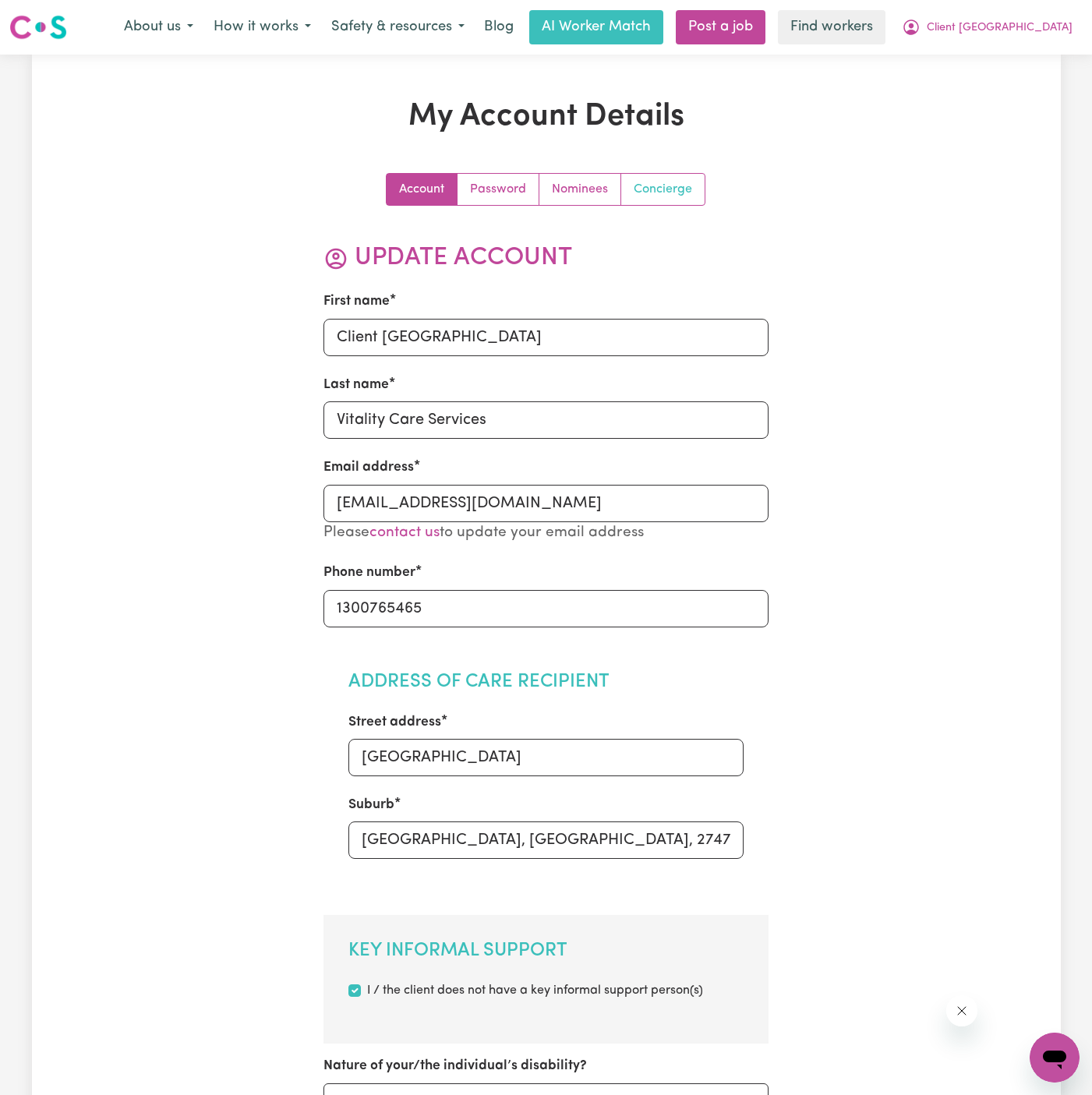
click at [702, 188] on link "Concierge" at bounding box center [662, 190] width 83 height 32
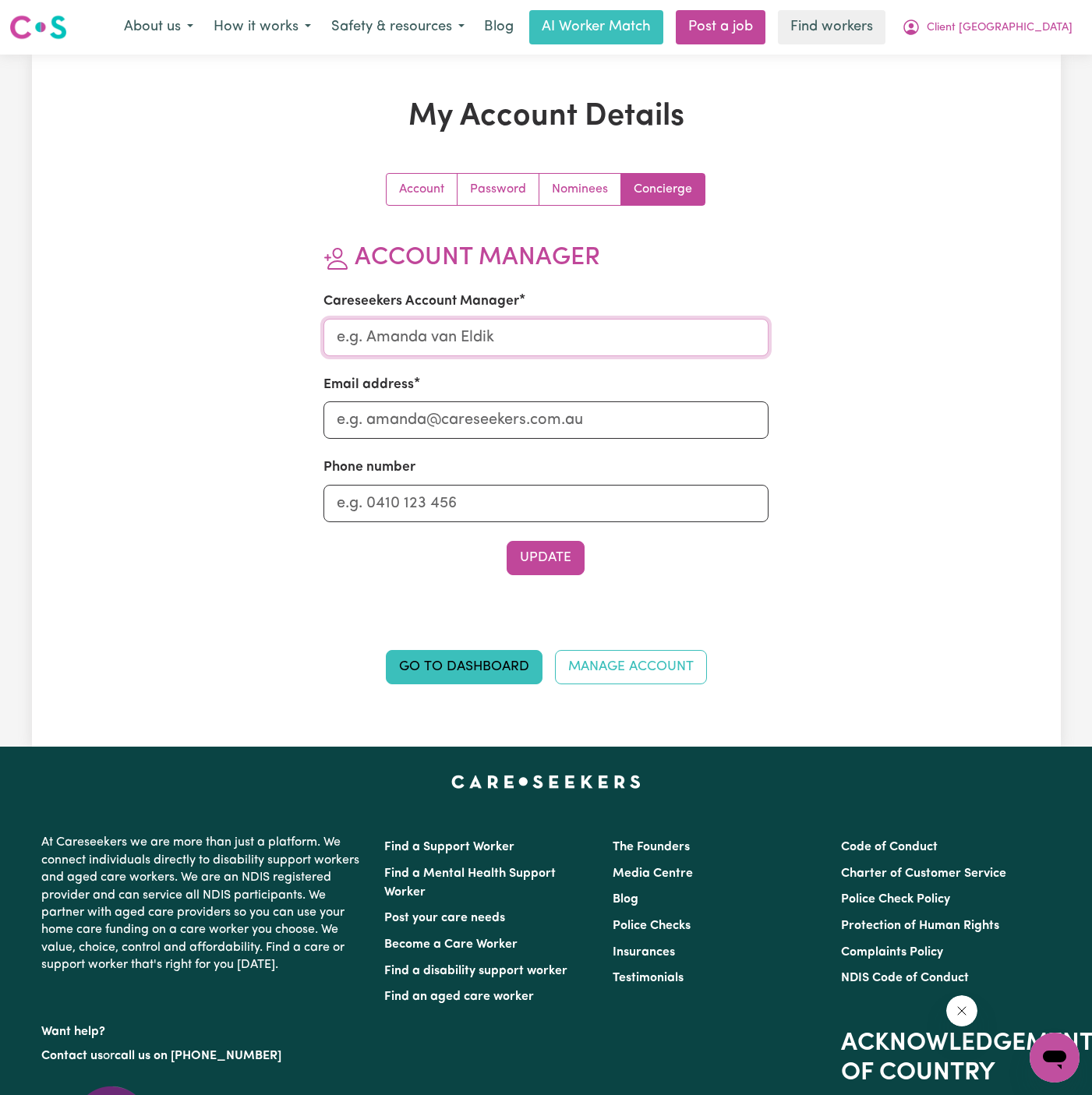
click at [495, 333] on input "Careseekers Account Manager" at bounding box center [546, 337] width 445 height 38
type input "annie"
click at [544, 434] on input "Email address" at bounding box center [546, 420] width 445 height 38
click at [539, 512] on input "Phone number" at bounding box center [546, 503] width 445 height 38
click at [544, 429] on input "a" at bounding box center [546, 420] width 445 height 38
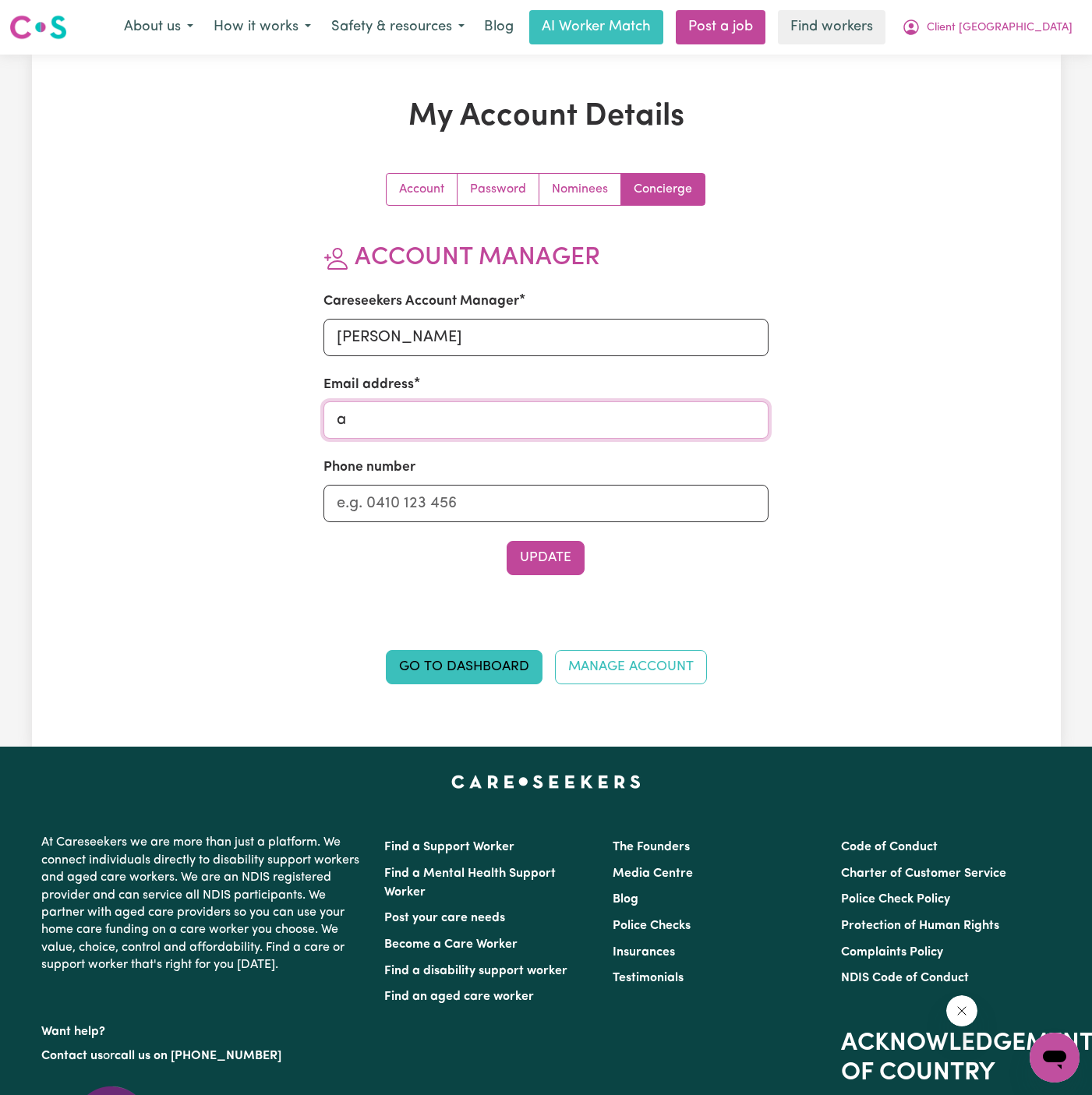
type input "annie@careseekers.com.au"
click at [560, 496] on input "Phone number" at bounding box center [546, 503] width 445 height 38
type input "1300765465"
click at [544, 563] on button "Update" at bounding box center [545, 557] width 78 height 35
click at [1042, 28] on span "Client [GEOGRAPHIC_DATA]" at bounding box center [998, 28] width 145 height 17
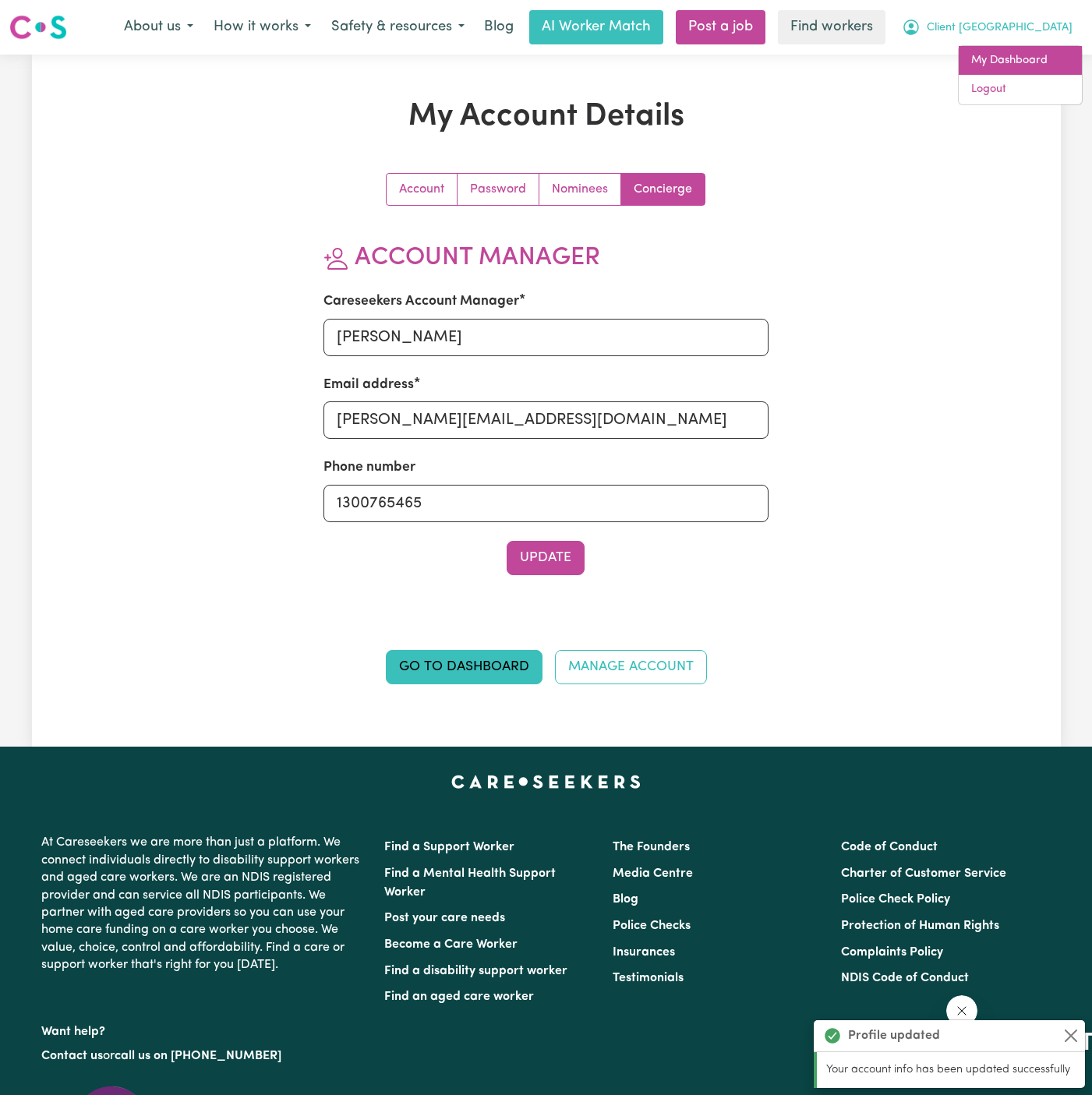
click at [1033, 57] on link "My Dashboard" at bounding box center [1020, 61] width 124 height 30
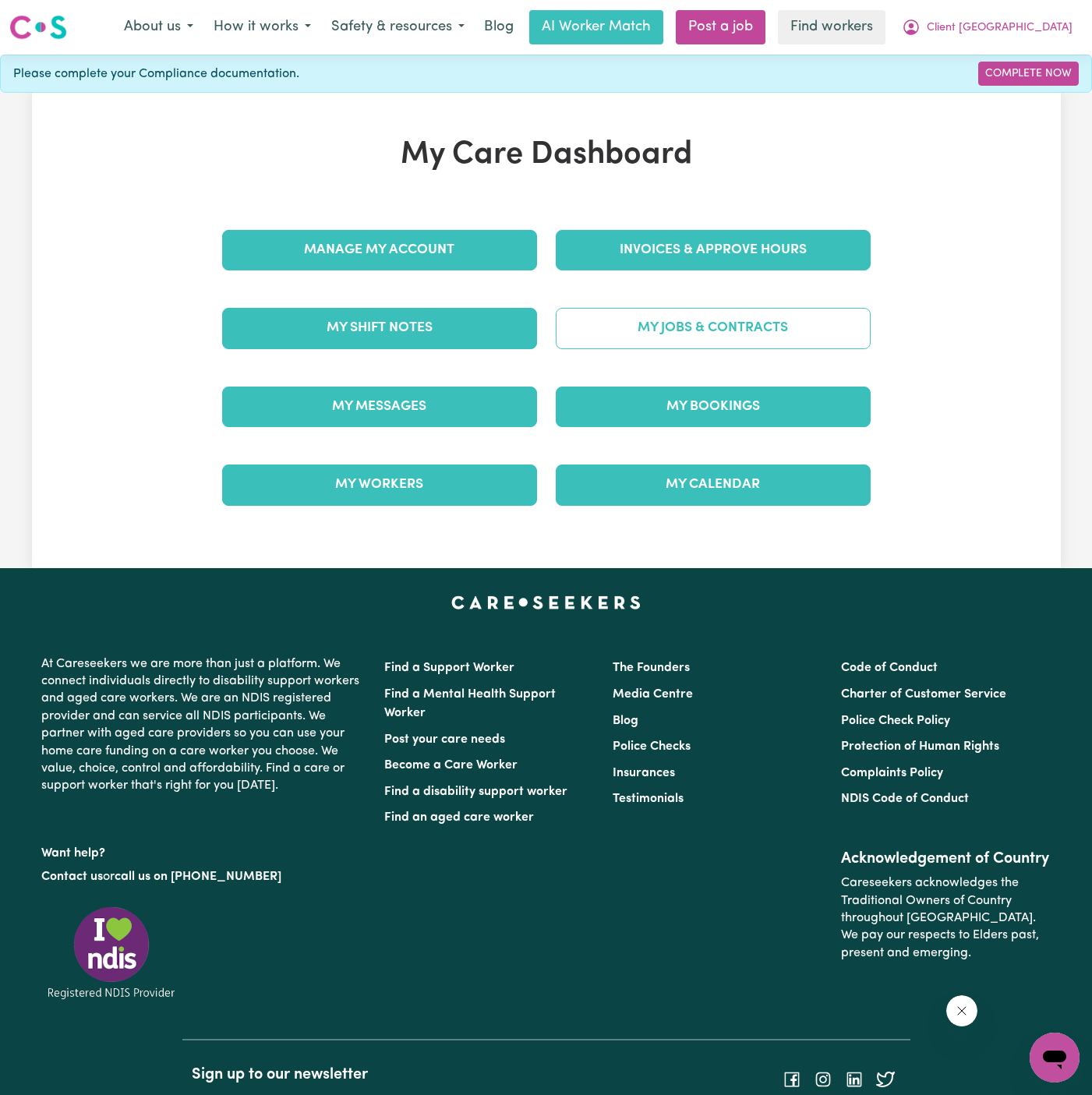
click at [720, 330] on link "My Jobs & Contracts" at bounding box center [713, 327] width 315 height 41
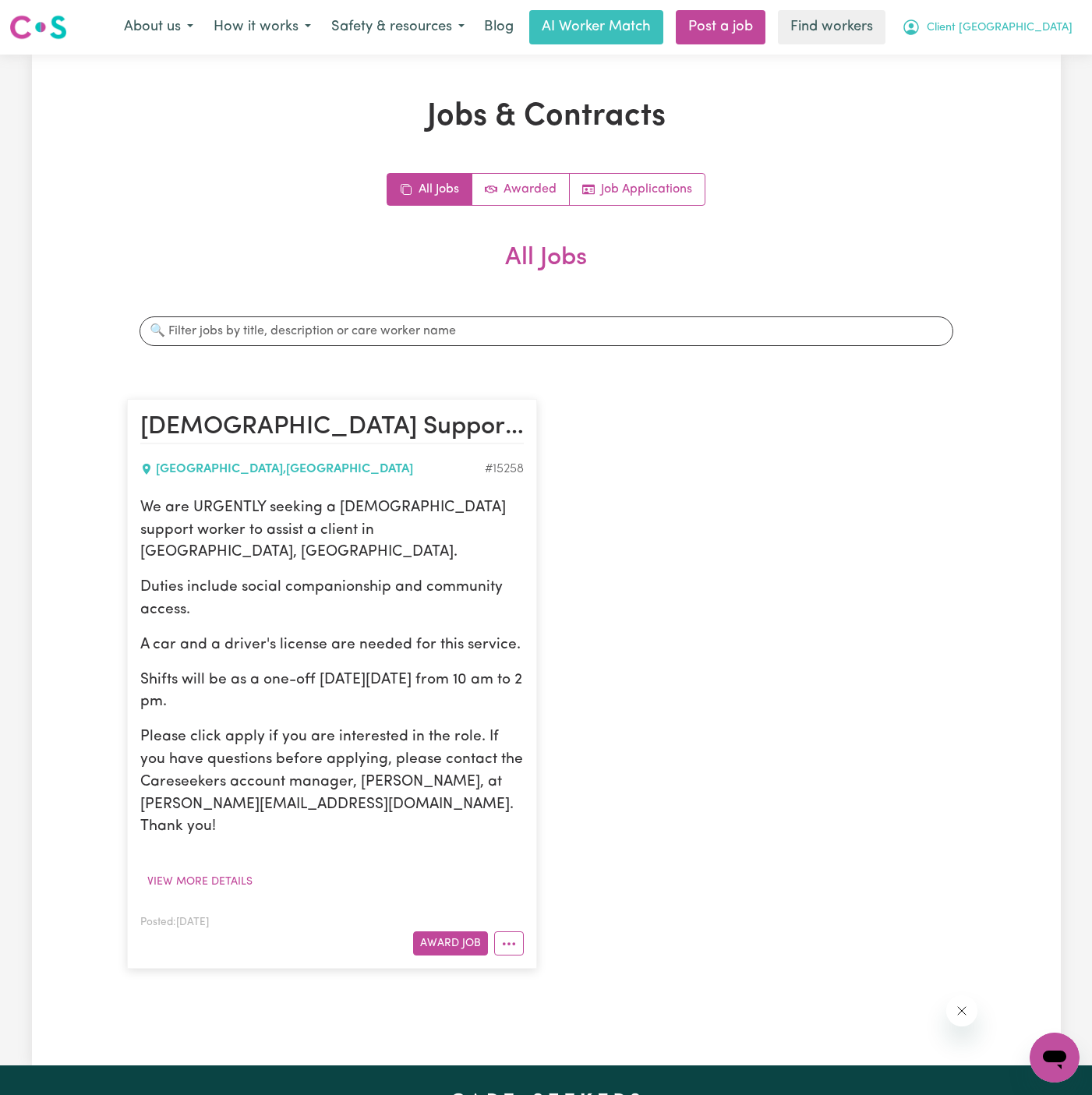
click at [1004, 33] on span "Client [GEOGRAPHIC_DATA]" at bounding box center [998, 28] width 145 height 17
click at [1004, 68] on link "My Dashboard" at bounding box center [1020, 61] width 124 height 30
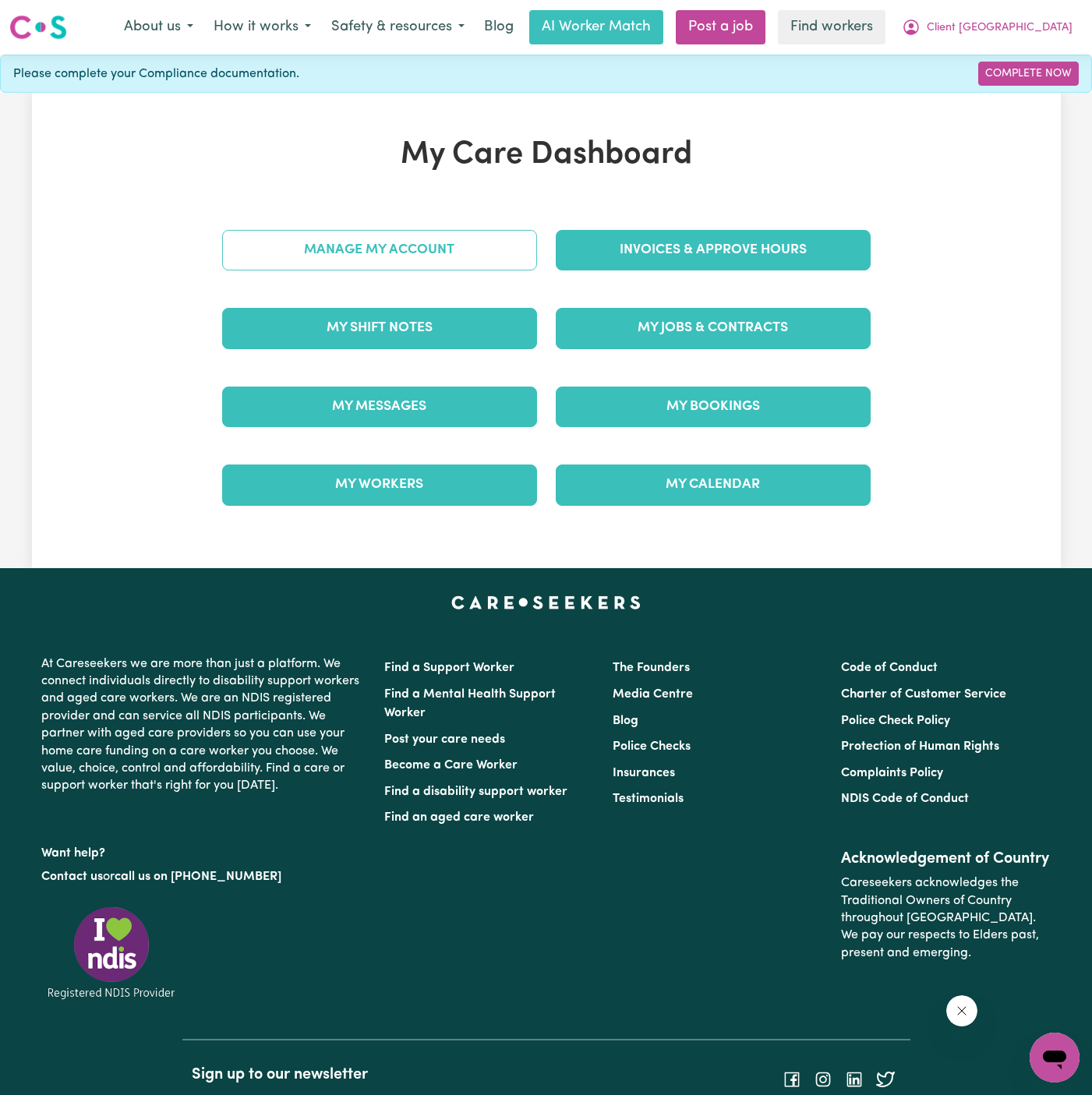
click at [517, 231] on link "Manage My Account" at bounding box center [379, 250] width 315 height 41
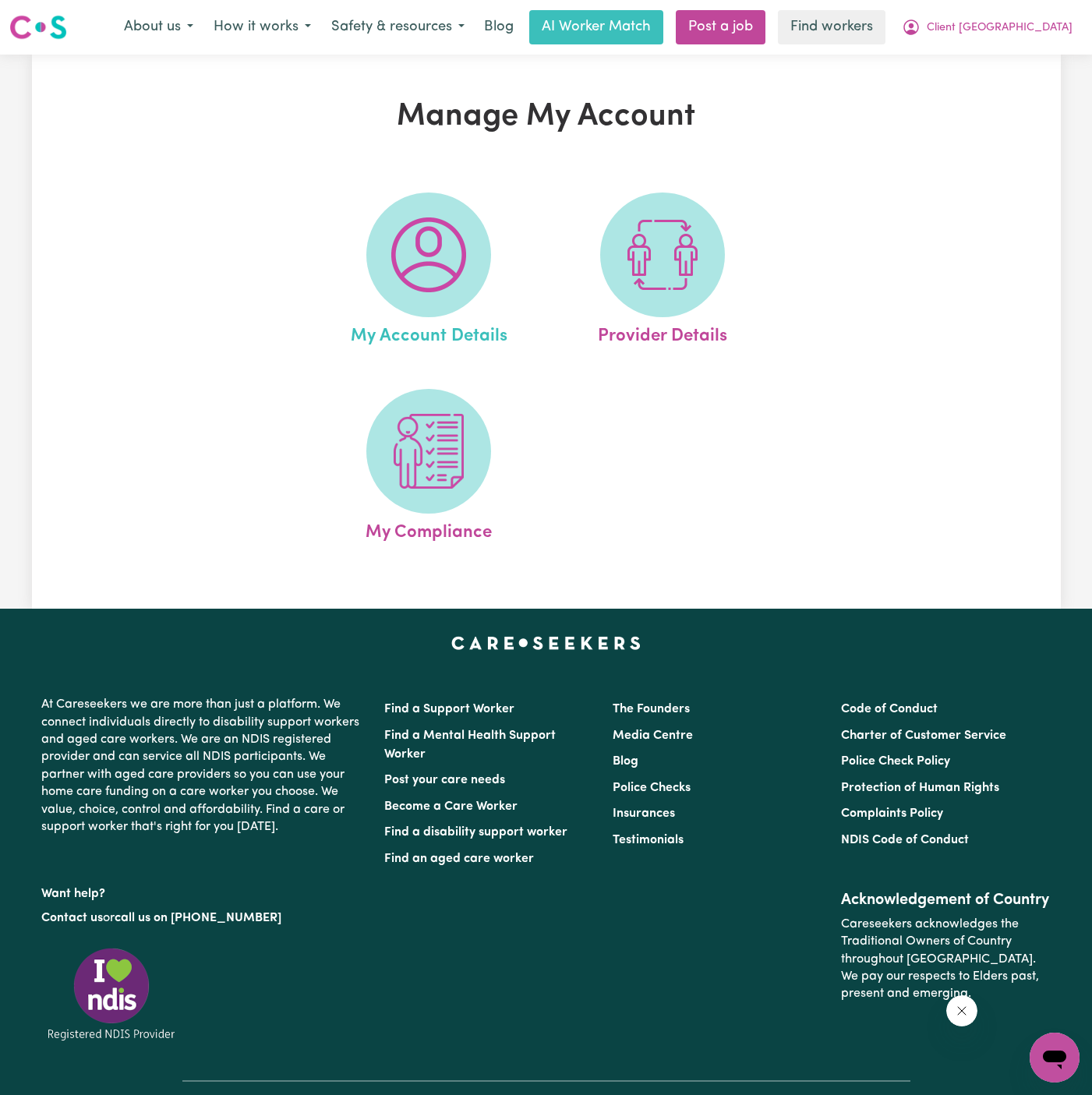
click at [496, 249] on link "My Account Details" at bounding box center [428, 271] width 224 height 157
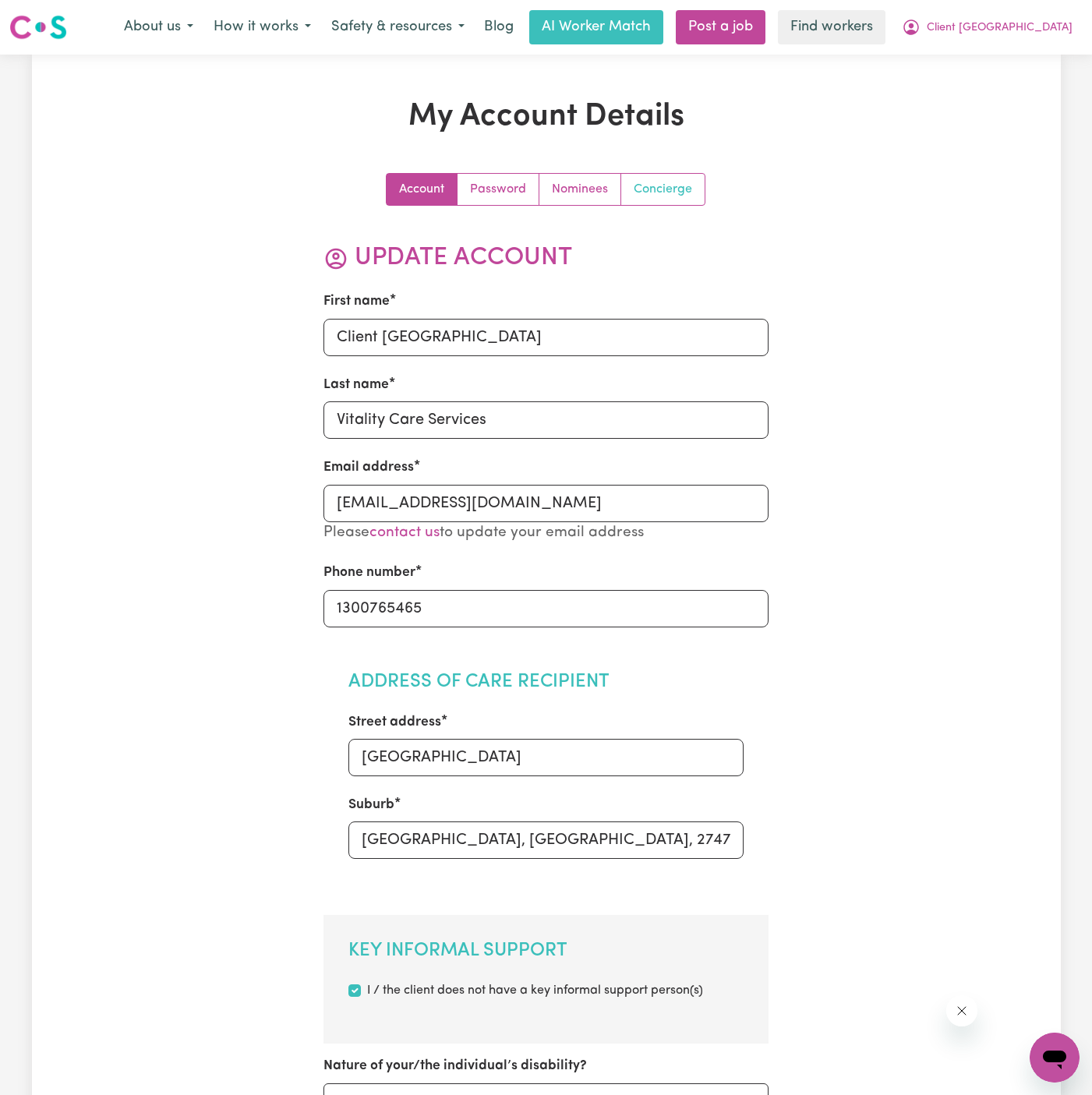
click at [642, 197] on link "Concierge" at bounding box center [662, 190] width 83 height 32
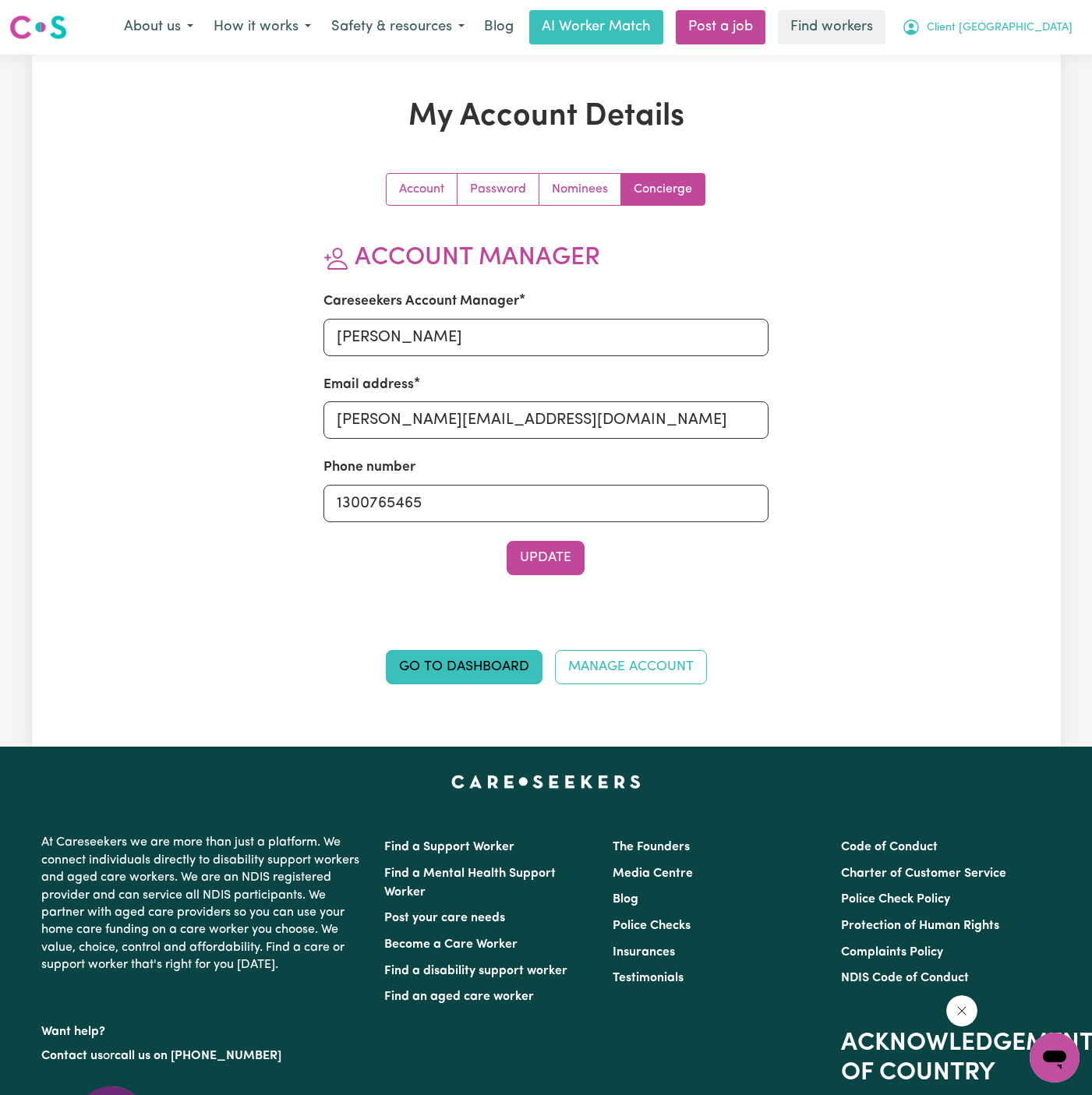
click at [1050, 22] on span "Client [GEOGRAPHIC_DATA]" at bounding box center [998, 28] width 145 height 17
click at [1026, 79] on link "Logout" at bounding box center [1020, 90] width 124 height 30
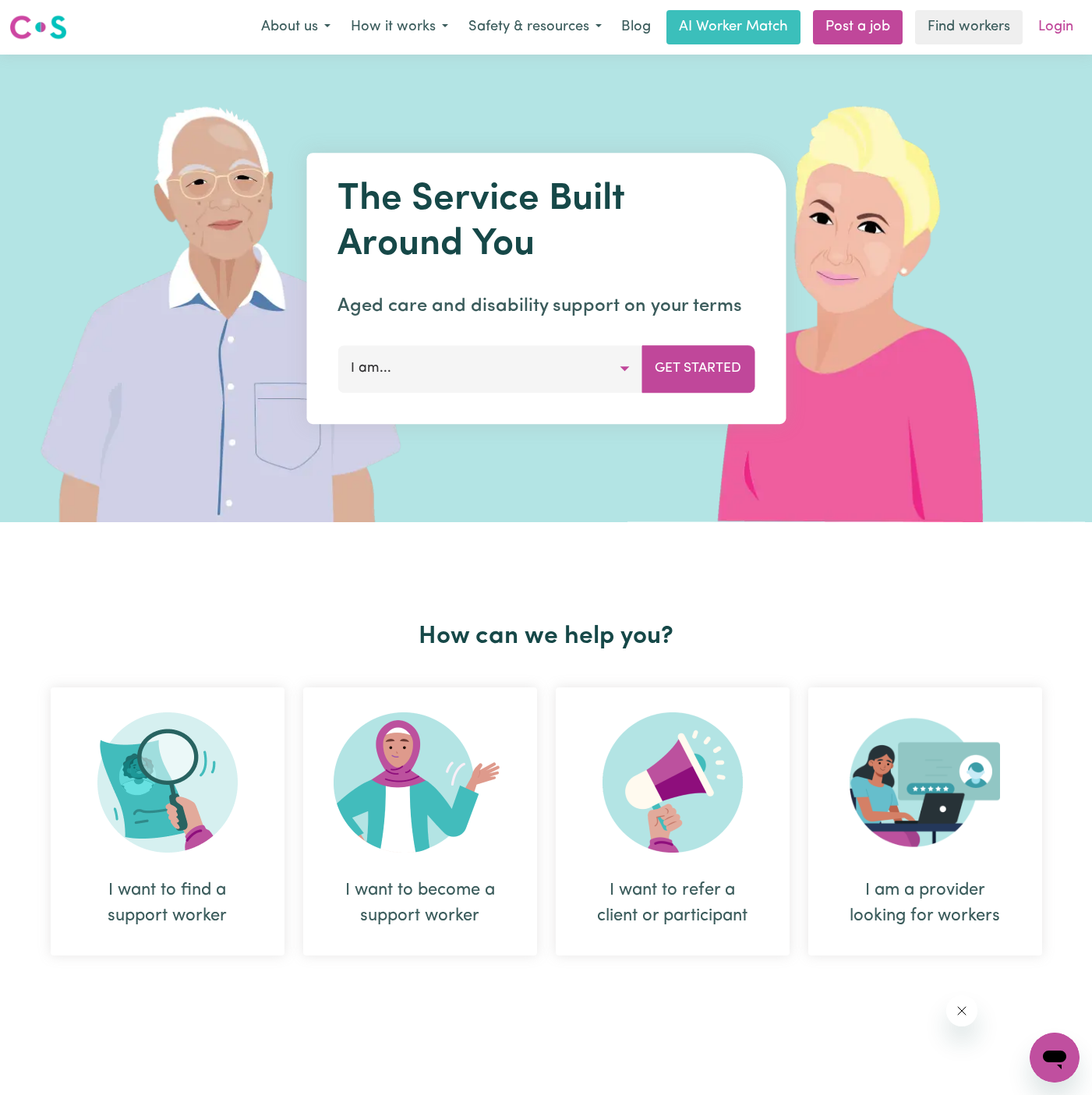
click at [1046, 28] on link "Login" at bounding box center [1055, 27] width 53 height 35
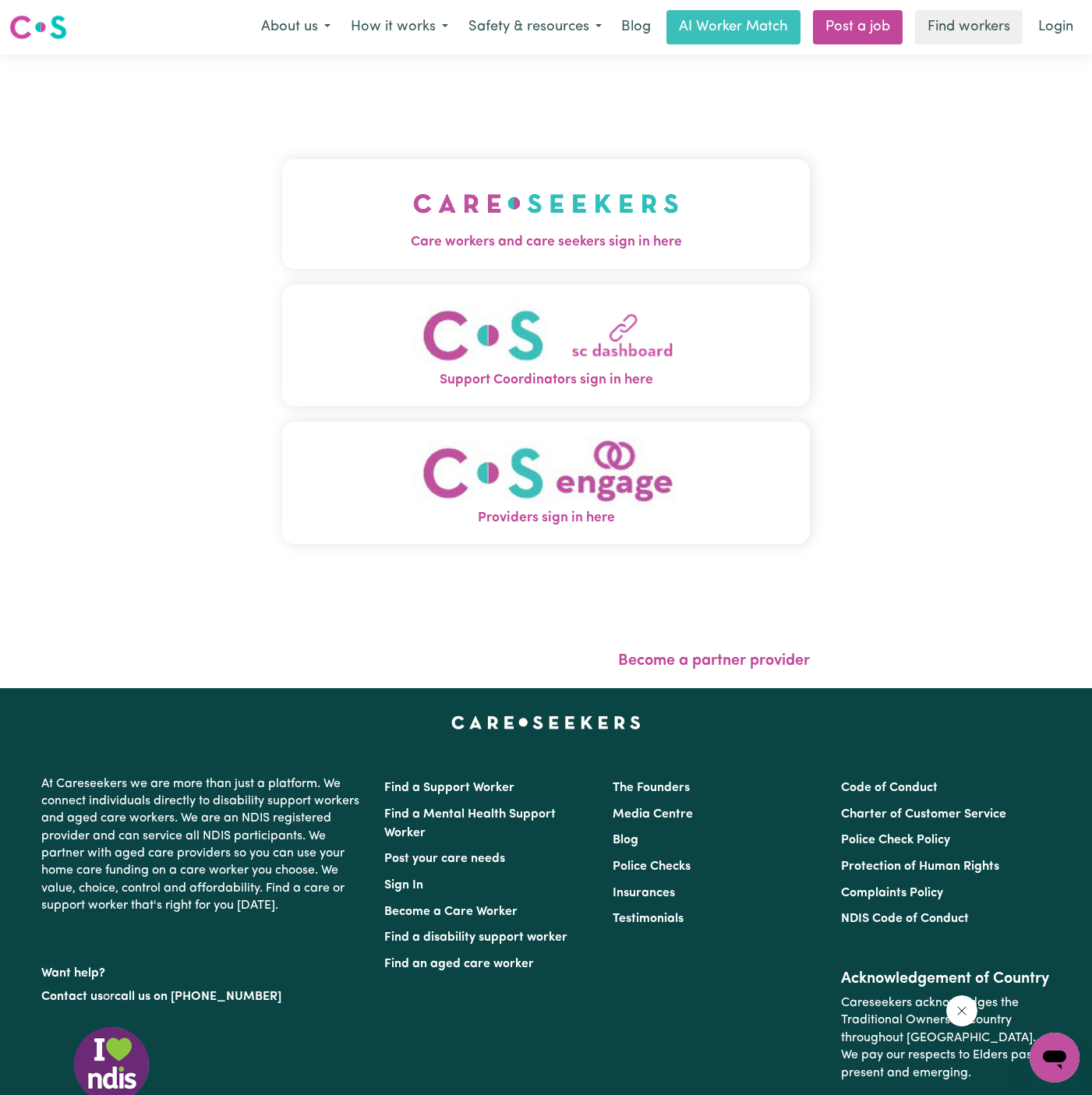
click at [563, 202] on img "Care workers and care seekers sign in here" at bounding box center [546, 204] width 266 height 57
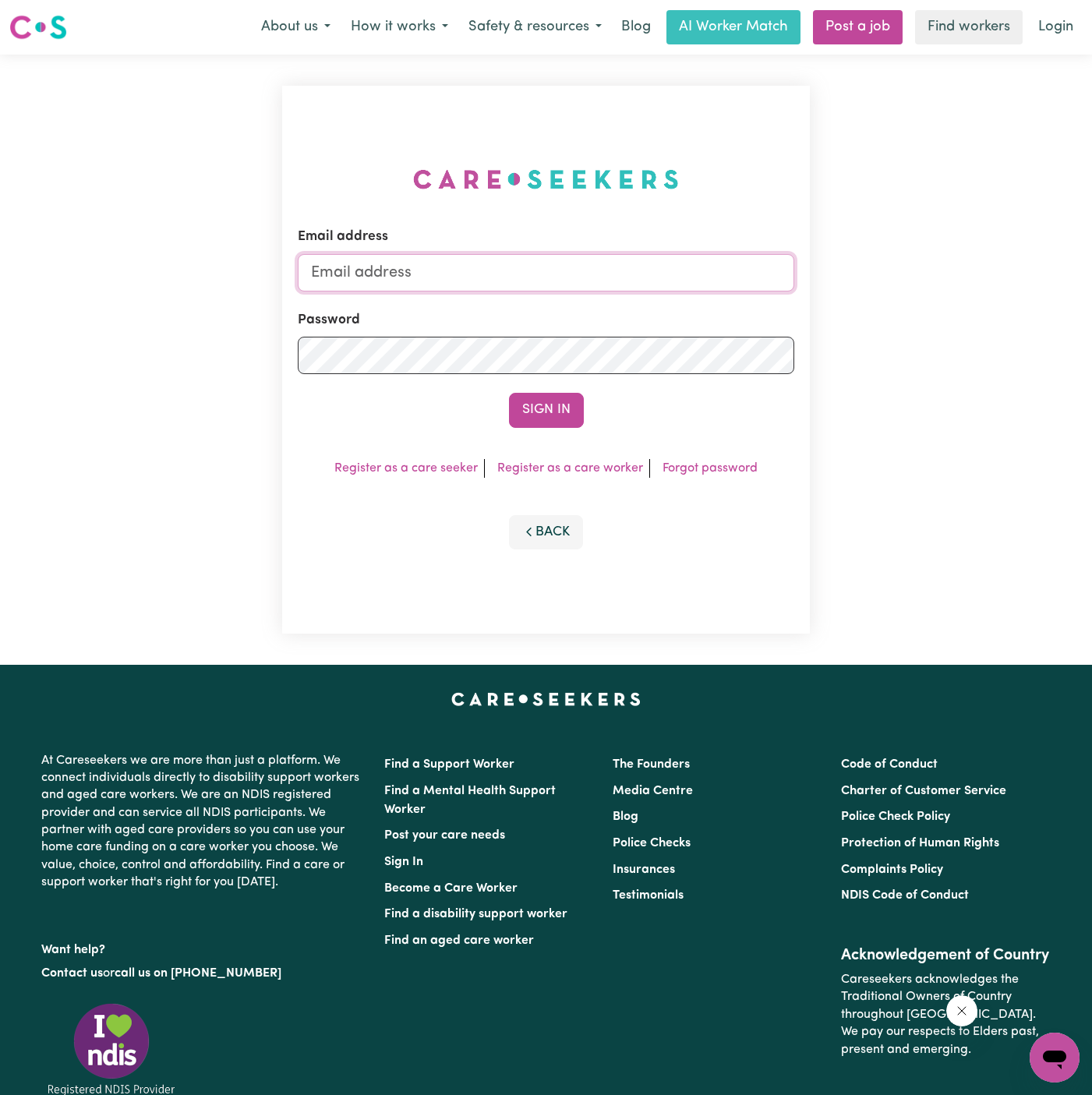
type input "dyan@careseekers.com.au"
click at [523, 396] on button "Sign In" at bounding box center [546, 409] width 75 height 35
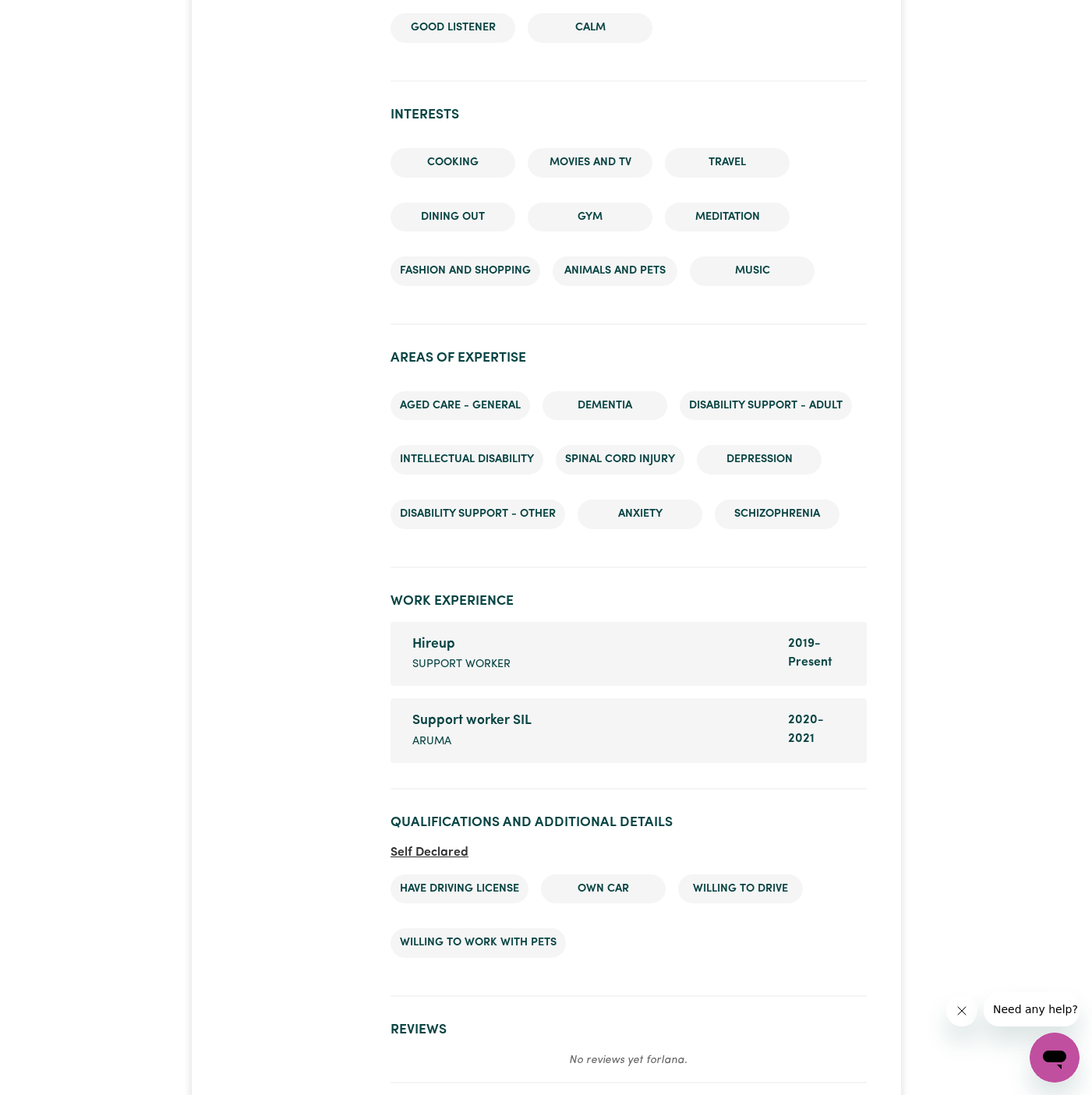
scroll to position [2431, 0]
